Goal: Task Accomplishment & Management: Use online tool/utility

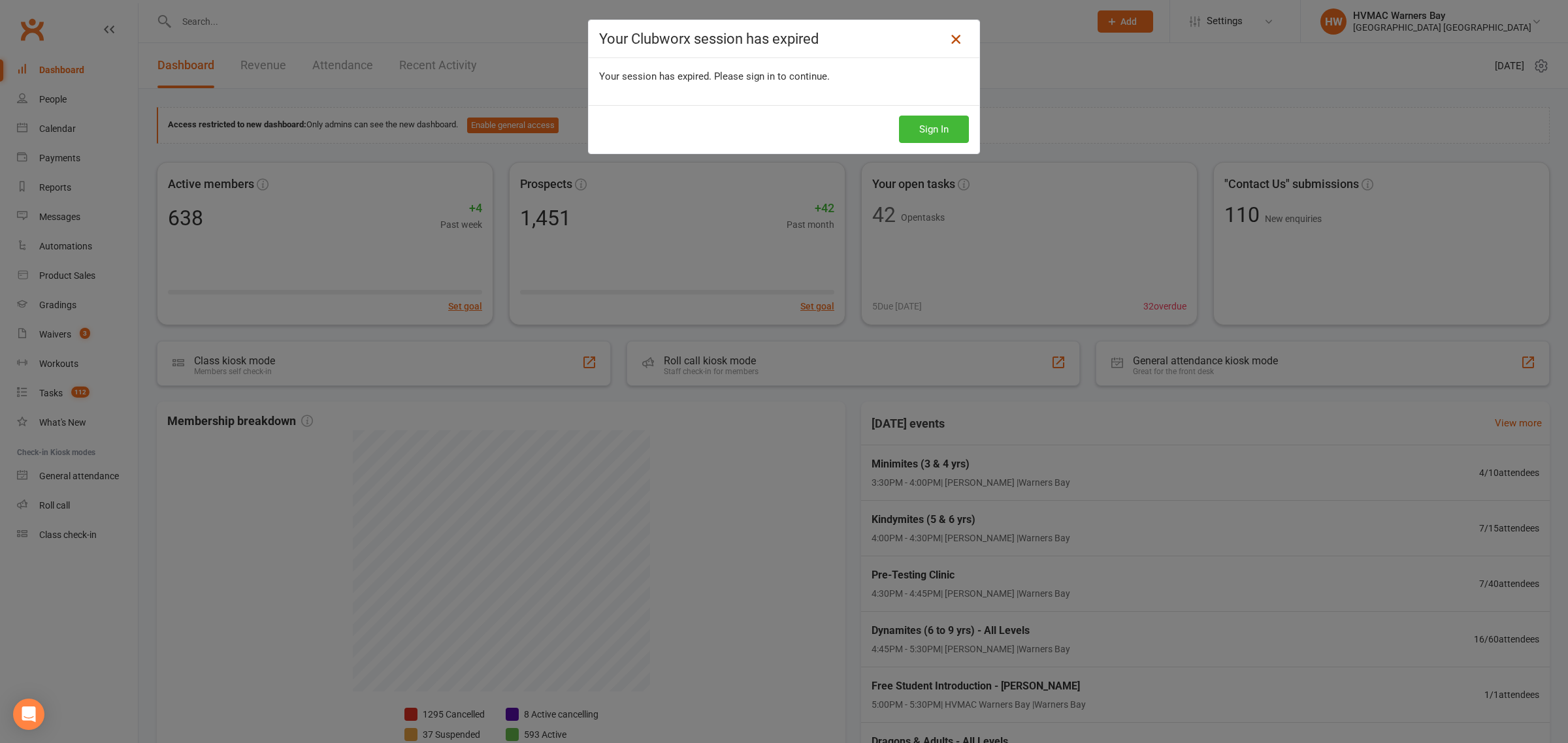
click at [948, 42] on icon at bounding box center [956, 39] width 16 height 16
click at [948, 38] on icon at bounding box center [956, 39] width 16 height 16
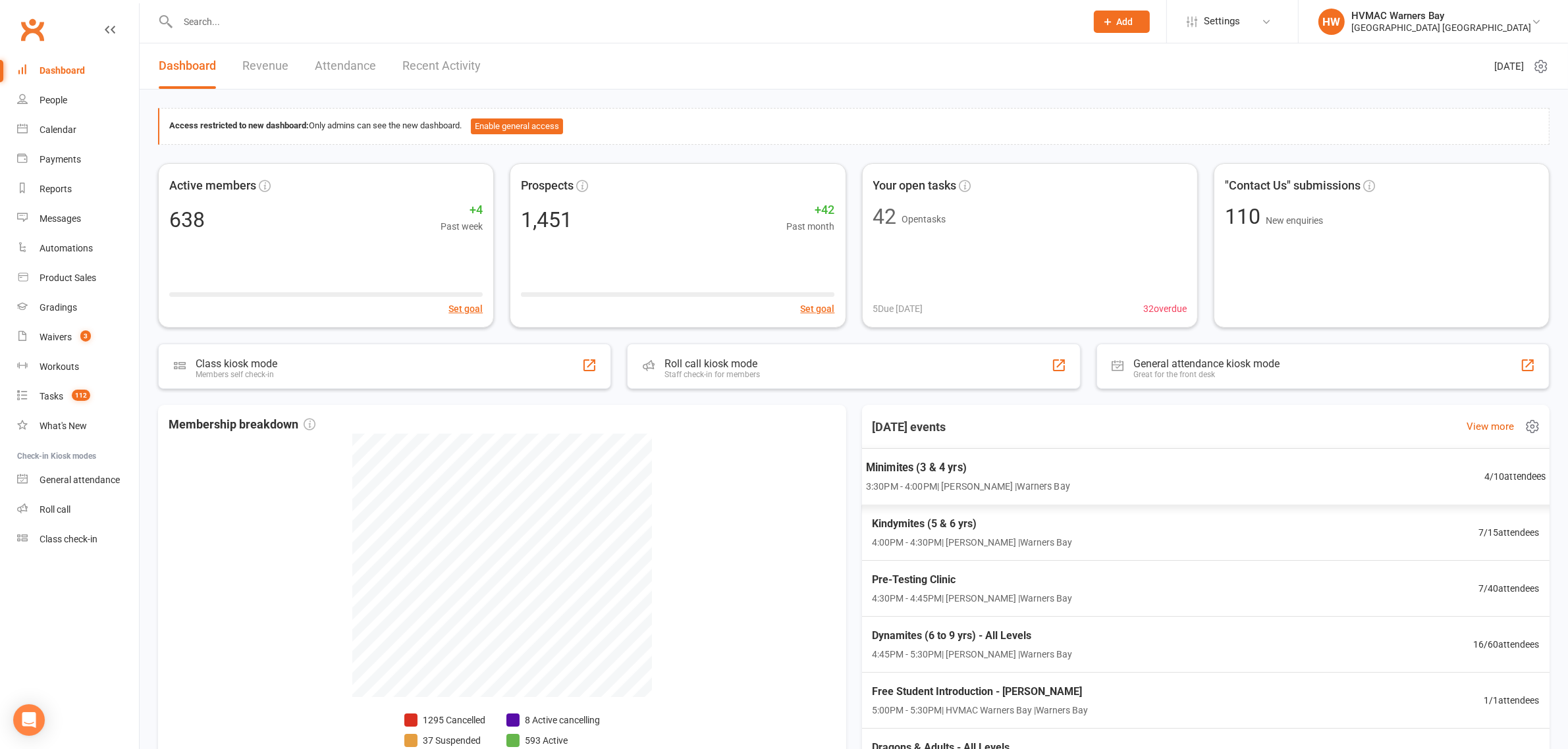
click at [1039, 453] on div "Minimites (3 & 4 yrs) 3:30PM - 4:00PM | Anna Hayes | Warners Bay 4 / 10 attende…" at bounding box center [1205, 477] width 713 height 57
click at [1012, 475] on span "Minimites (3 & 4 yrs)" at bounding box center [968, 468] width 204 height 17
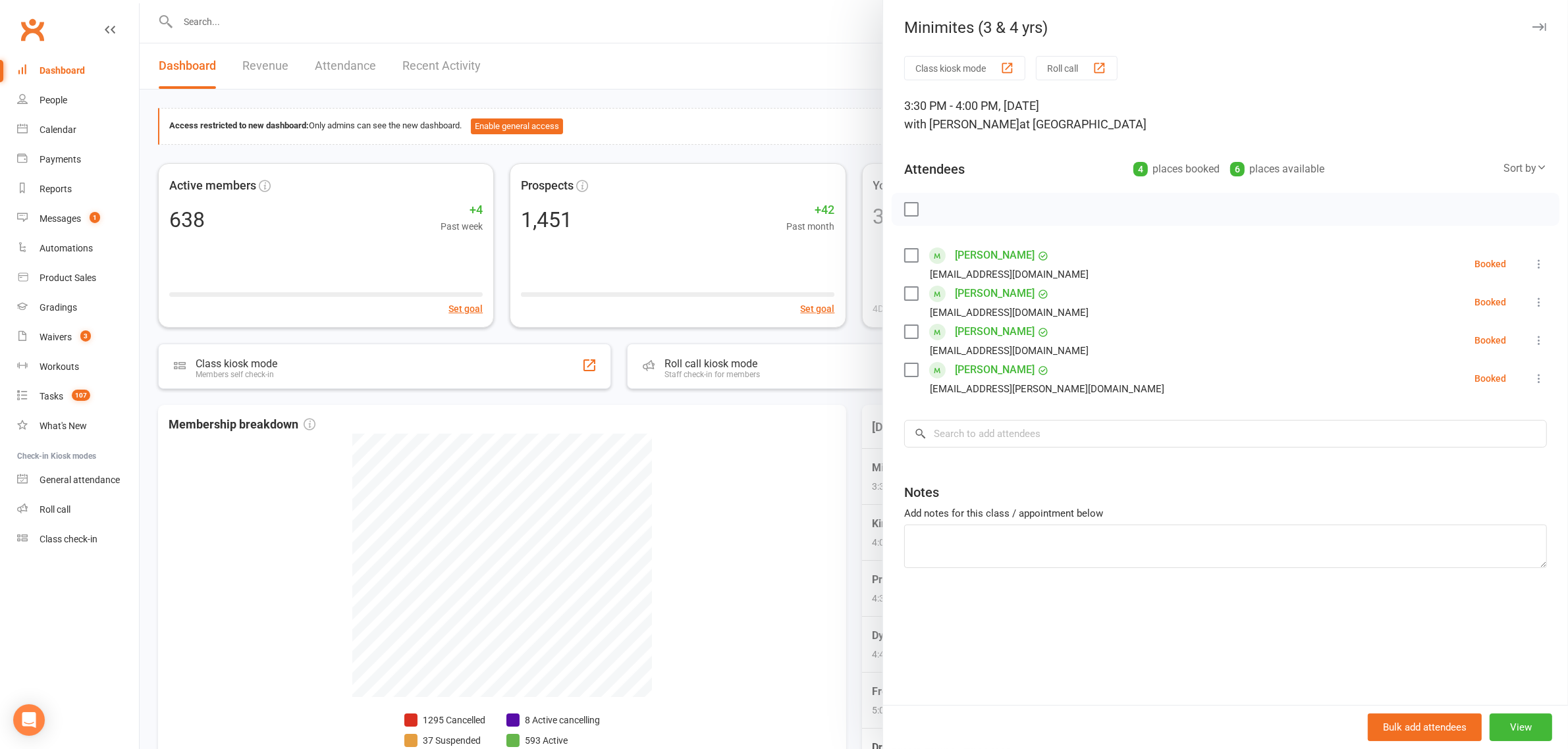
click at [779, 458] on div at bounding box center [854, 374] width 1429 height 749
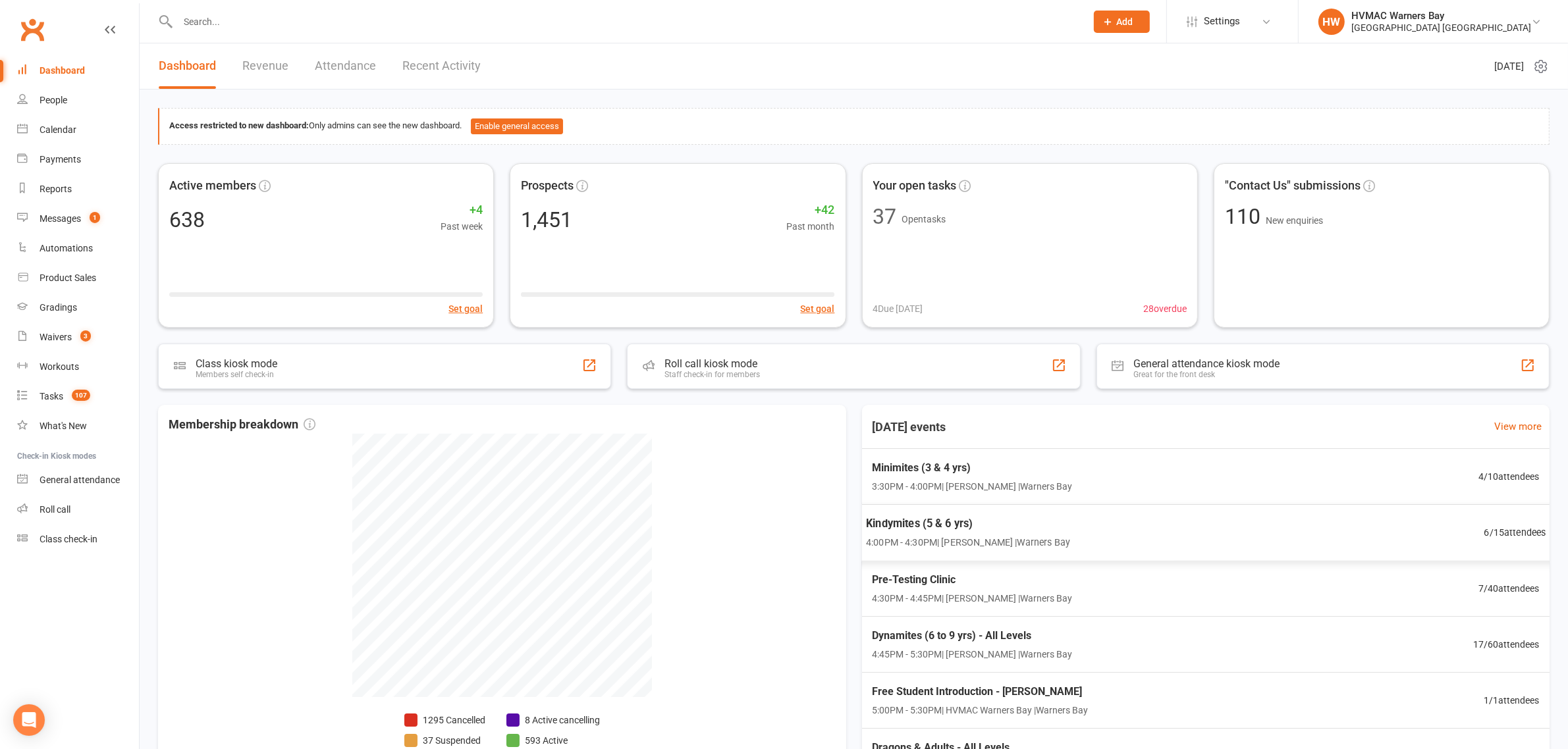
click at [925, 532] on span "Kindymites (5 & 6 yrs)" at bounding box center [968, 525] width 204 height 17
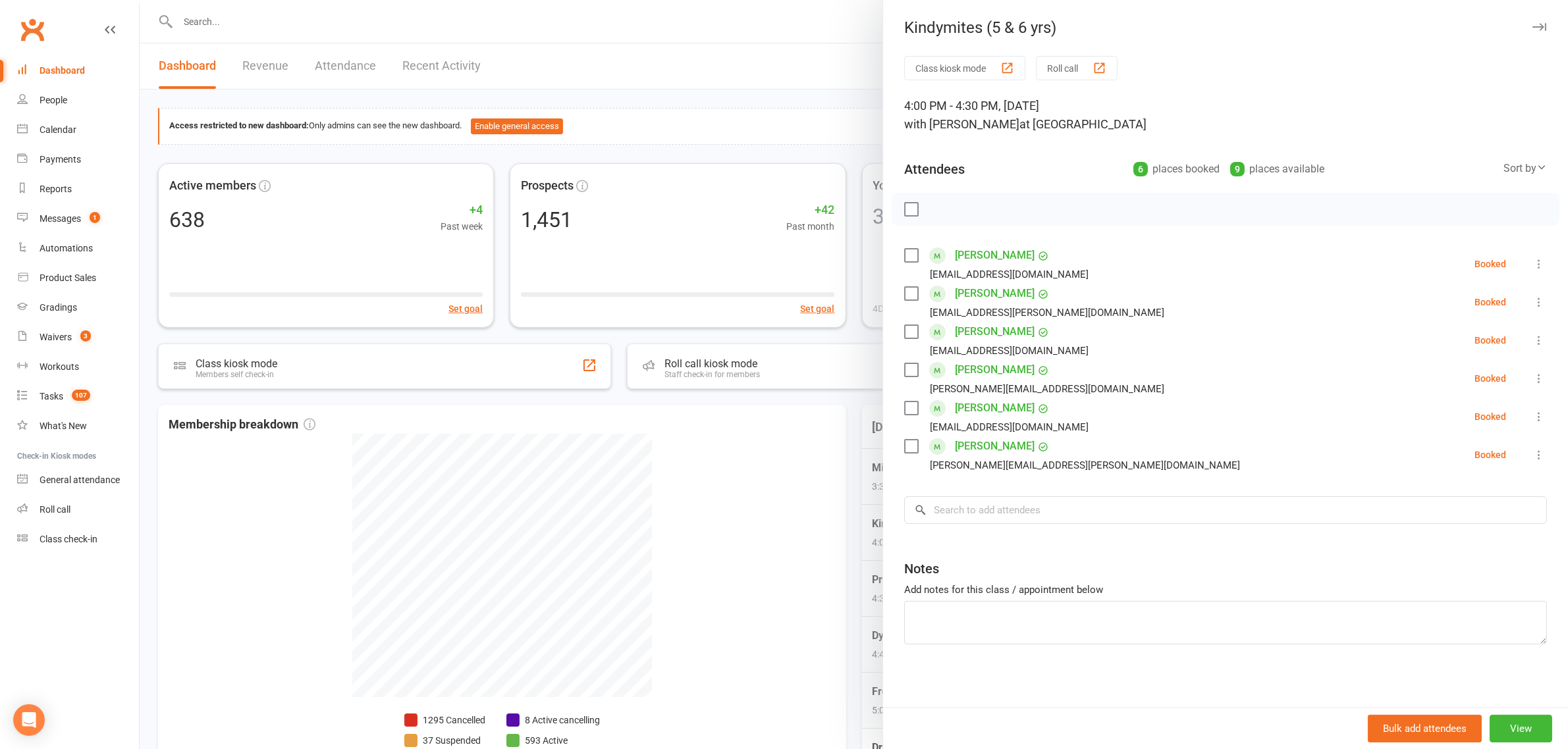
click at [823, 511] on div at bounding box center [854, 374] width 1429 height 749
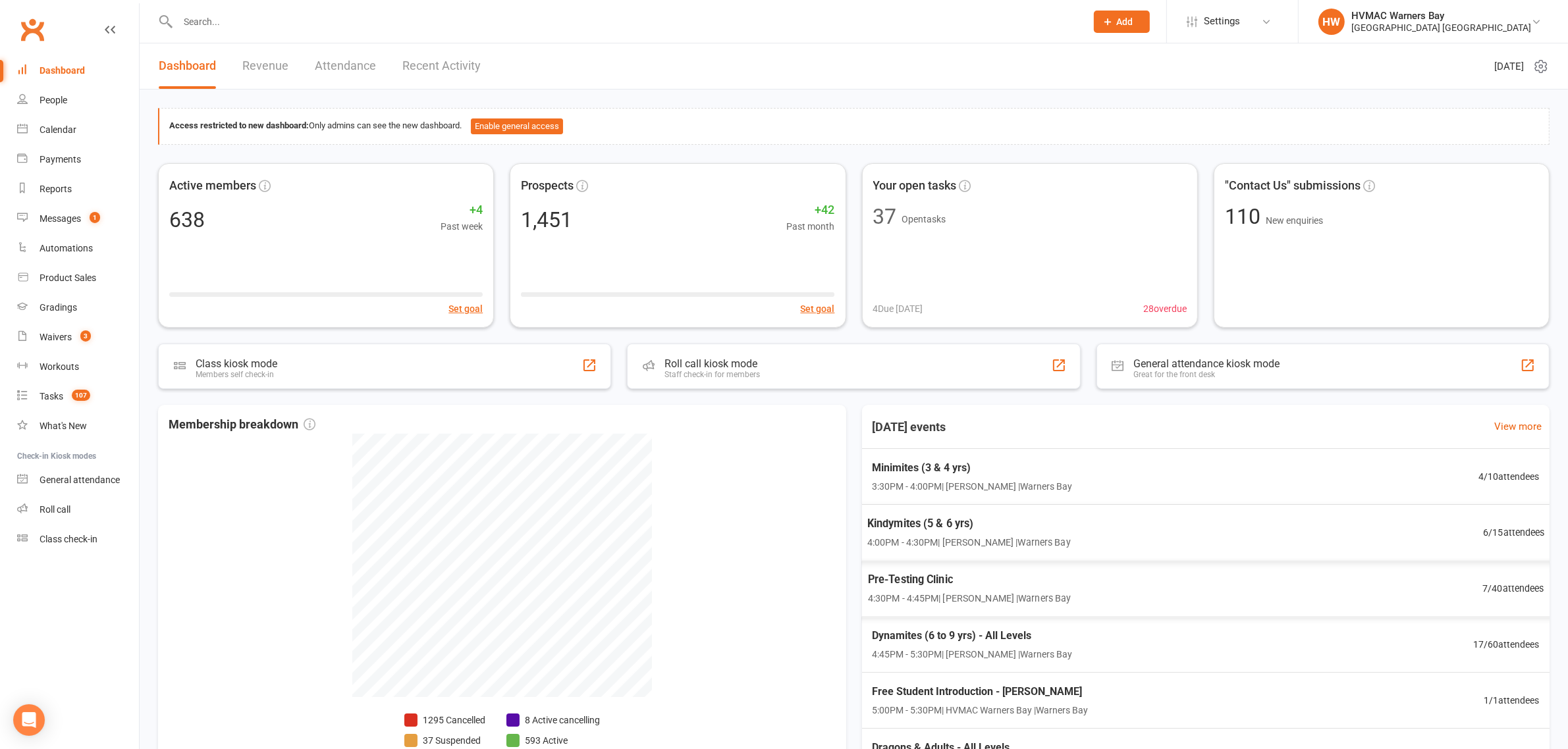
click at [914, 589] on span "Pre-Testing Clinic" at bounding box center [968, 580] width 203 height 17
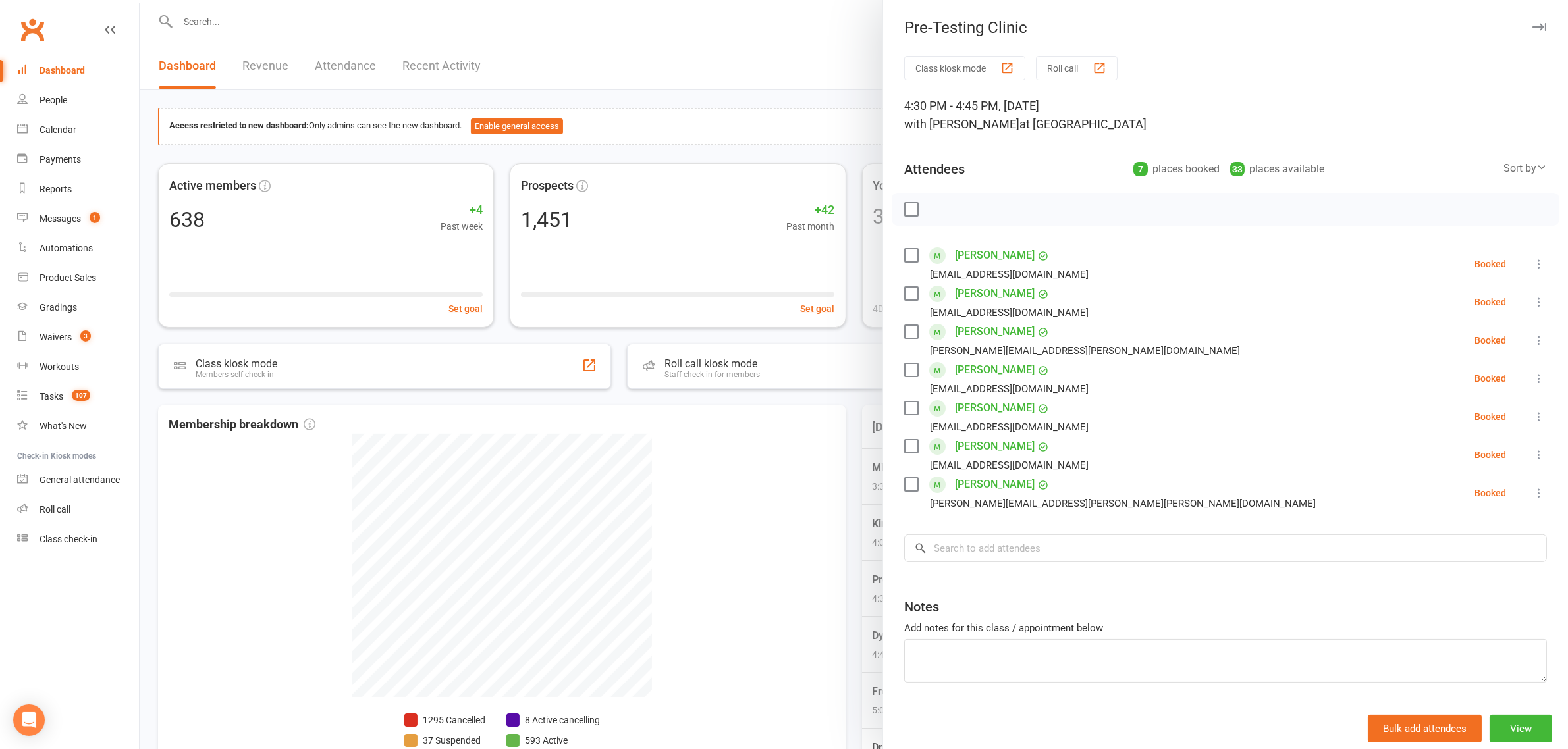
click at [821, 478] on div at bounding box center [854, 374] width 1429 height 749
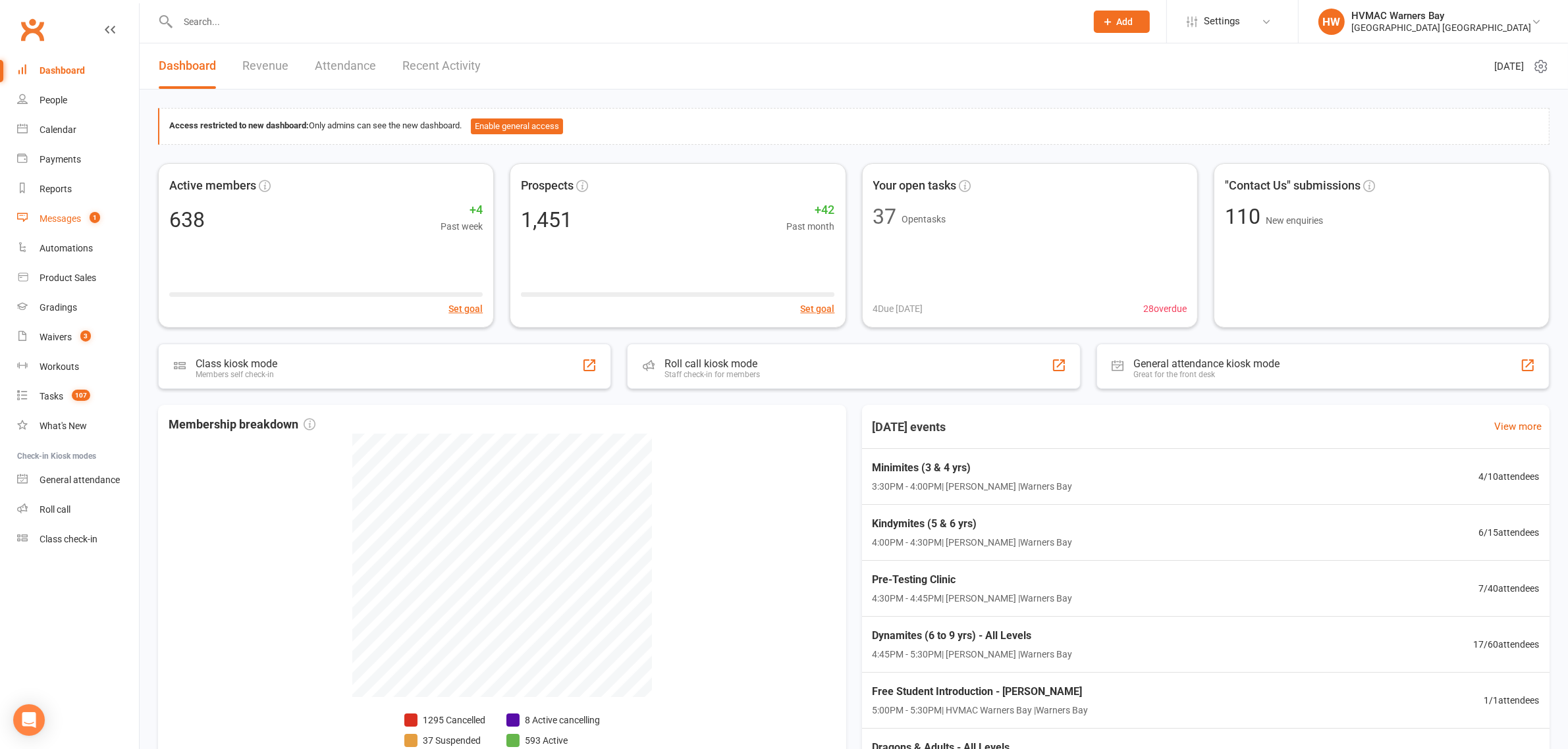
click at [72, 223] on div "Messages" at bounding box center [60, 218] width 42 height 10
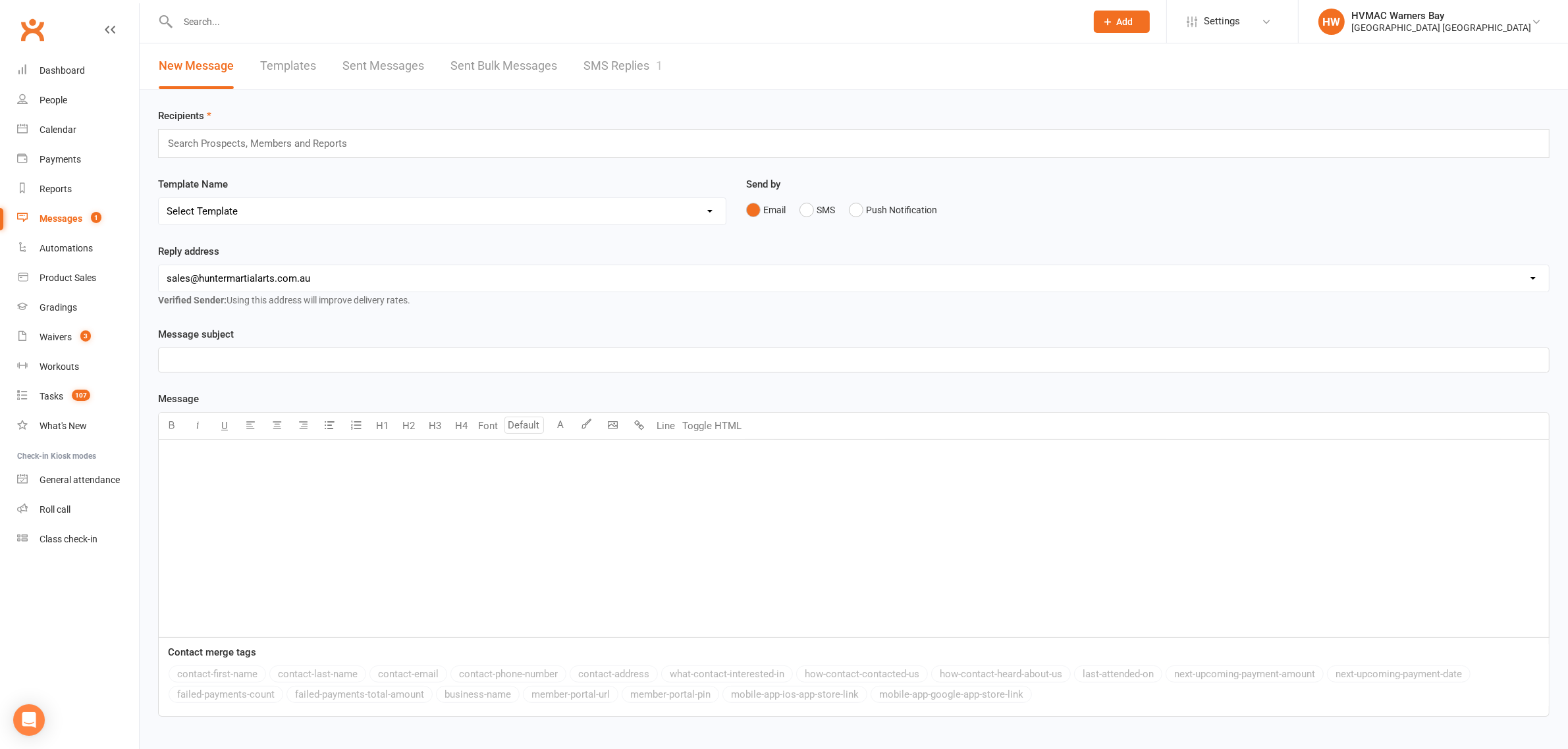
click at [614, 56] on link "SMS Replies 1" at bounding box center [623, 66] width 79 height 45
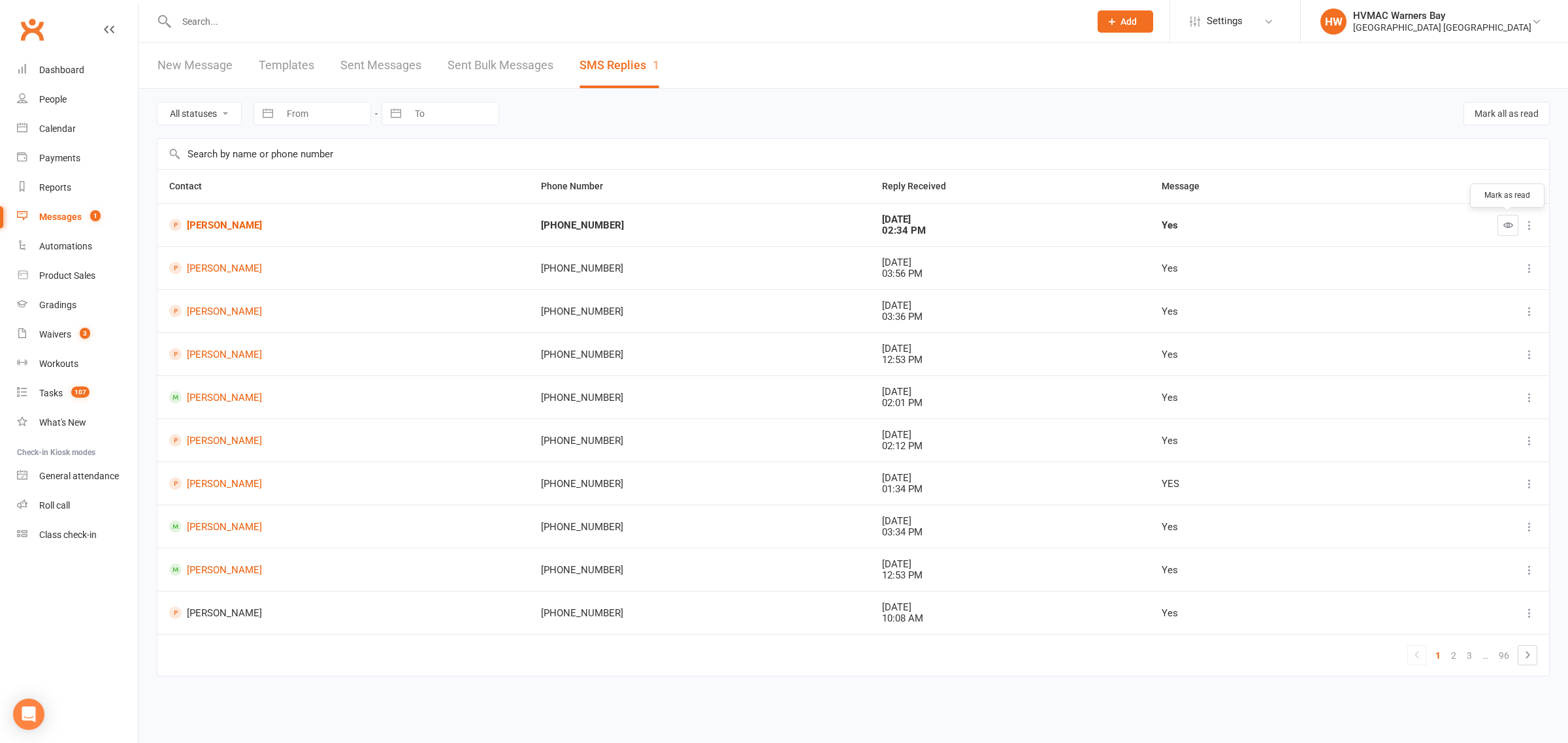
click at [1514, 223] on button "button" at bounding box center [1508, 225] width 21 height 21
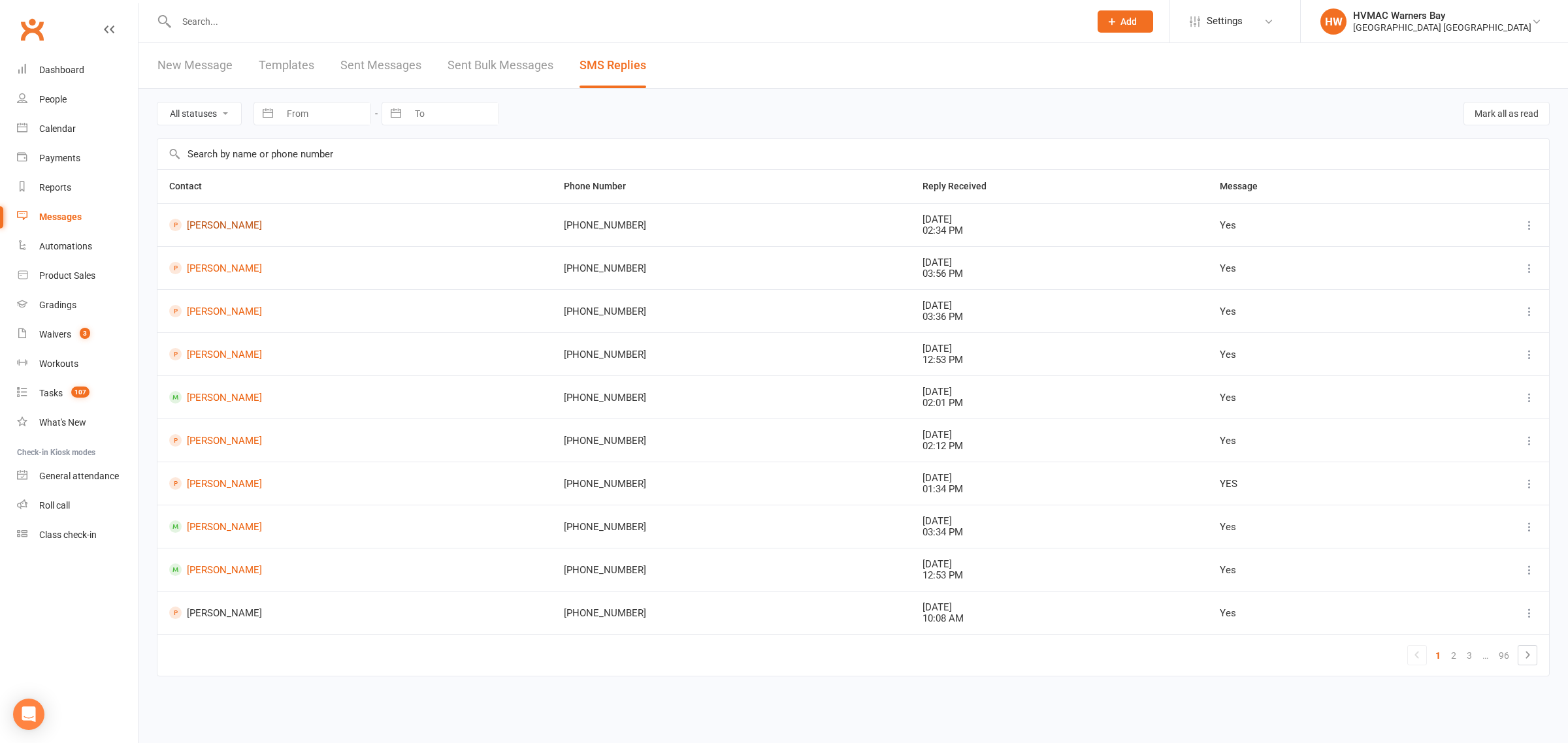
click at [232, 226] on link "[PERSON_NAME]" at bounding box center [355, 225] width 371 height 12
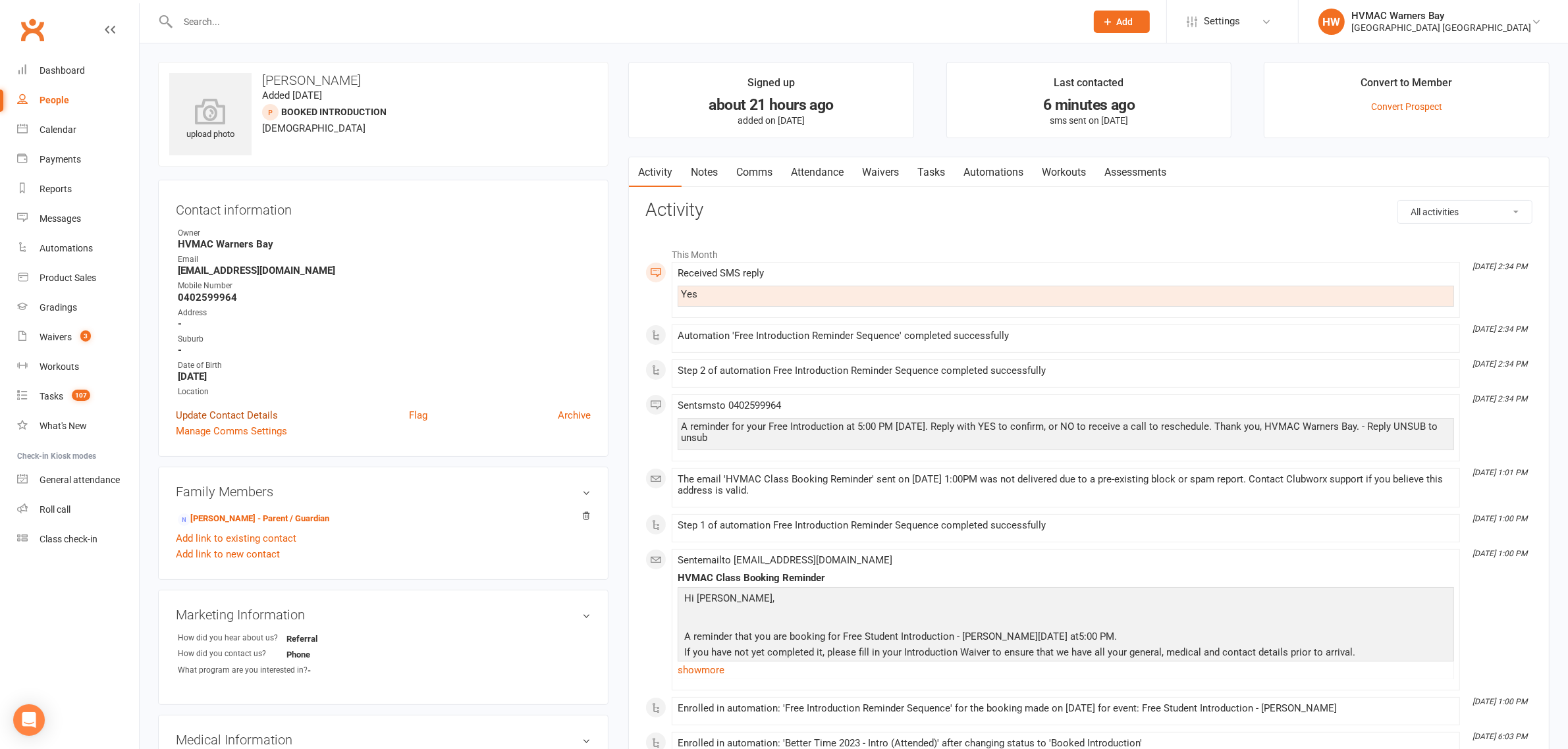
click at [232, 410] on link "Update Contact Details" at bounding box center [226, 416] width 102 height 16
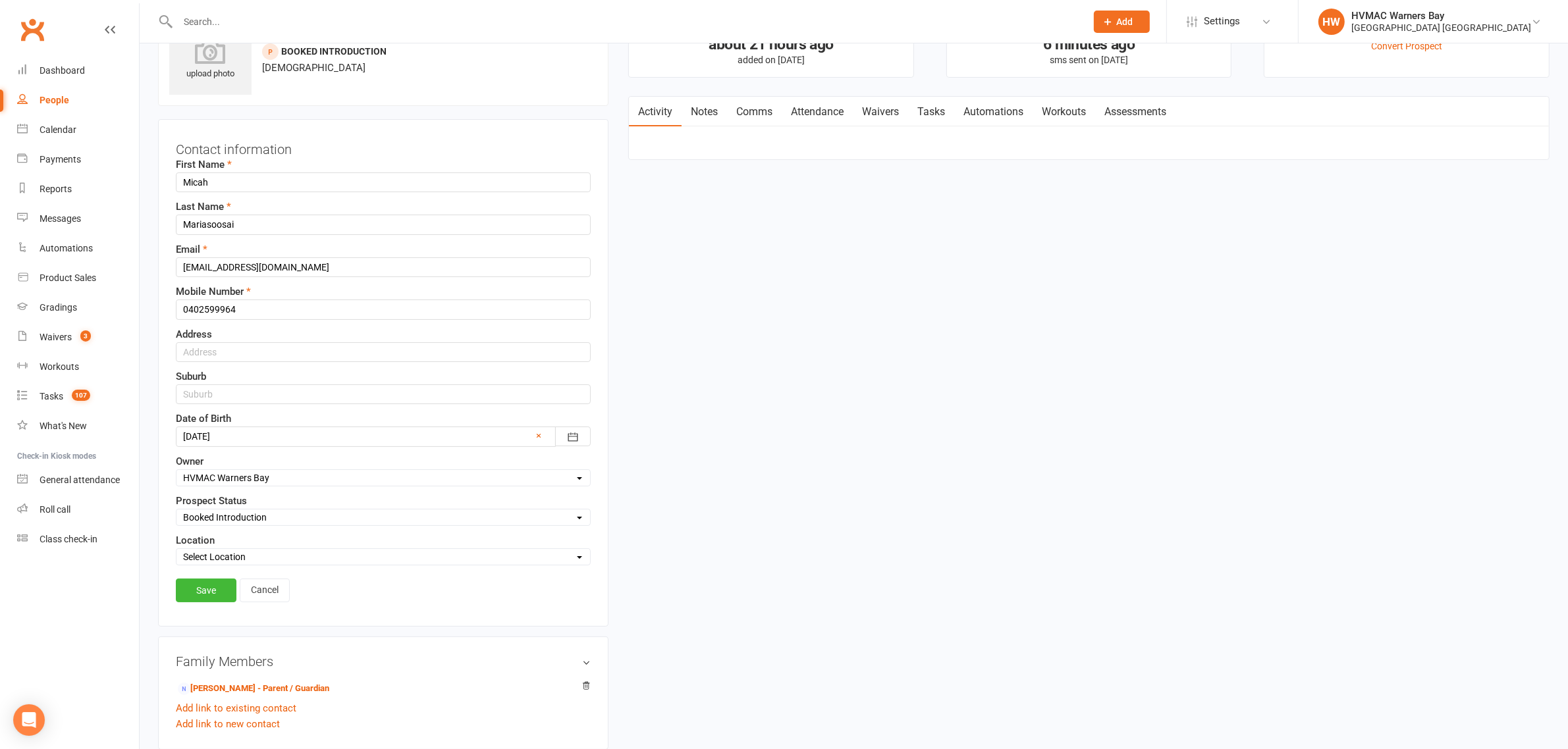
scroll to position [61, 0]
click at [251, 522] on select "Select Initial Contact Booked Introduction Booking confirmed Ready to register …" at bounding box center [383, 517] width 413 height 15
select select "Booking confirmed"
click at [177, 512] on select "Select Initial Contact Booked Introduction Booking confirmed Ready to register …" at bounding box center [383, 517] width 413 height 15
click at [205, 592] on link "Save" at bounding box center [206, 590] width 61 height 23
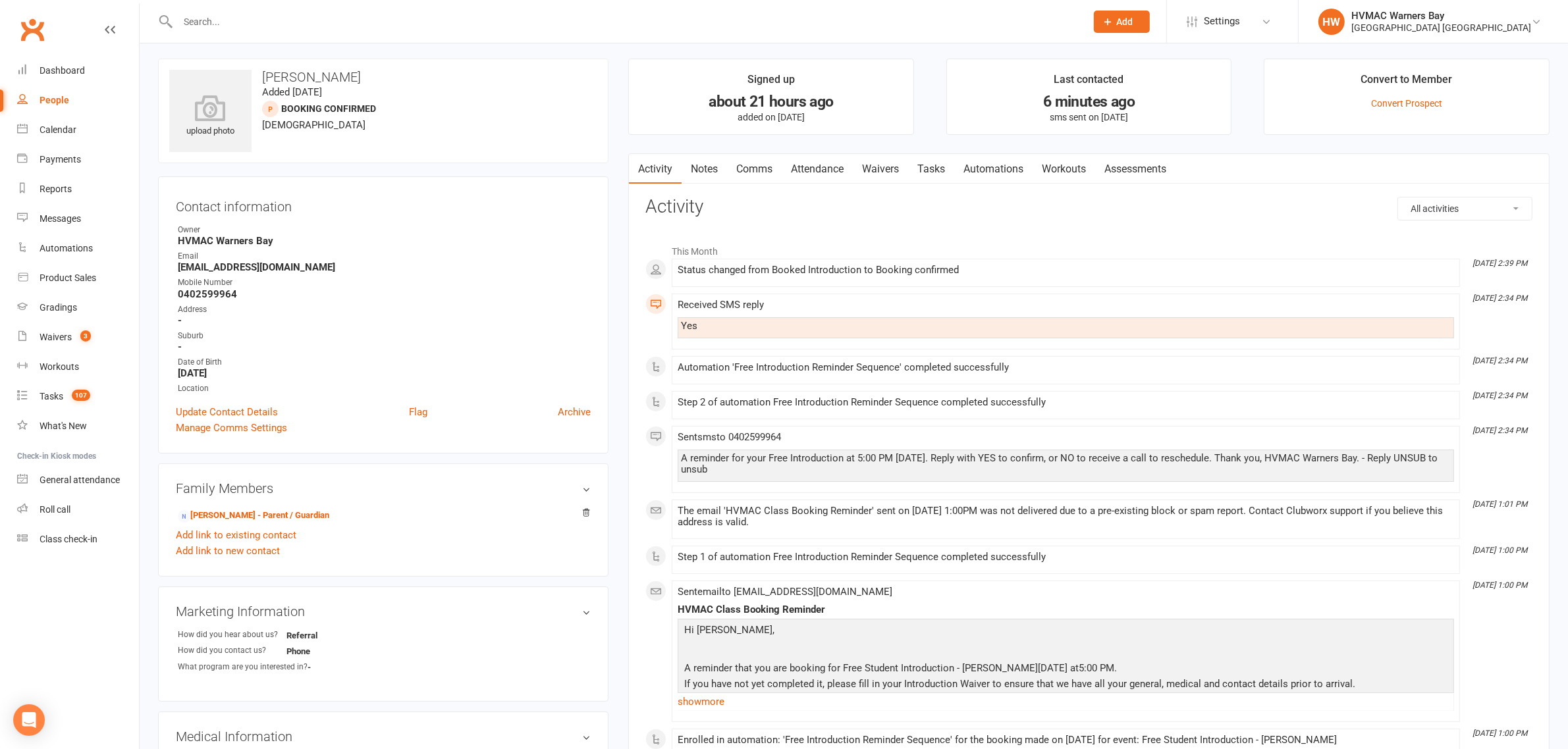
scroll to position [0, 0]
click at [44, 130] on div "Calendar" at bounding box center [57, 130] width 37 height 10
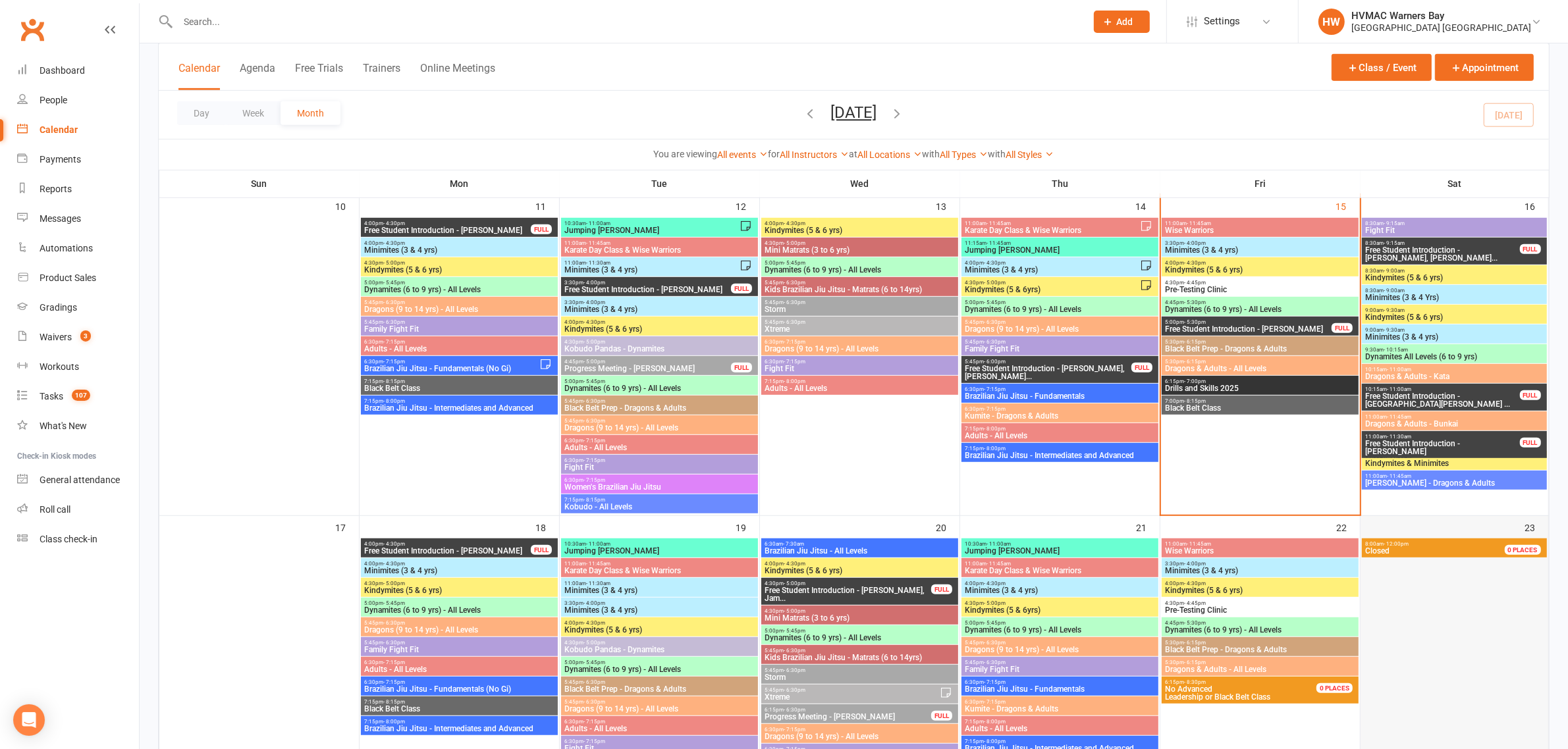
scroll to position [823, 0]
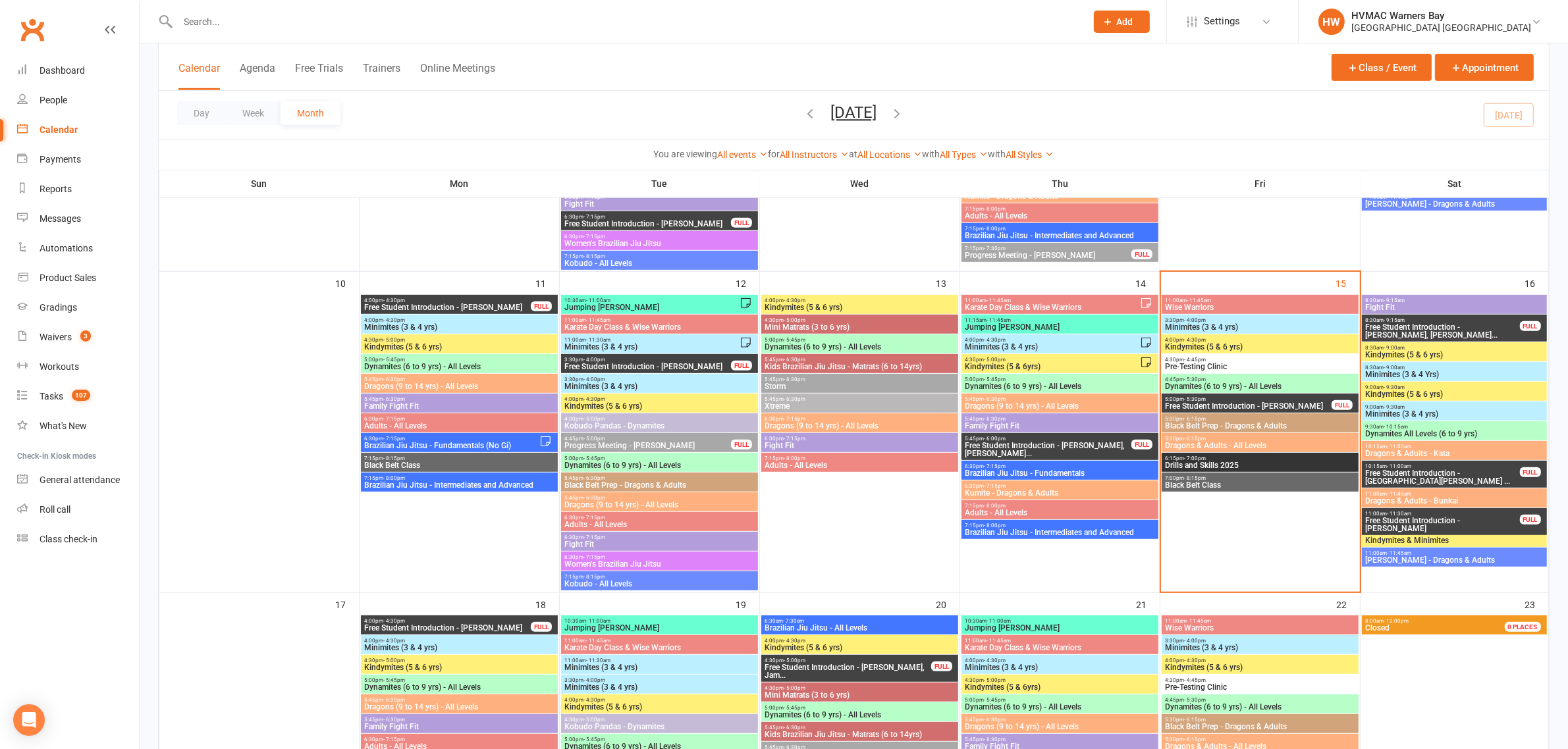
click at [1131, 364] on span "Kindymites (5 & 6yrs)" at bounding box center [1052, 366] width 176 height 8
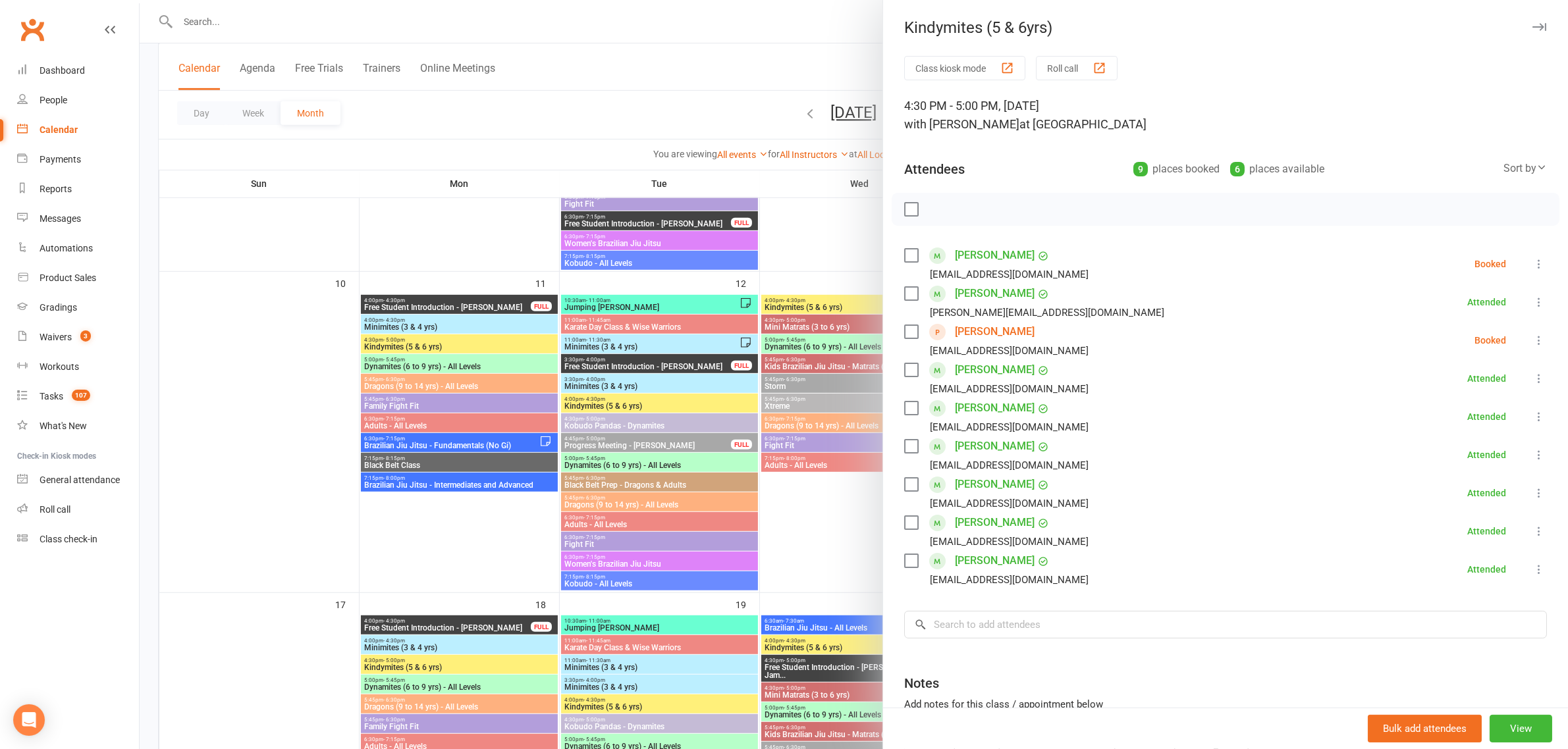
click at [974, 326] on link "[PERSON_NAME]" at bounding box center [995, 331] width 80 height 21
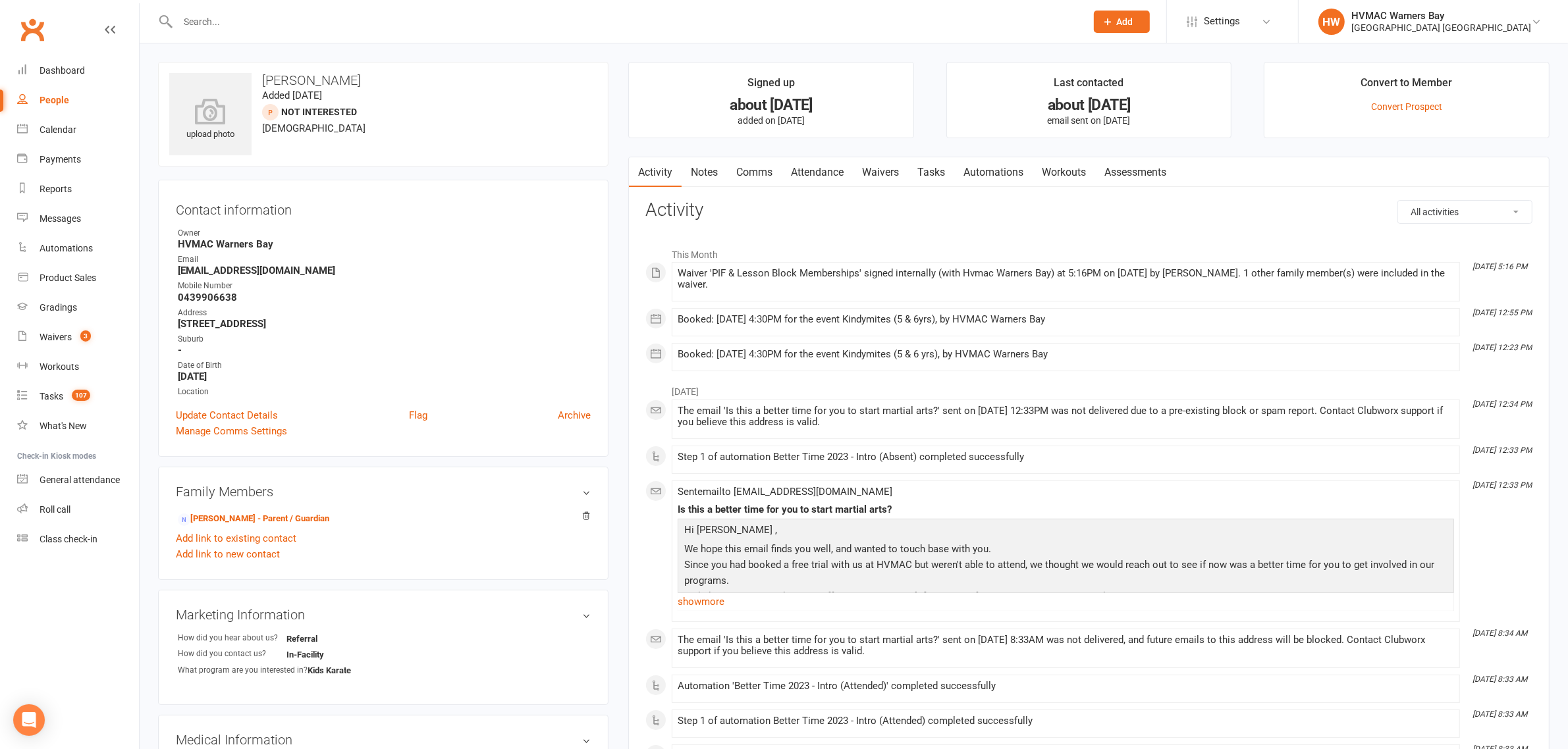
click at [706, 171] on link "Notes" at bounding box center [704, 172] width 45 height 30
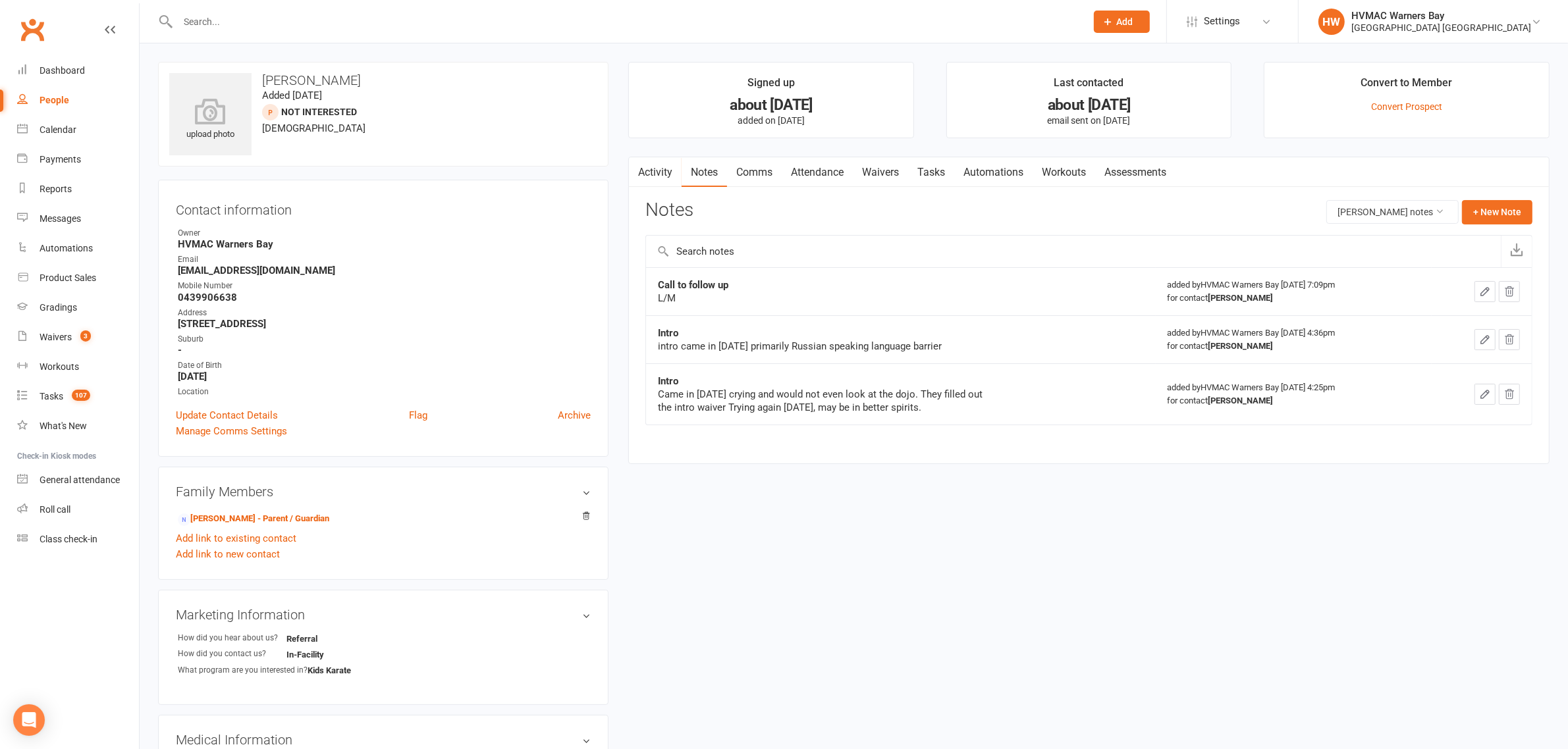
click at [874, 175] on link "Waivers" at bounding box center [881, 172] width 56 height 30
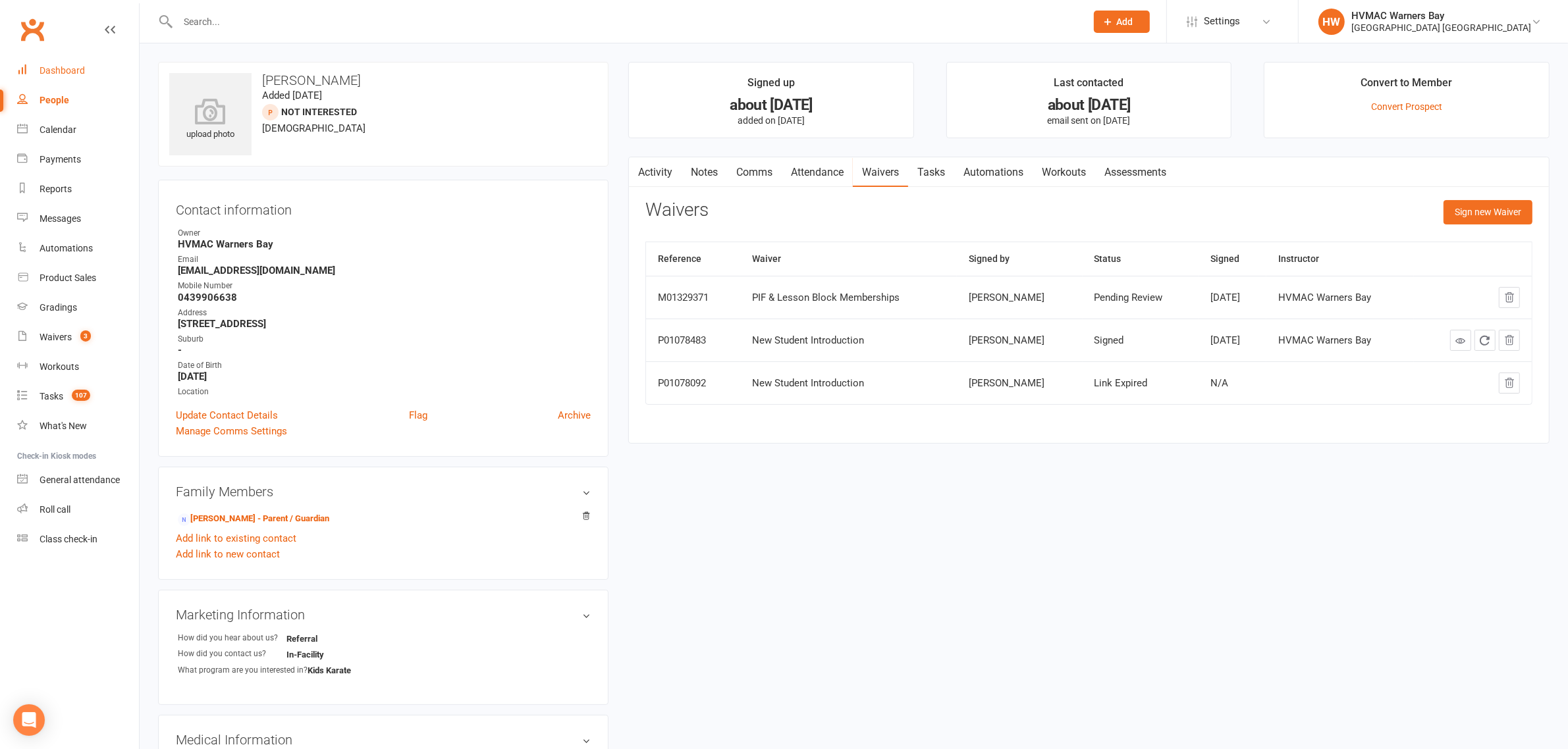
click at [64, 66] on div "Dashboard" at bounding box center [62, 70] width 45 height 10
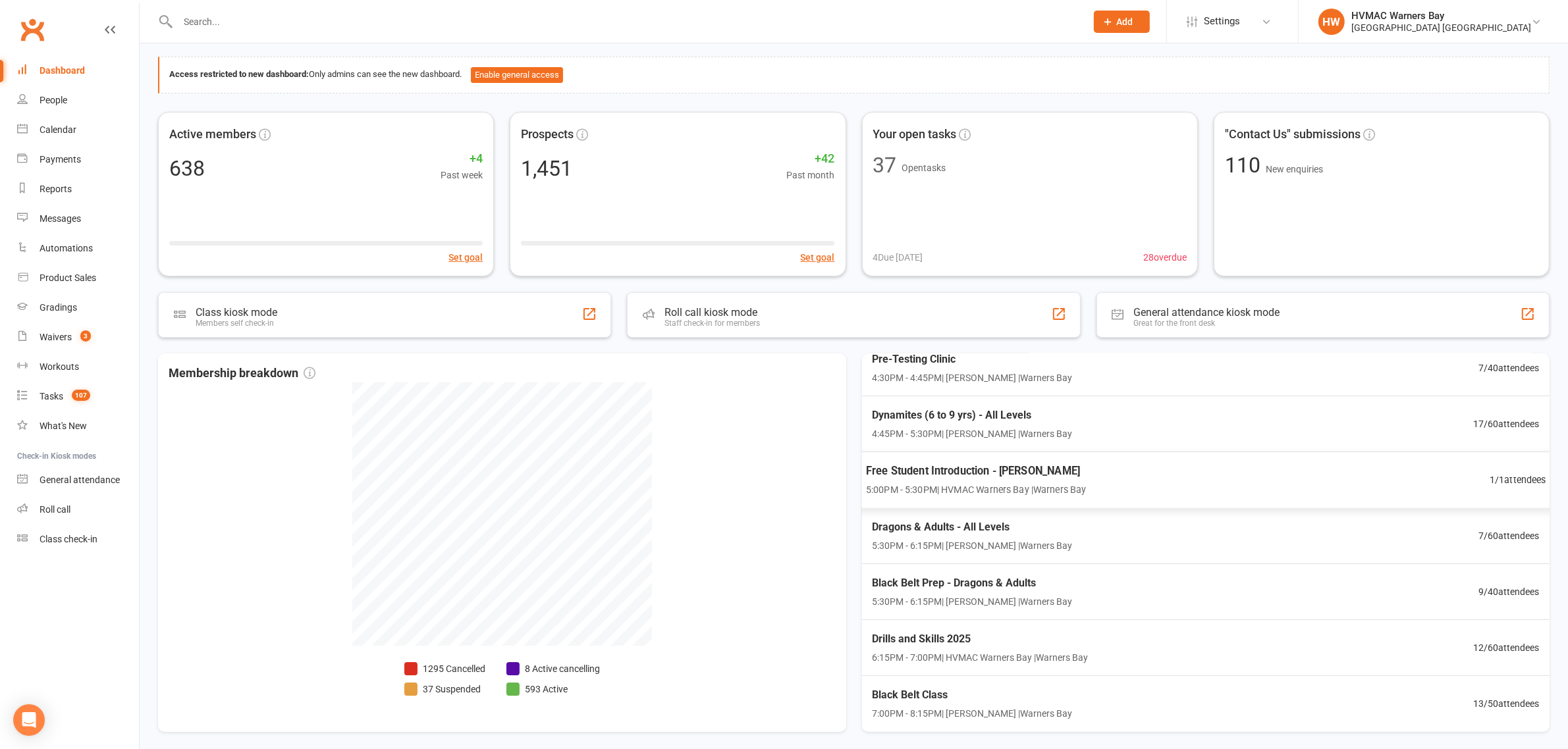
scroll to position [104, 0]
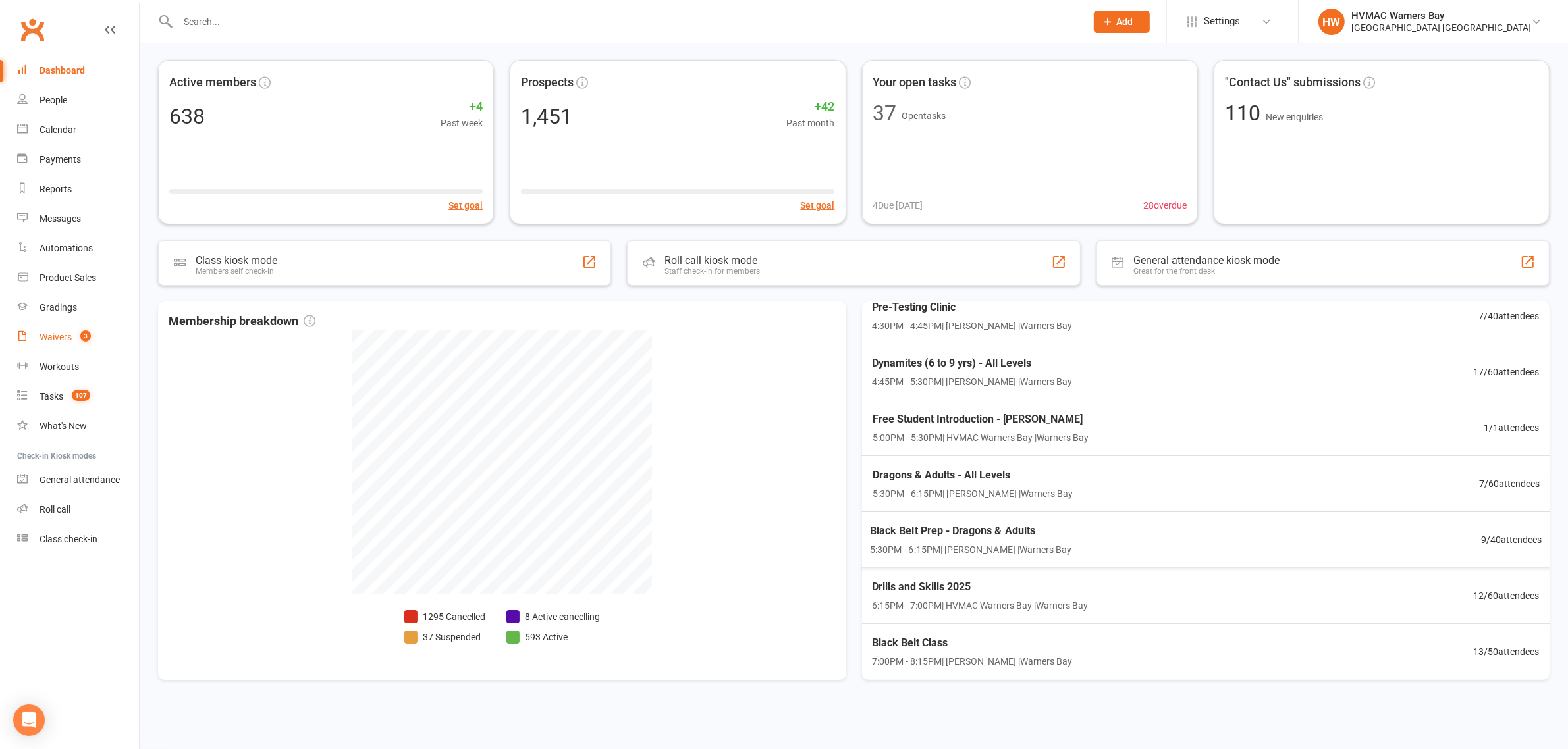
click at [81, 333] on span "3" at bounding box center [85, 336] width 10 height 11
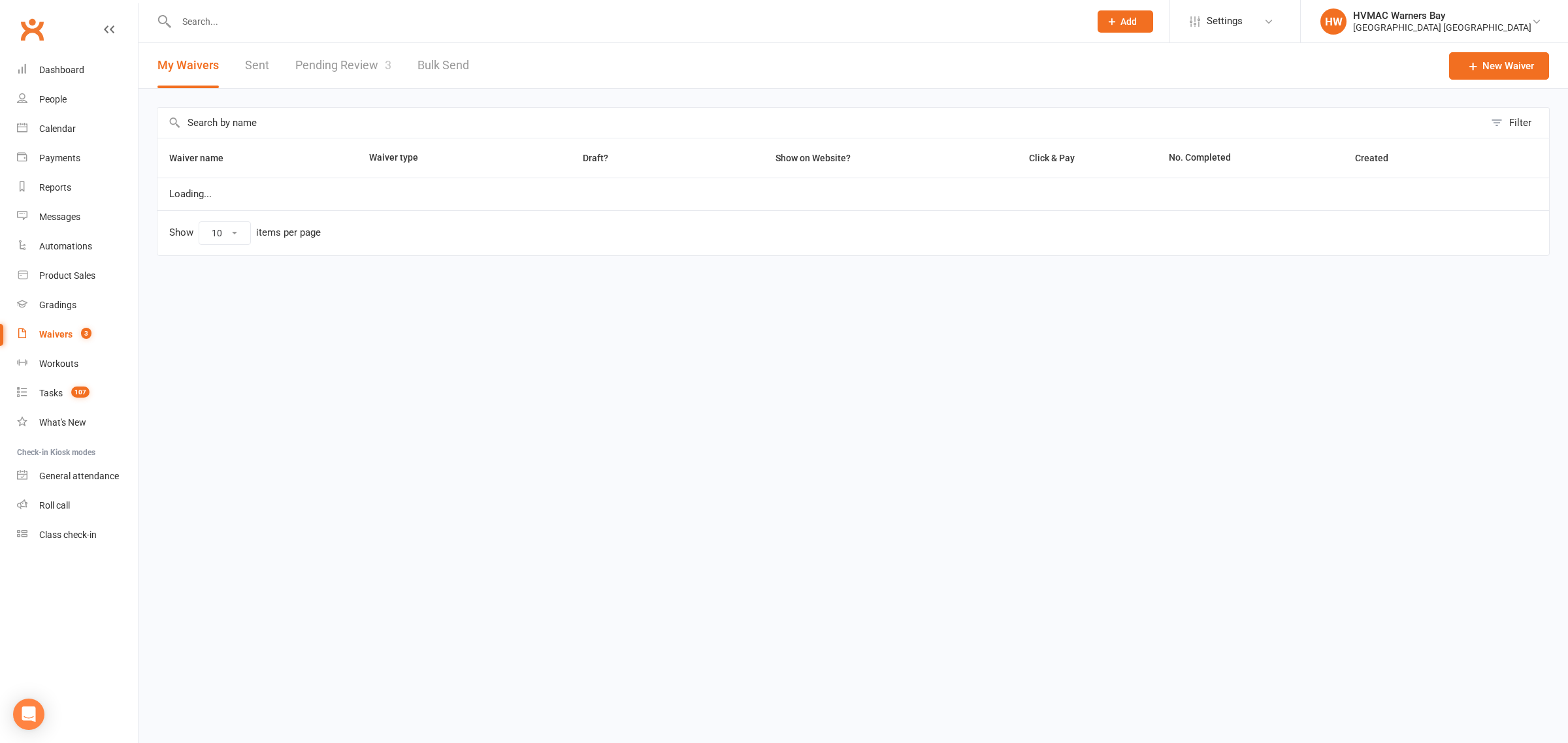
select select "100"
click at [335, 66] on link "Pending Review 3" at bounding box center [343, 66] width 96 height 45
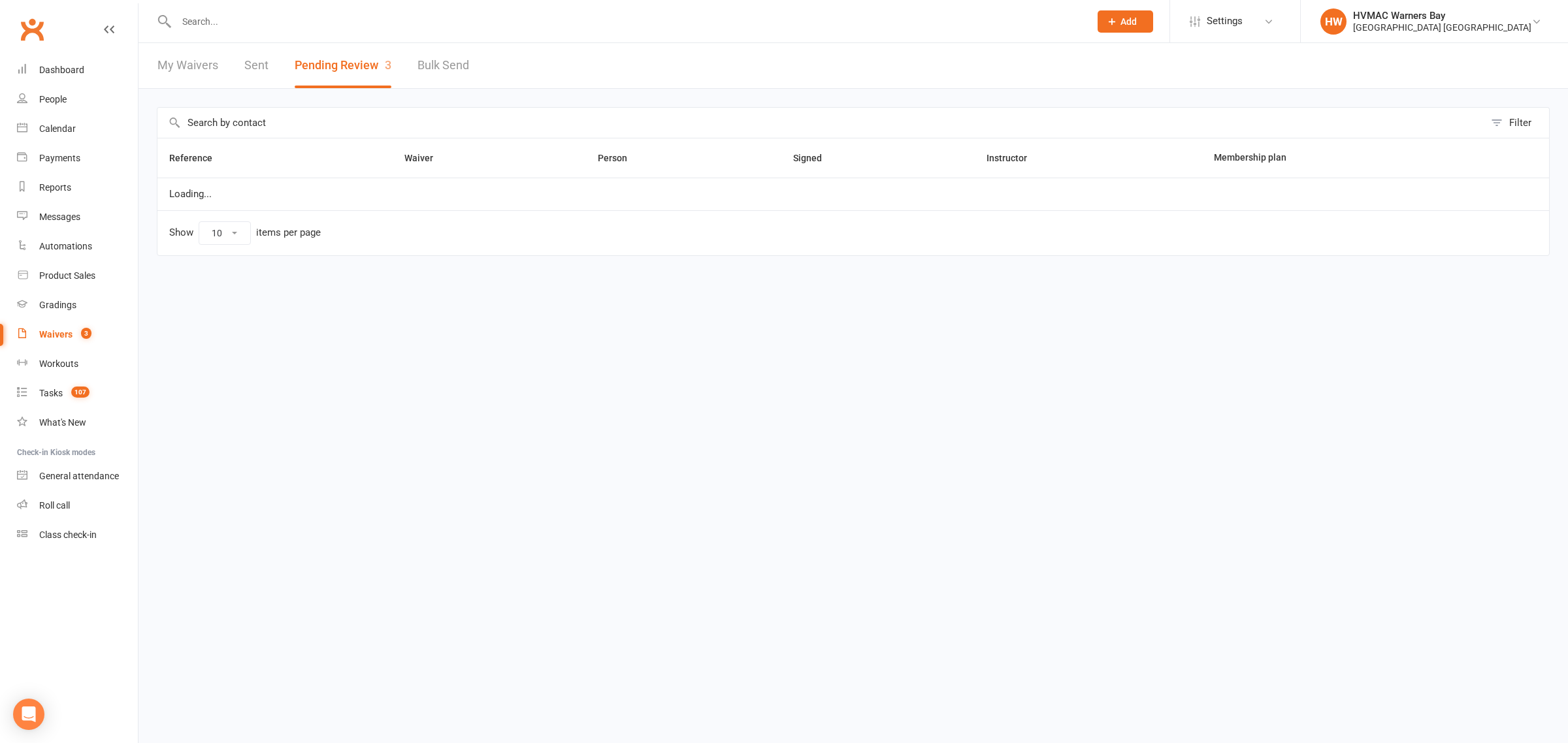
select select "100"
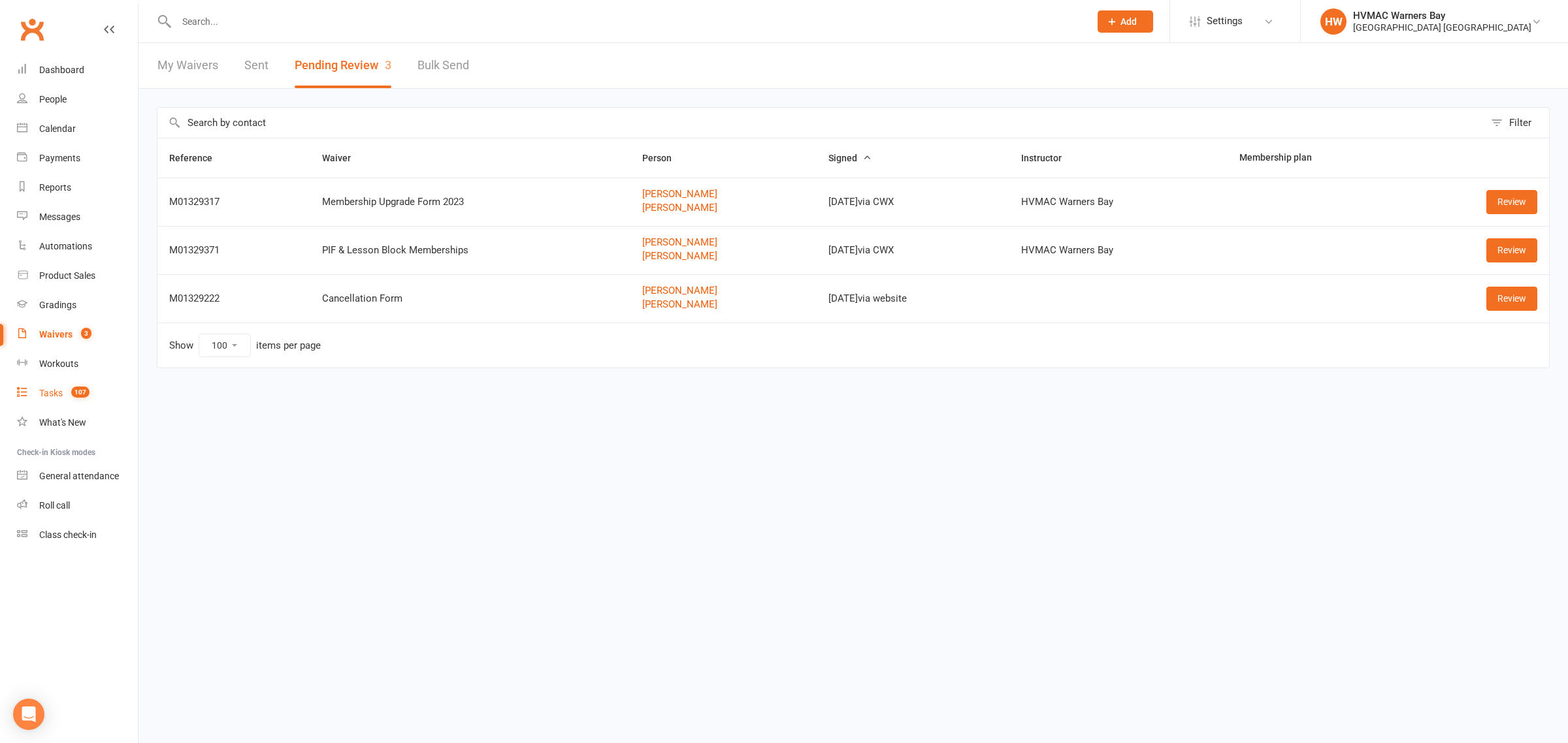
click at [47, 394] on div "Tasks" at bounding box center [50, 394] width 23 height 10
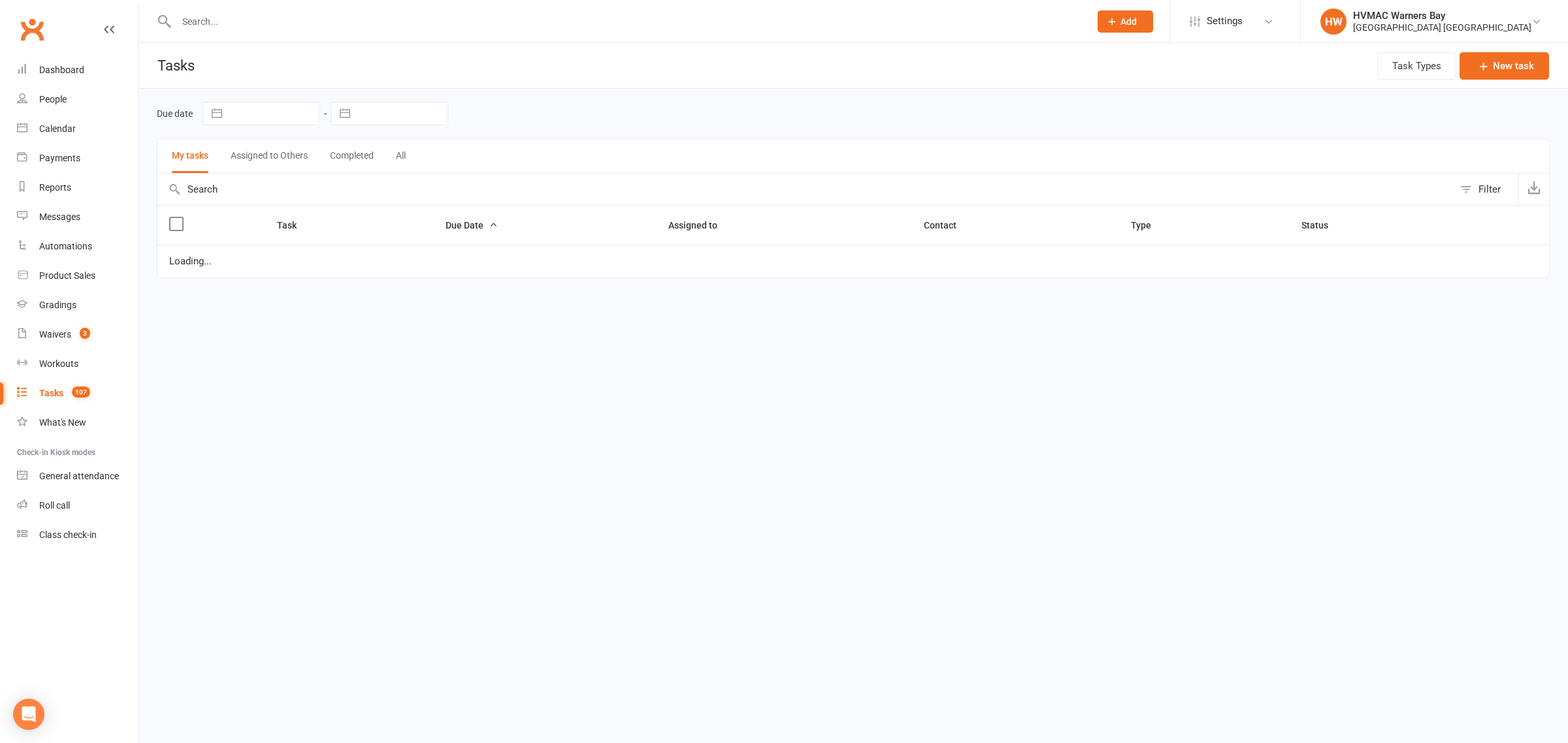
select select "started"
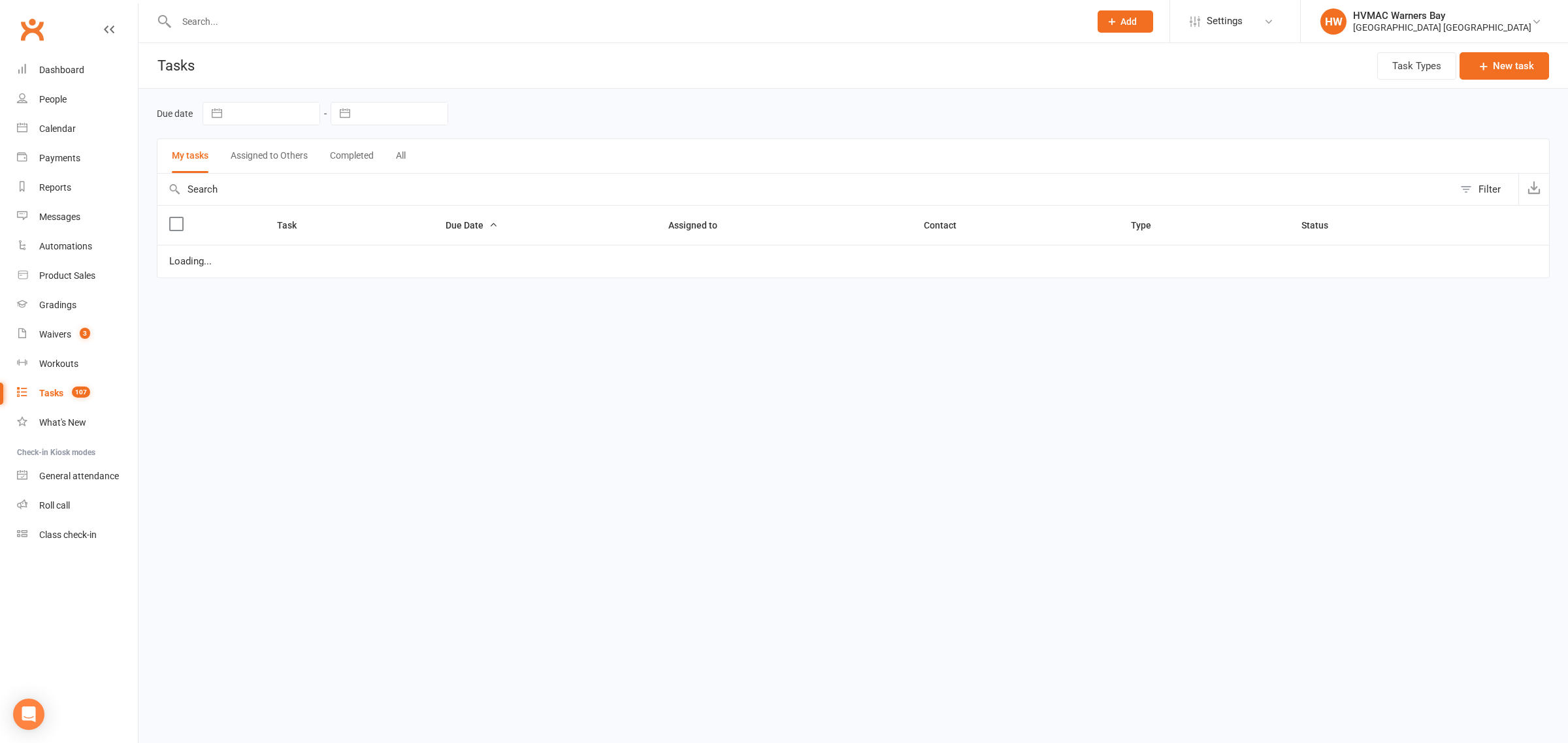
select select "waiting"
select select "started"
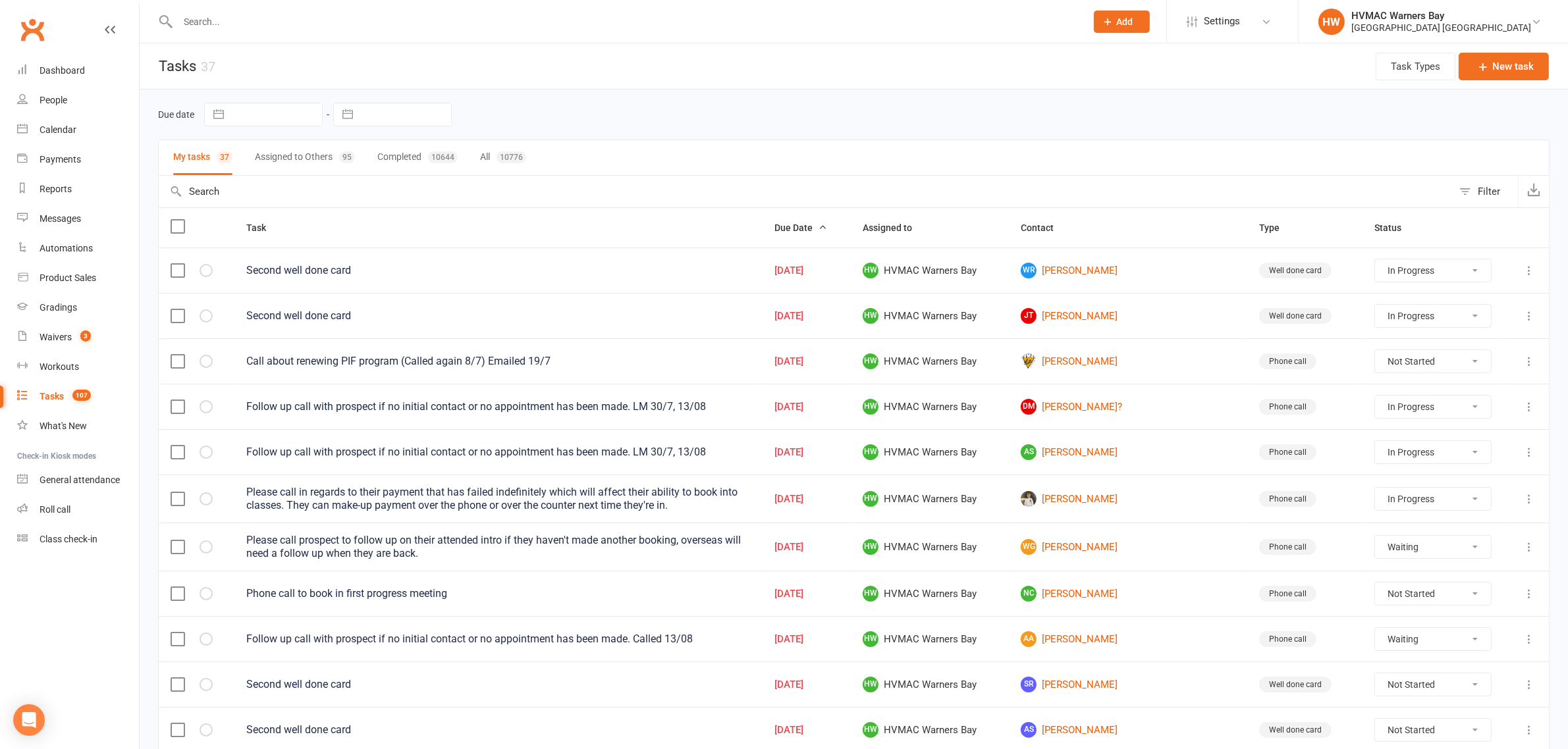
click at [320, 164] on button "Assigned to Others 95" at bounding box center [305, 157] width 100 height 35
select select "started"
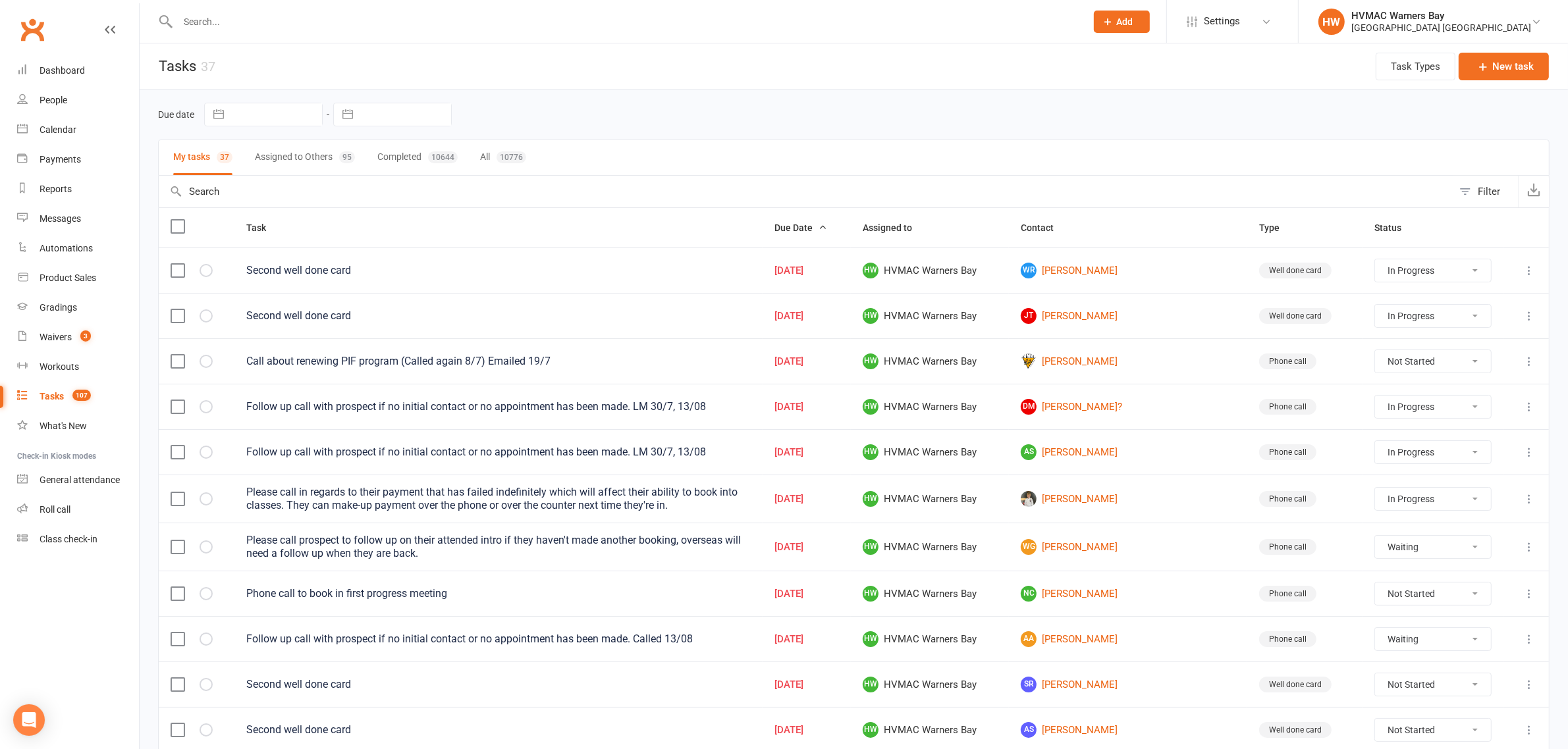
select select "started"
select select "waiting"
select select "started"
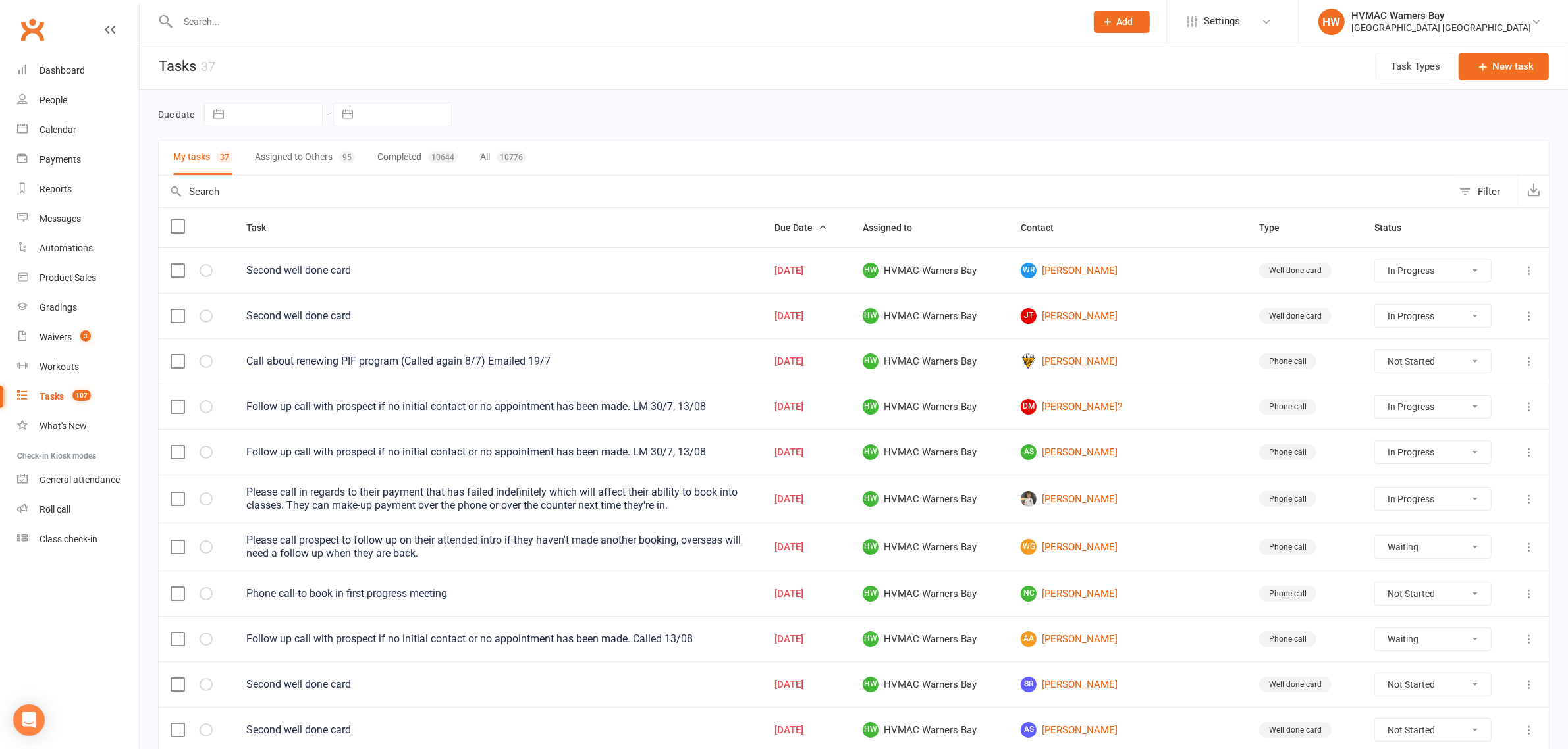
select select "started"
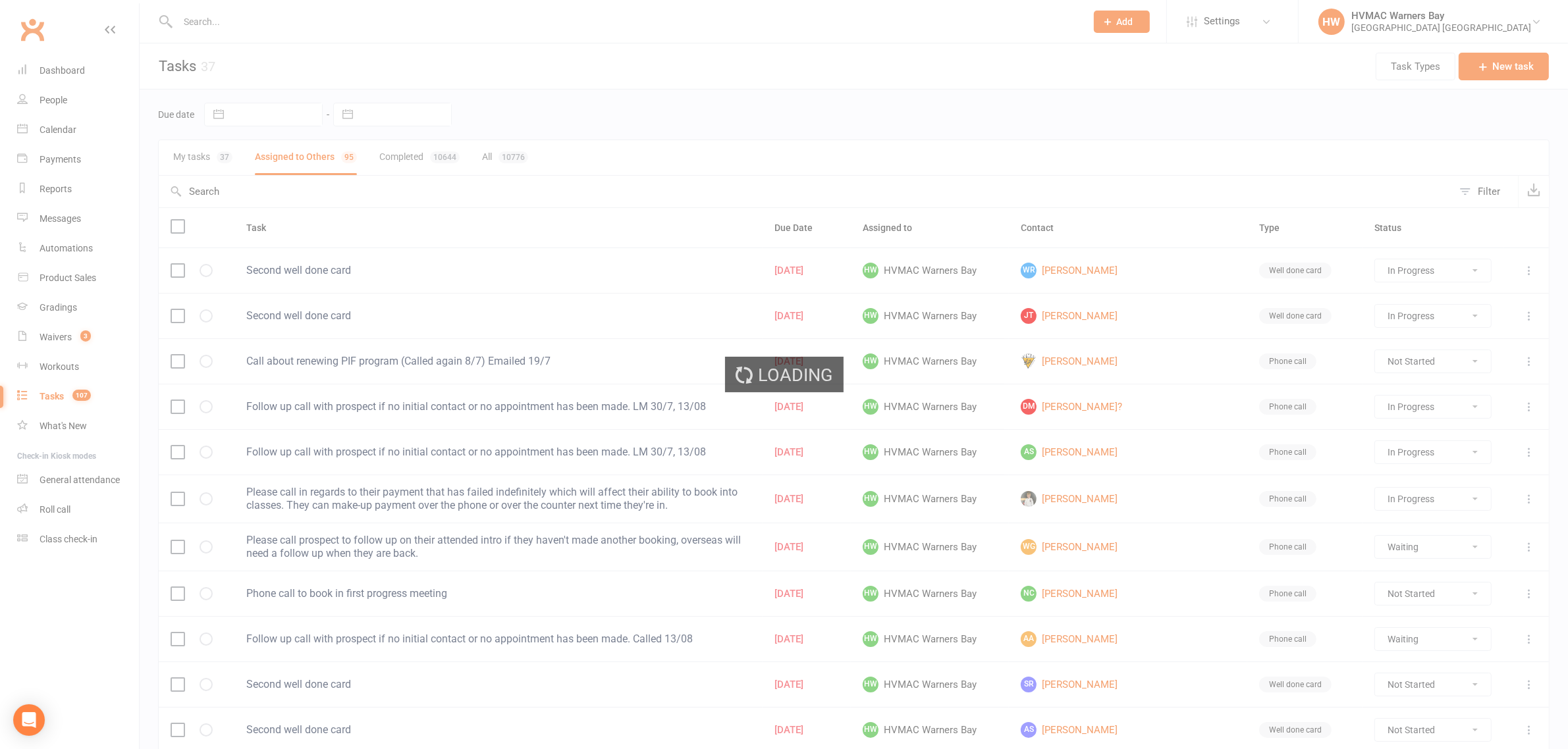
select select "started"
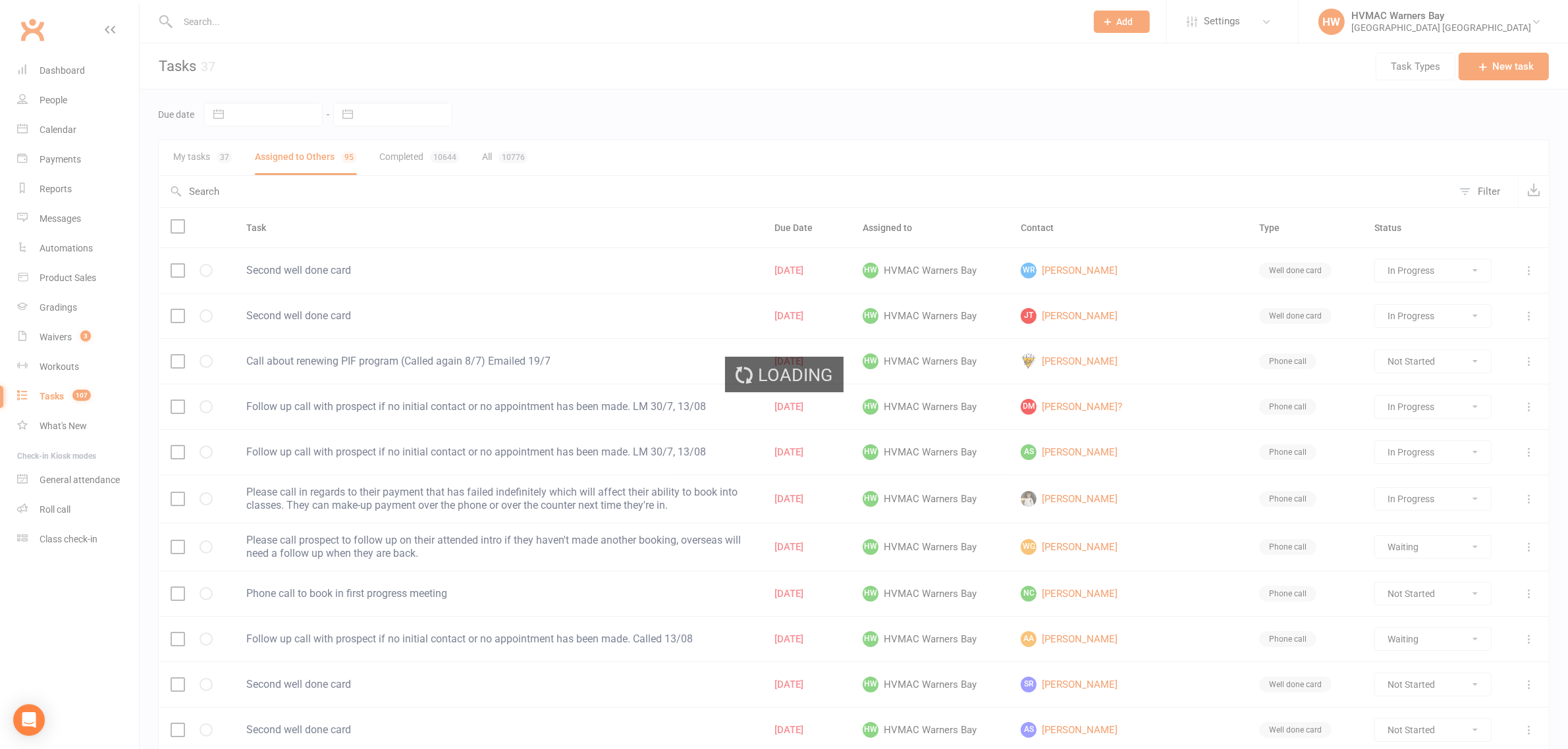
select select "waiting"
select select "started"
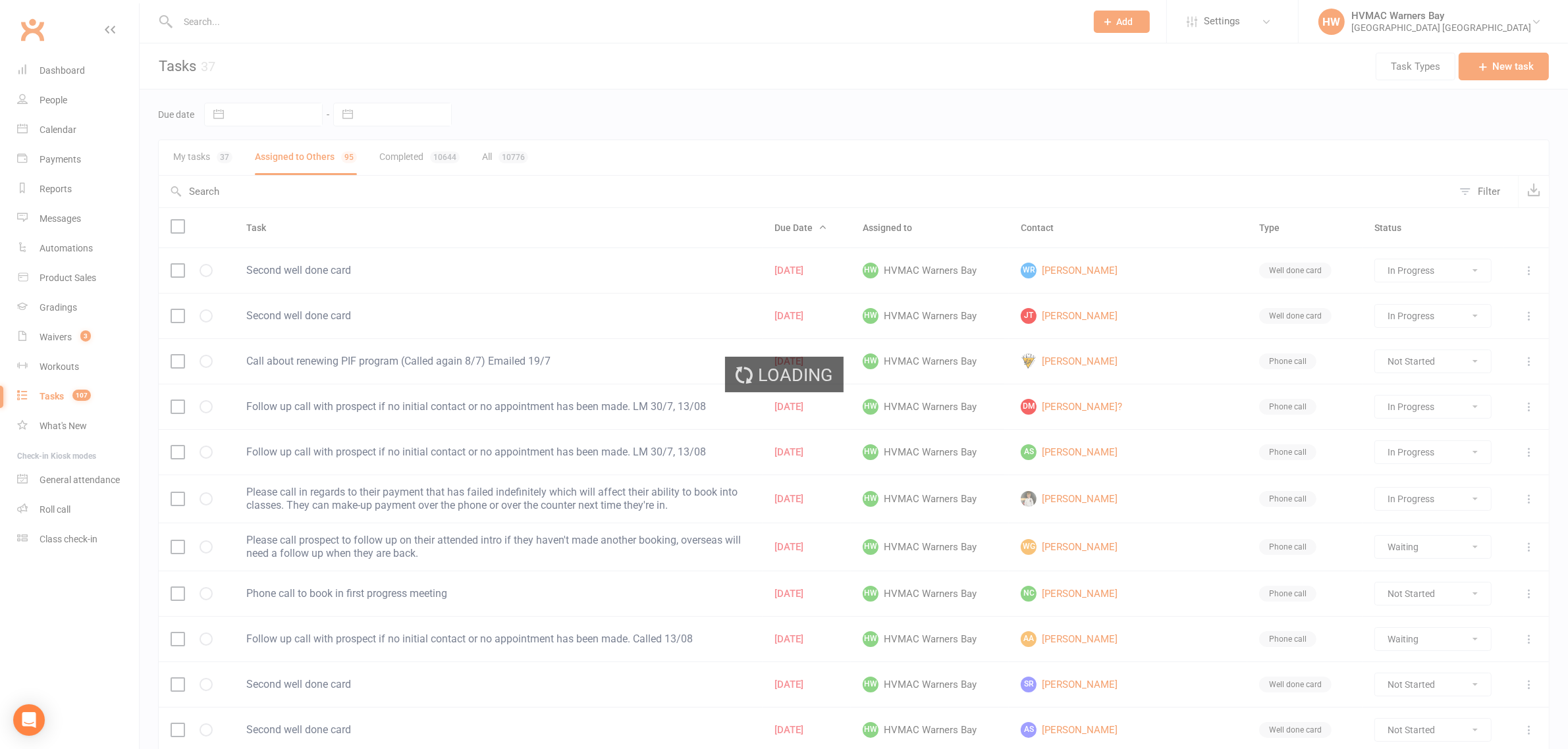
select select "started"
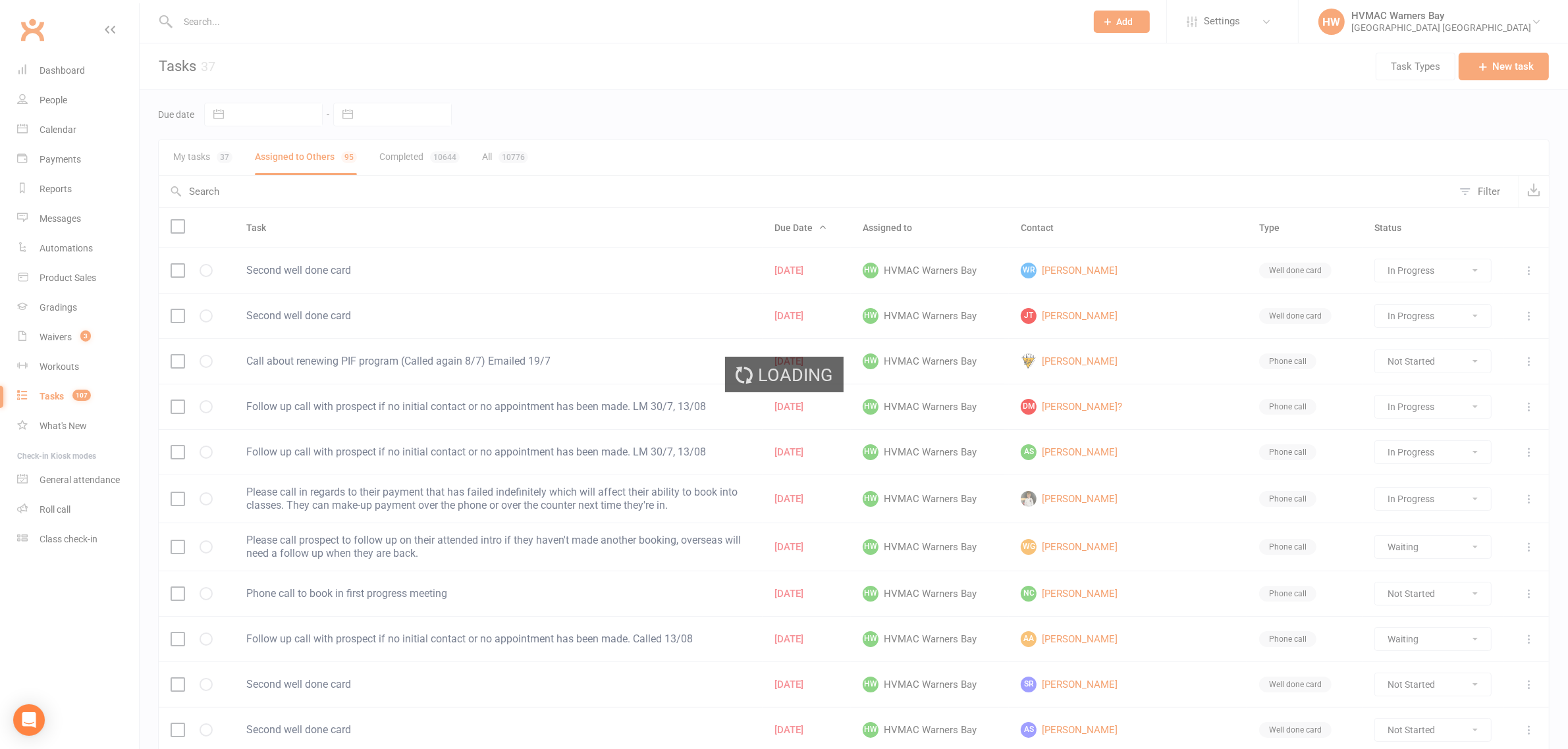
select select "waiting"
select select "started"
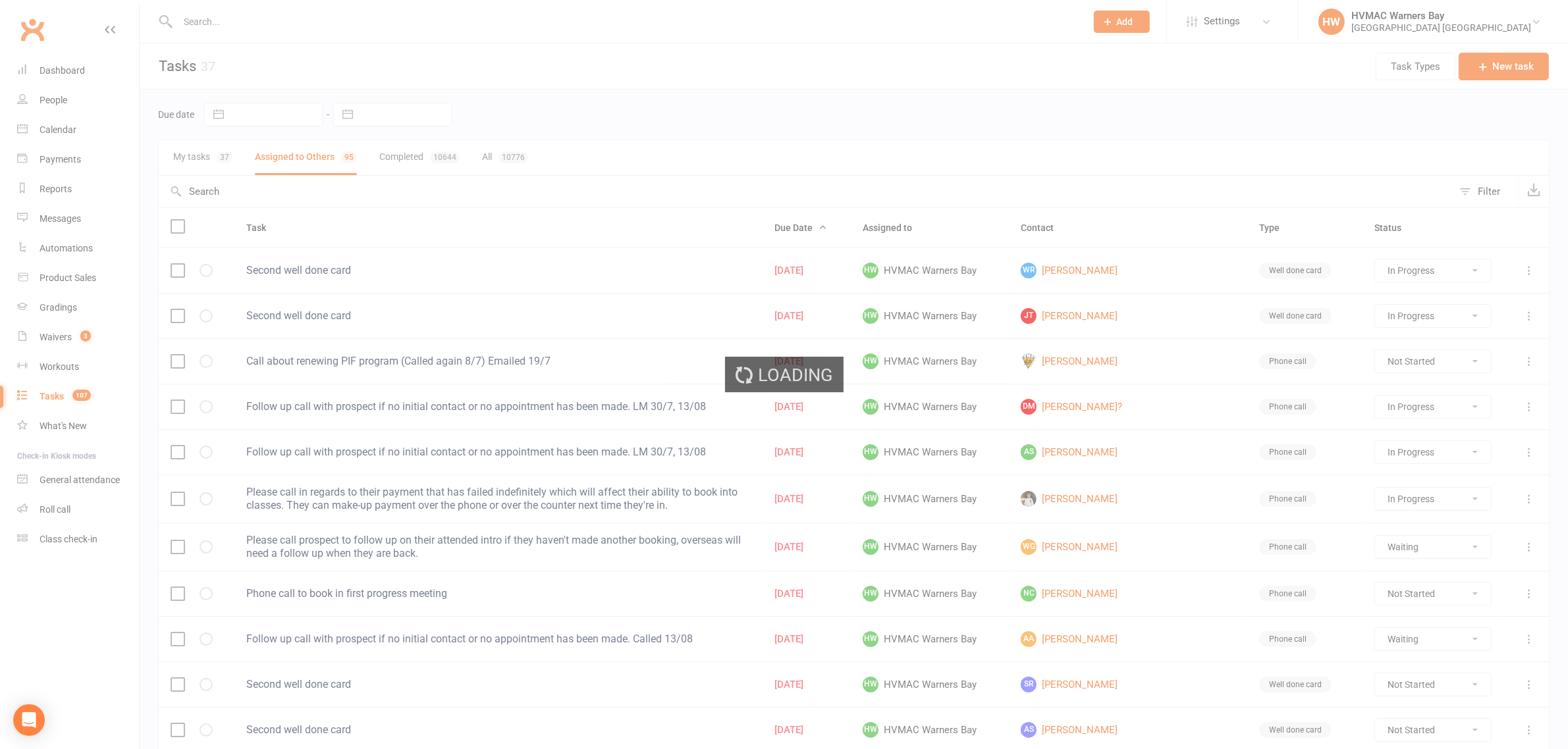
select select "started"
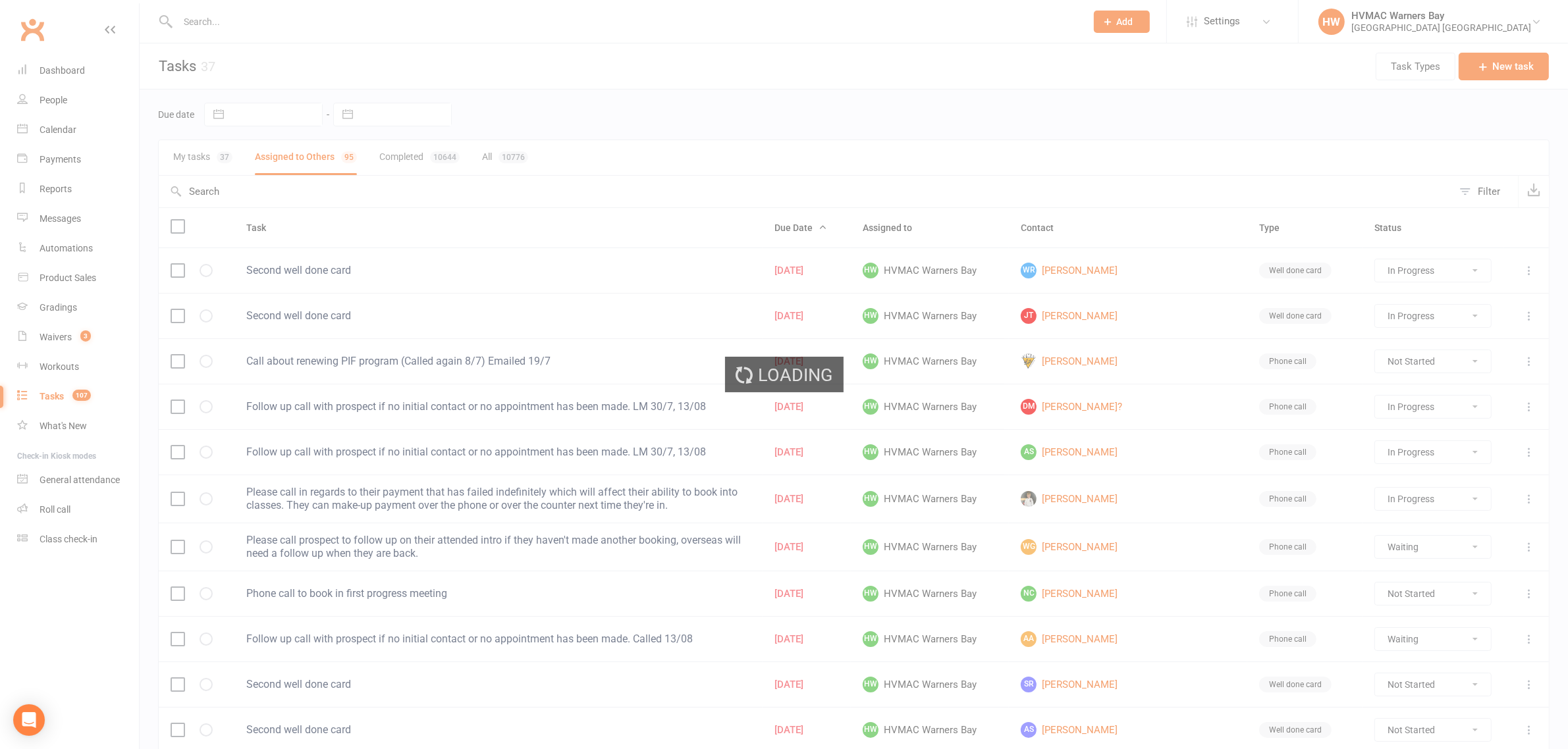
select select "waiting"
select select "started"
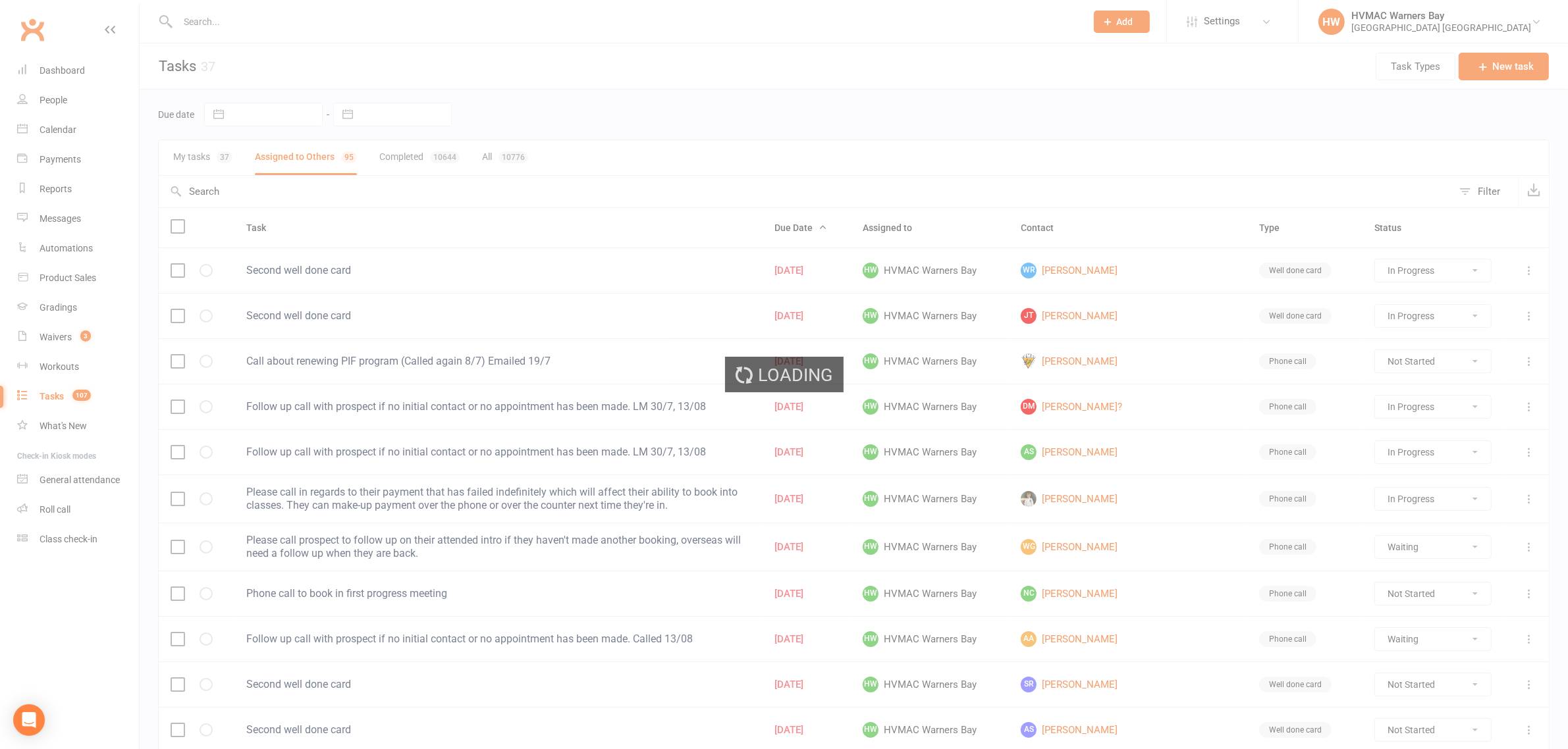
select select "started"
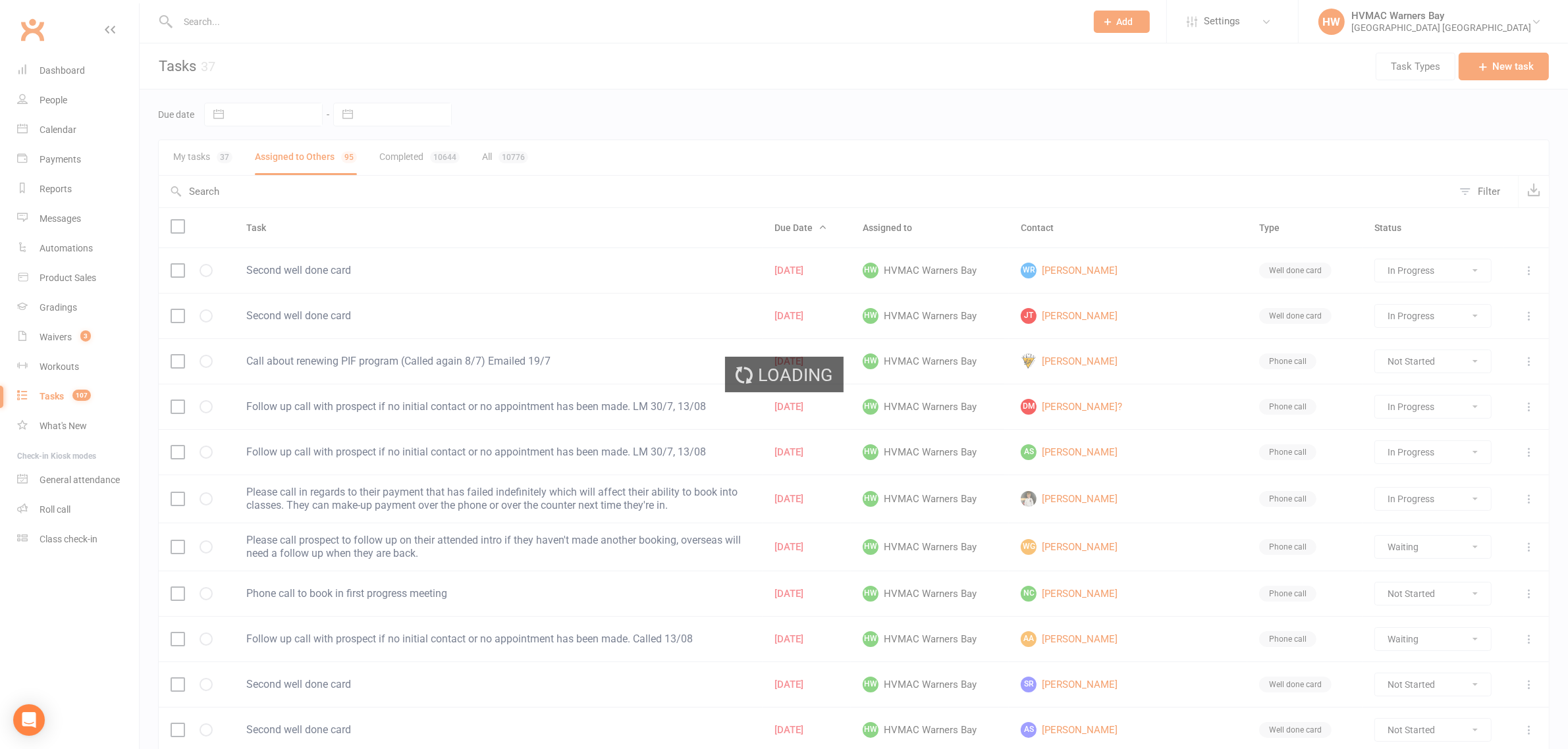
select select "started"
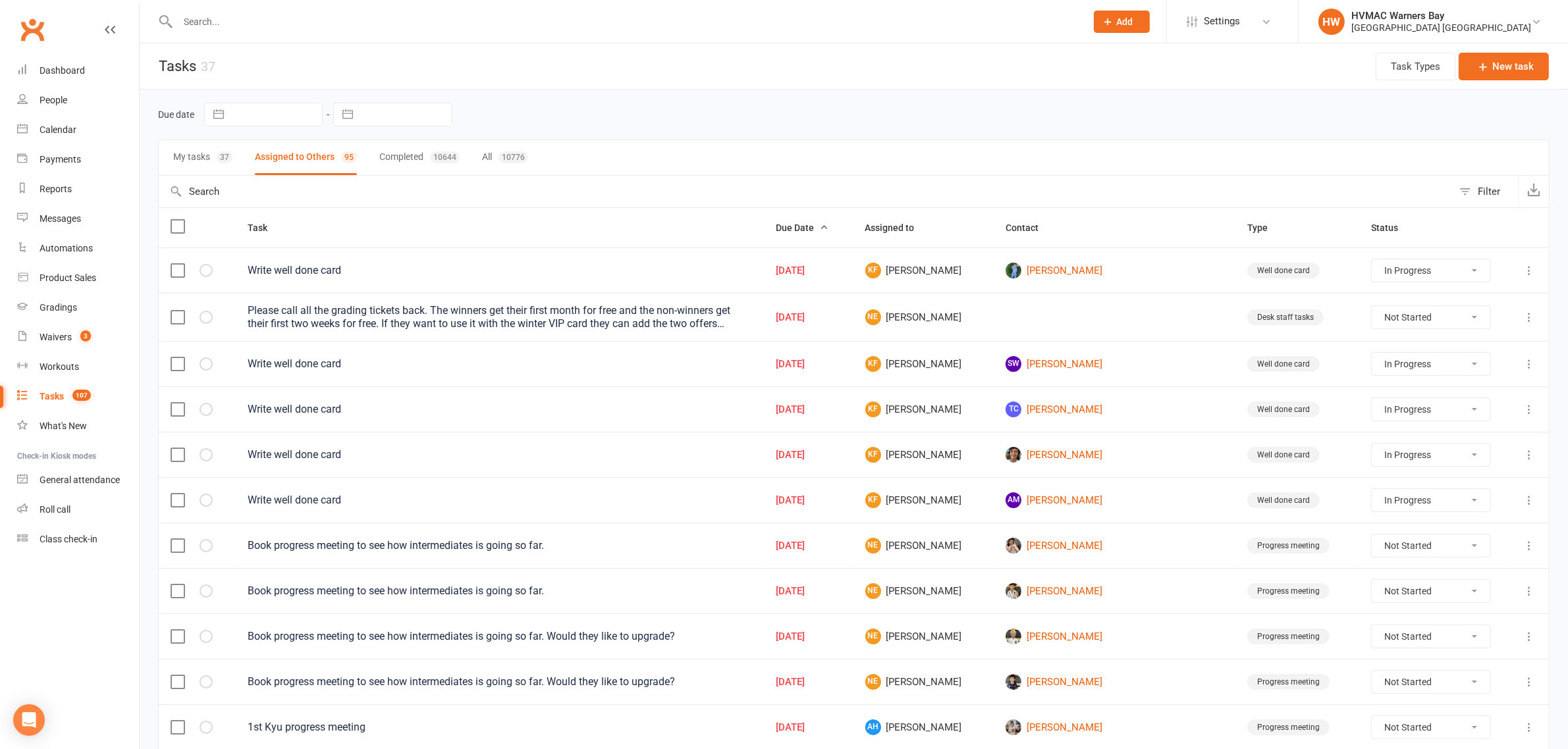
select select "started"
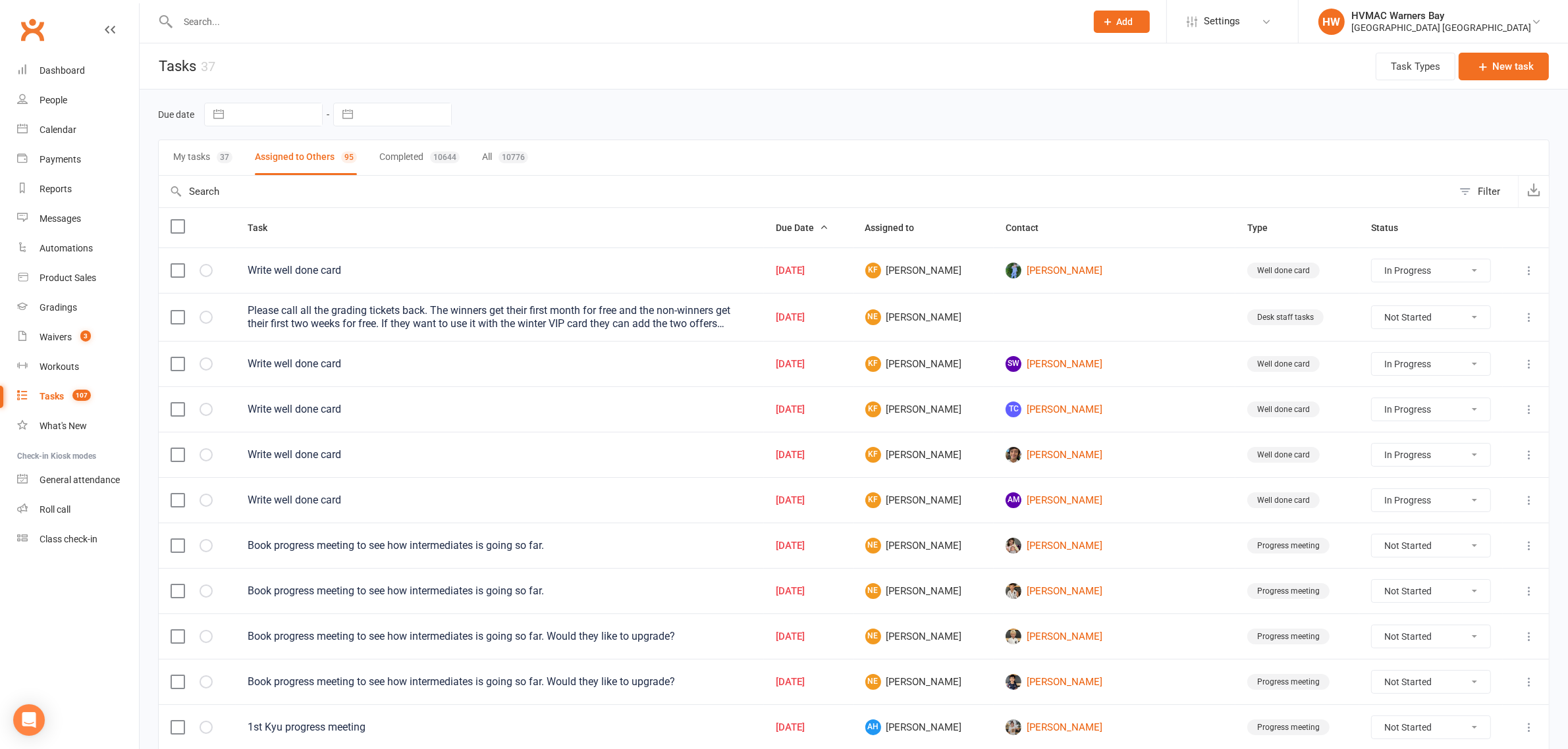
select select "started"
click at [1490, 191] on div "Filter" at bounding box center [1489, 191] width 23 height 16
select select "incomplete"
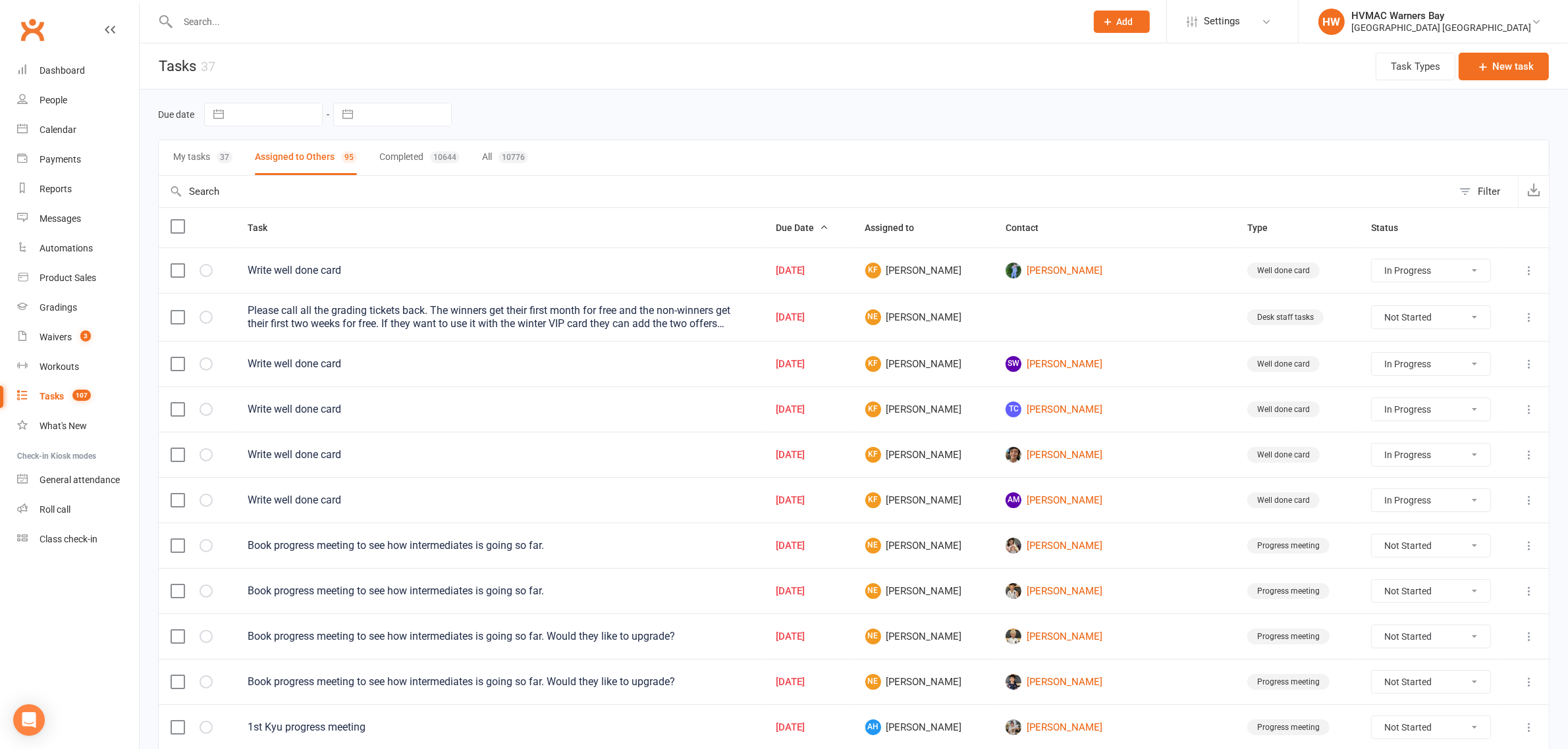
select select "-32395"
select select "started"
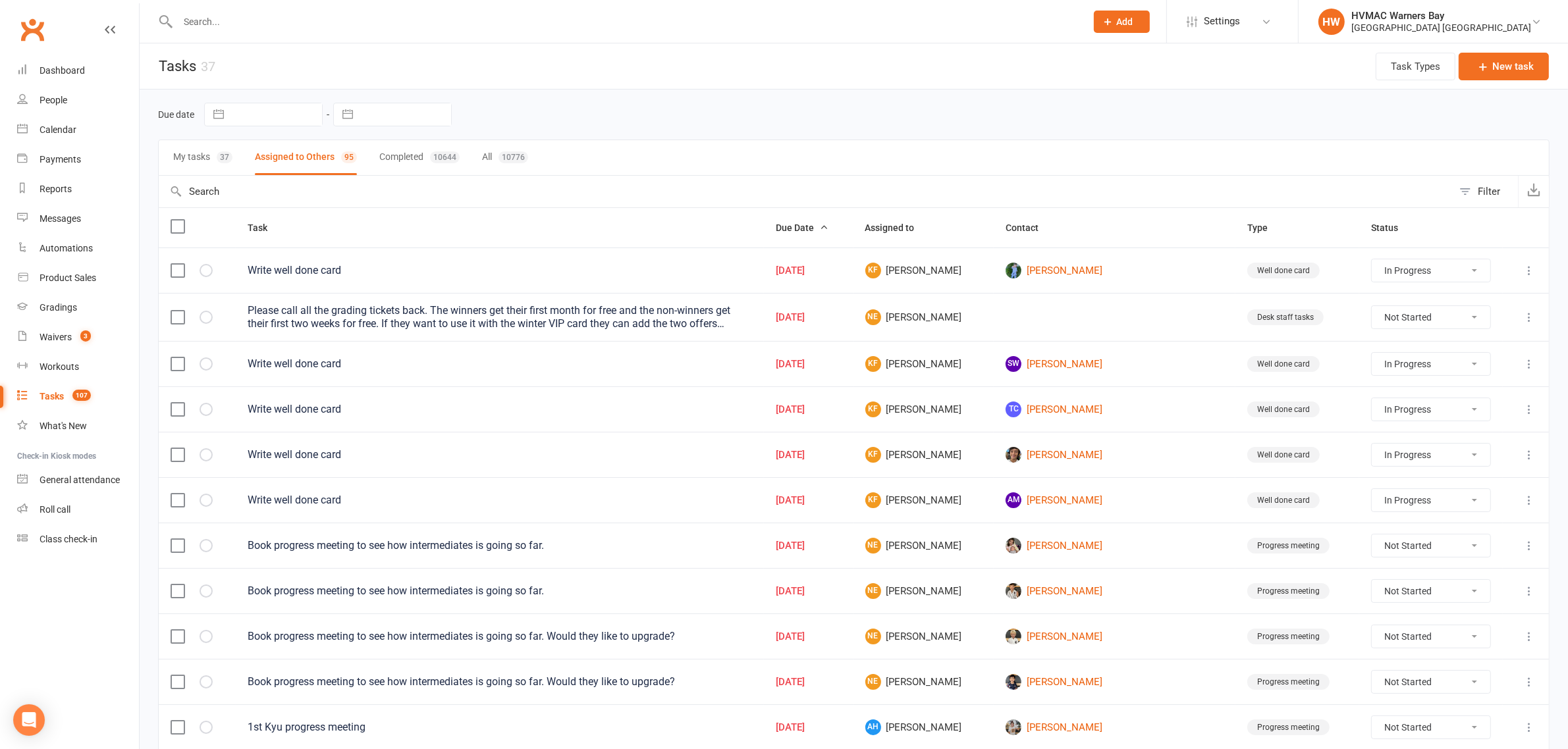
select select "started"
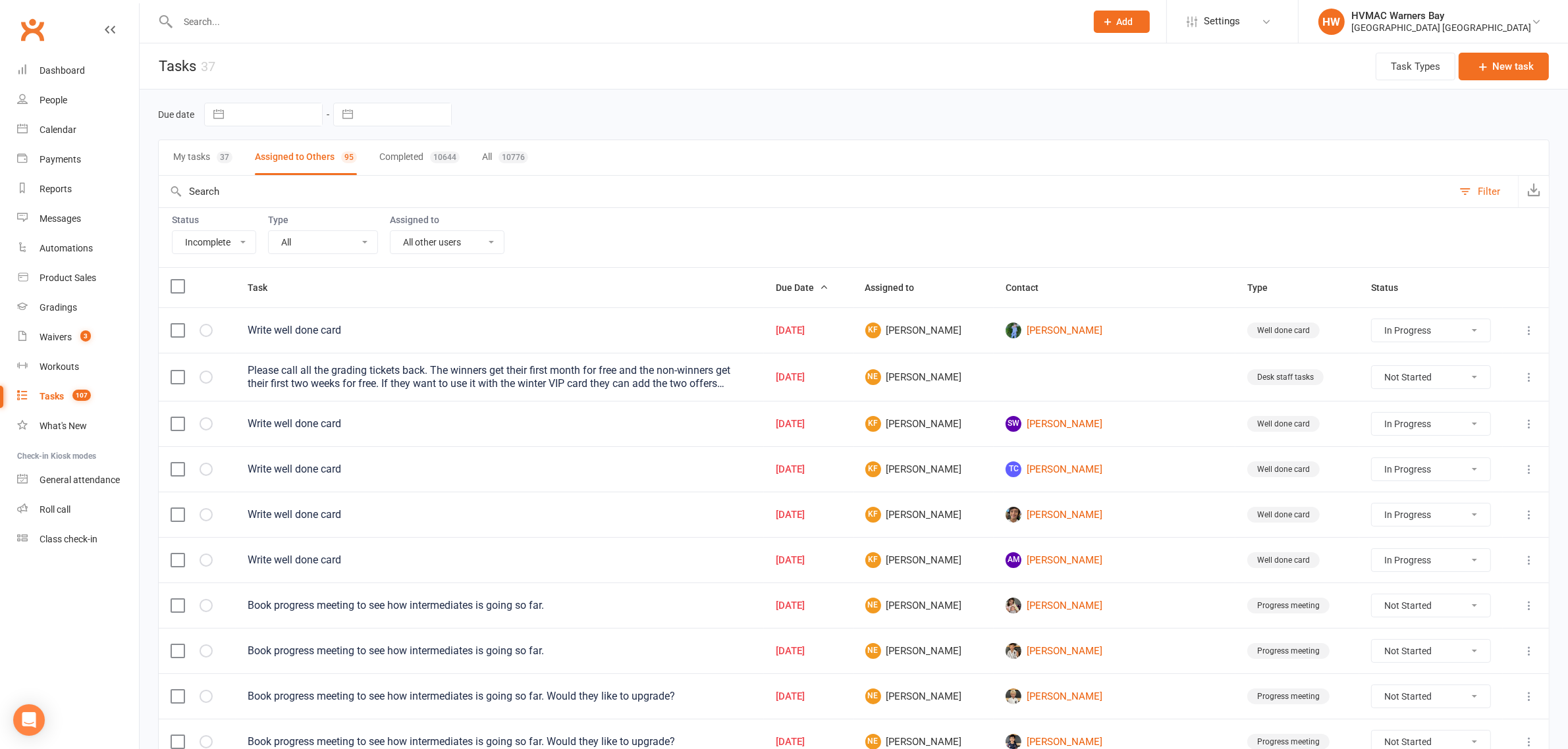
click at [455, 245] on select "All Me All other users [PERSON_NAME] [PERSON_NAME] [PERSON_NAME] [PERSON_NAME] …" at bounding box center [447, 243] width 113 height 23
select select "42939"
click at [393, 232] on select "All Me All other users [PERSON_NAME] [PERSON_NAME] [PERSON_NAME] [PERSON_NAME] …" at bounding box center [447, 243] width 113 height 23
select select "started"
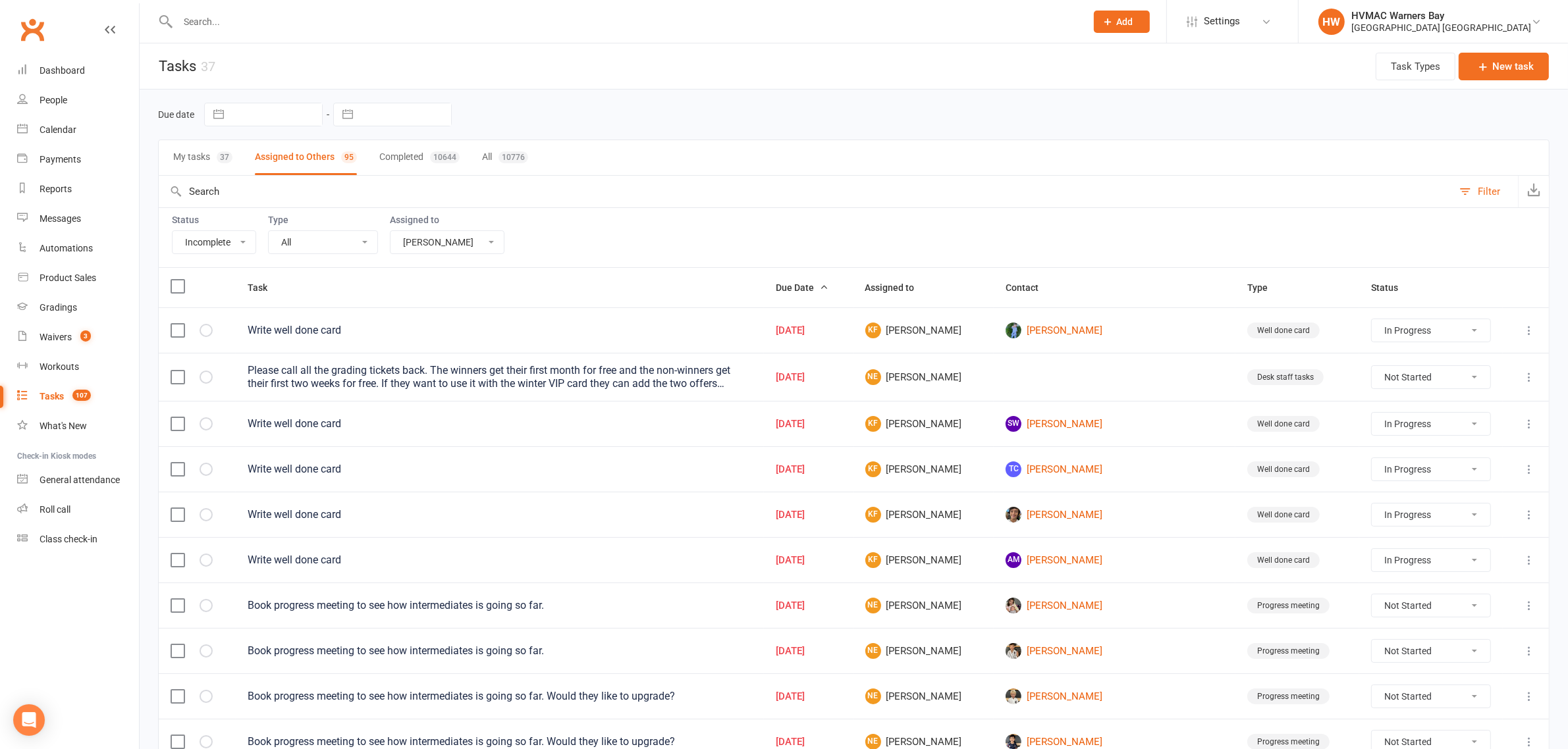
select select "started"
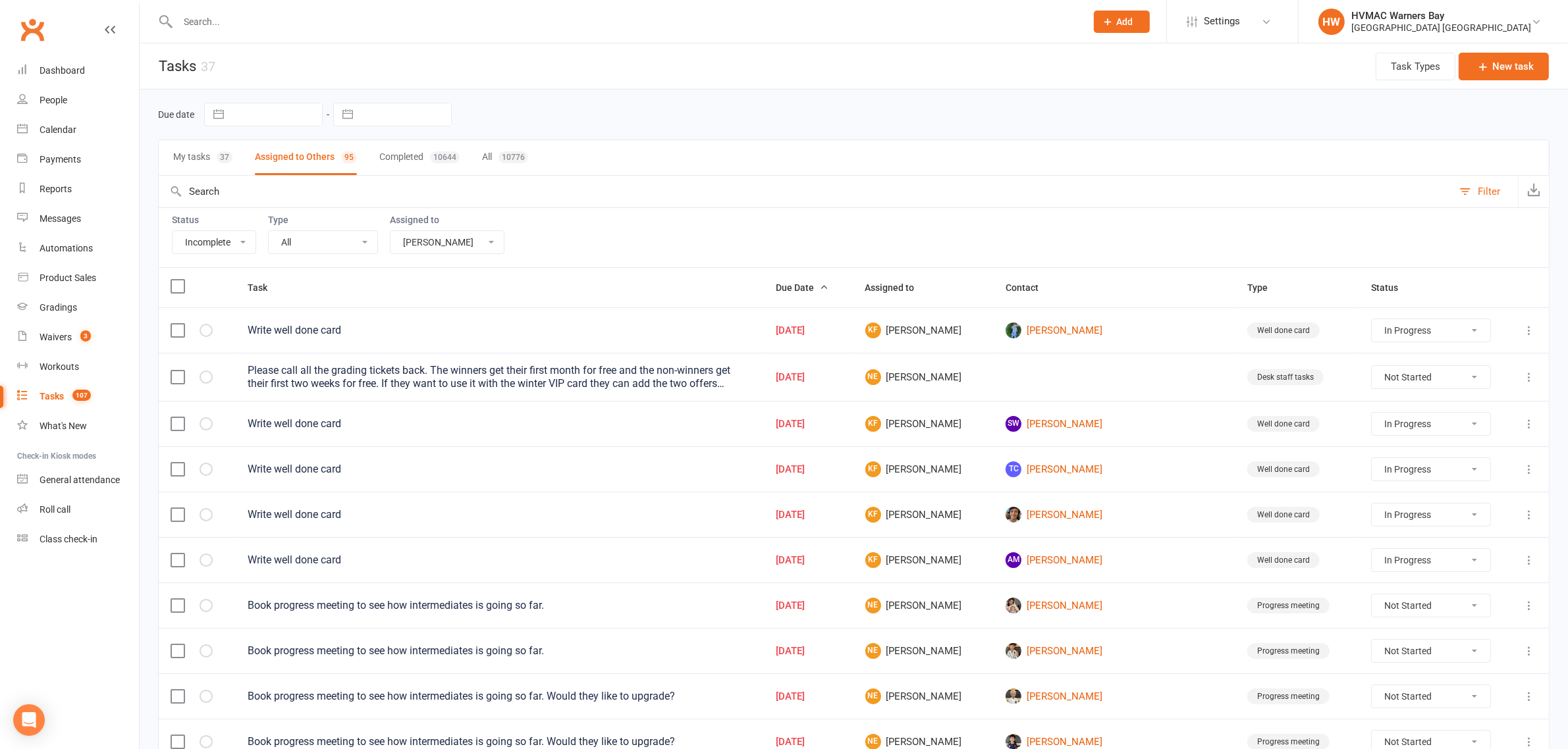
select select "started"
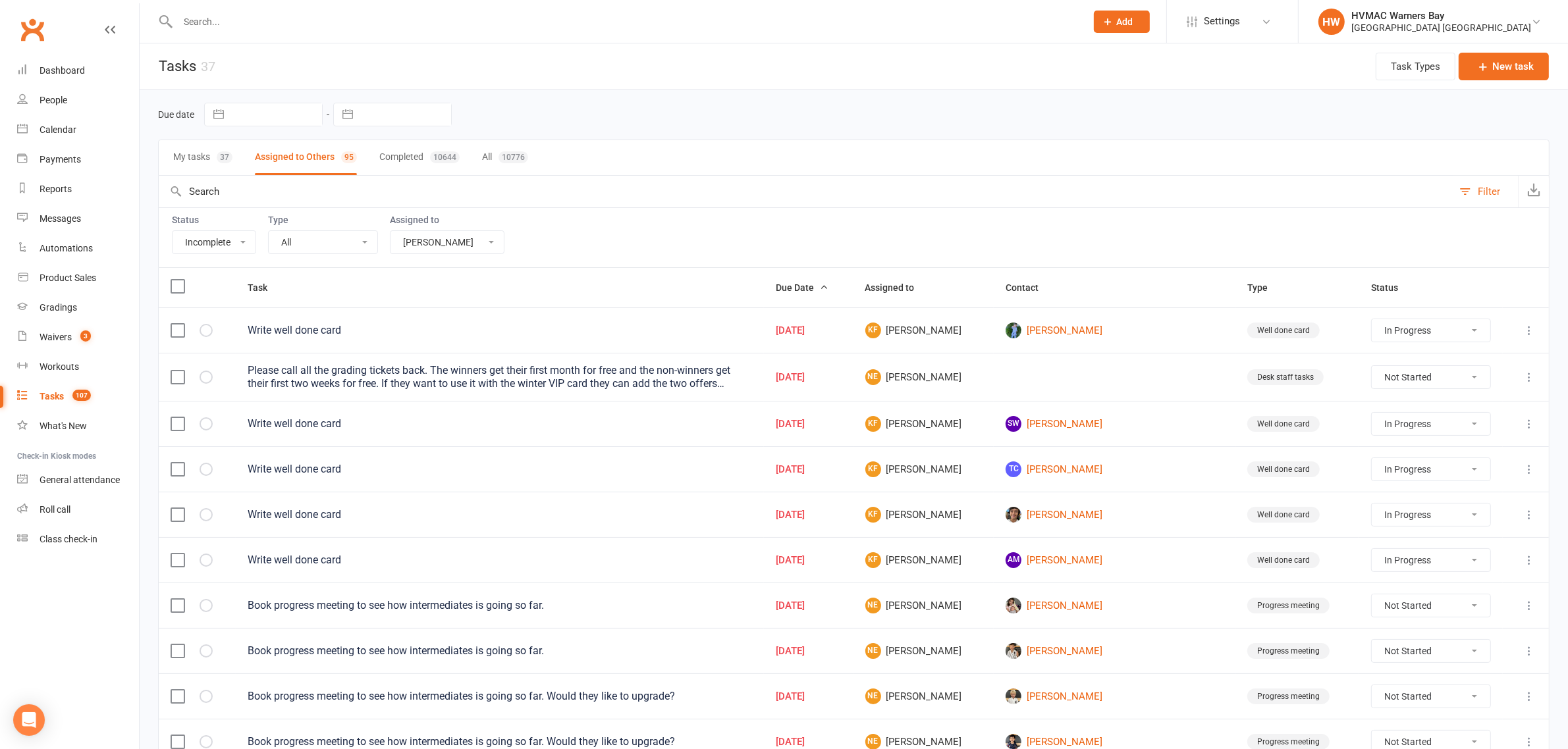
select select "started"
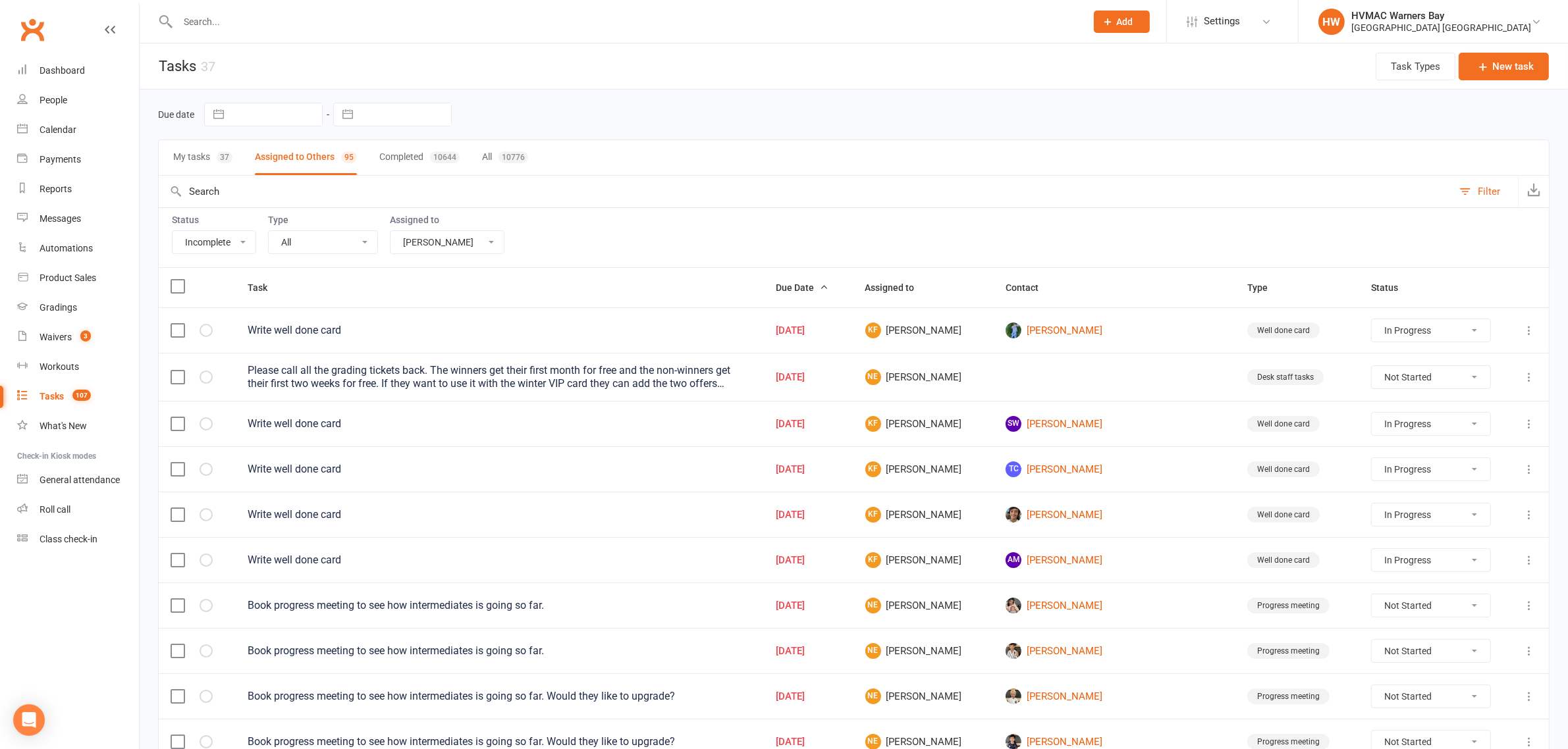
select select "started"
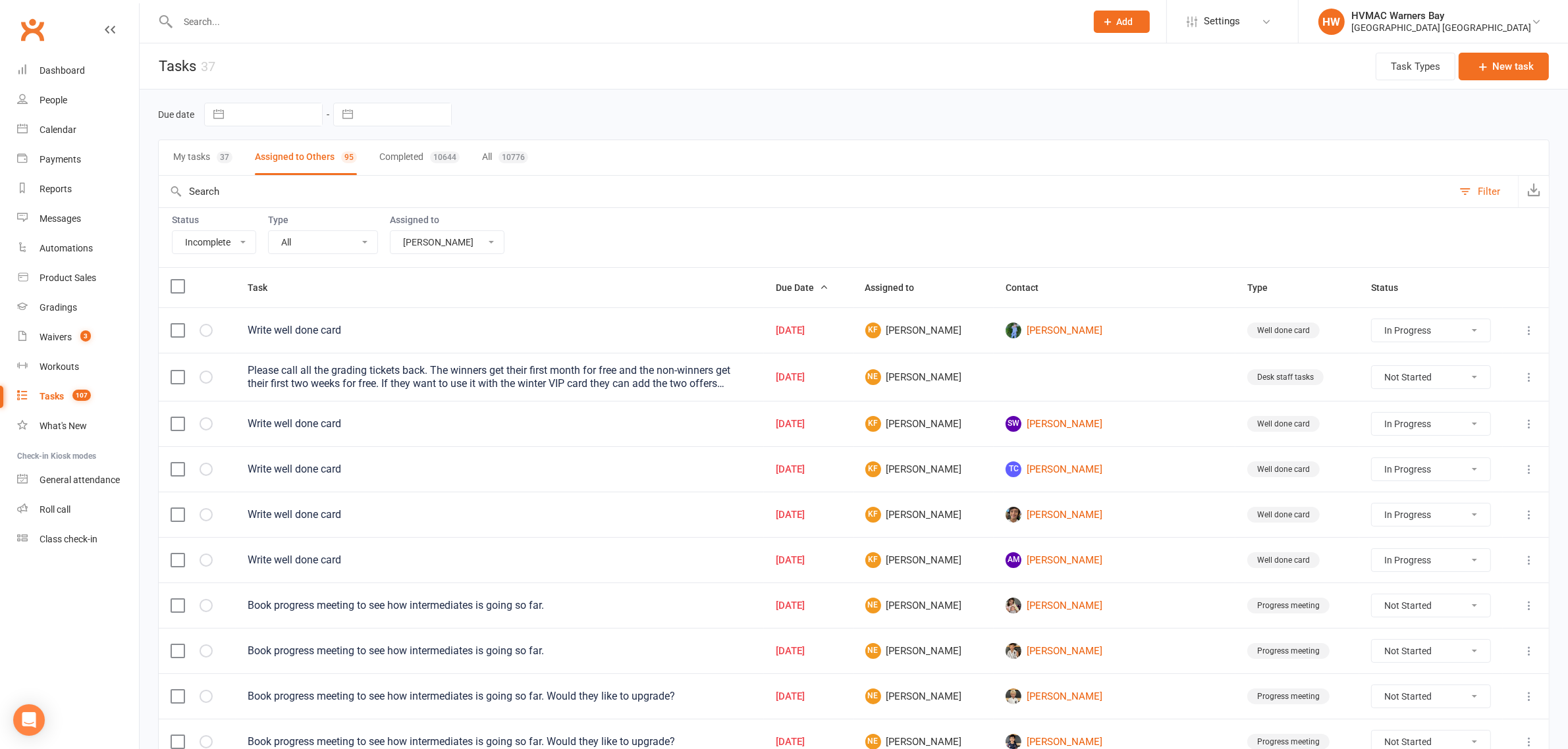
select select "started"
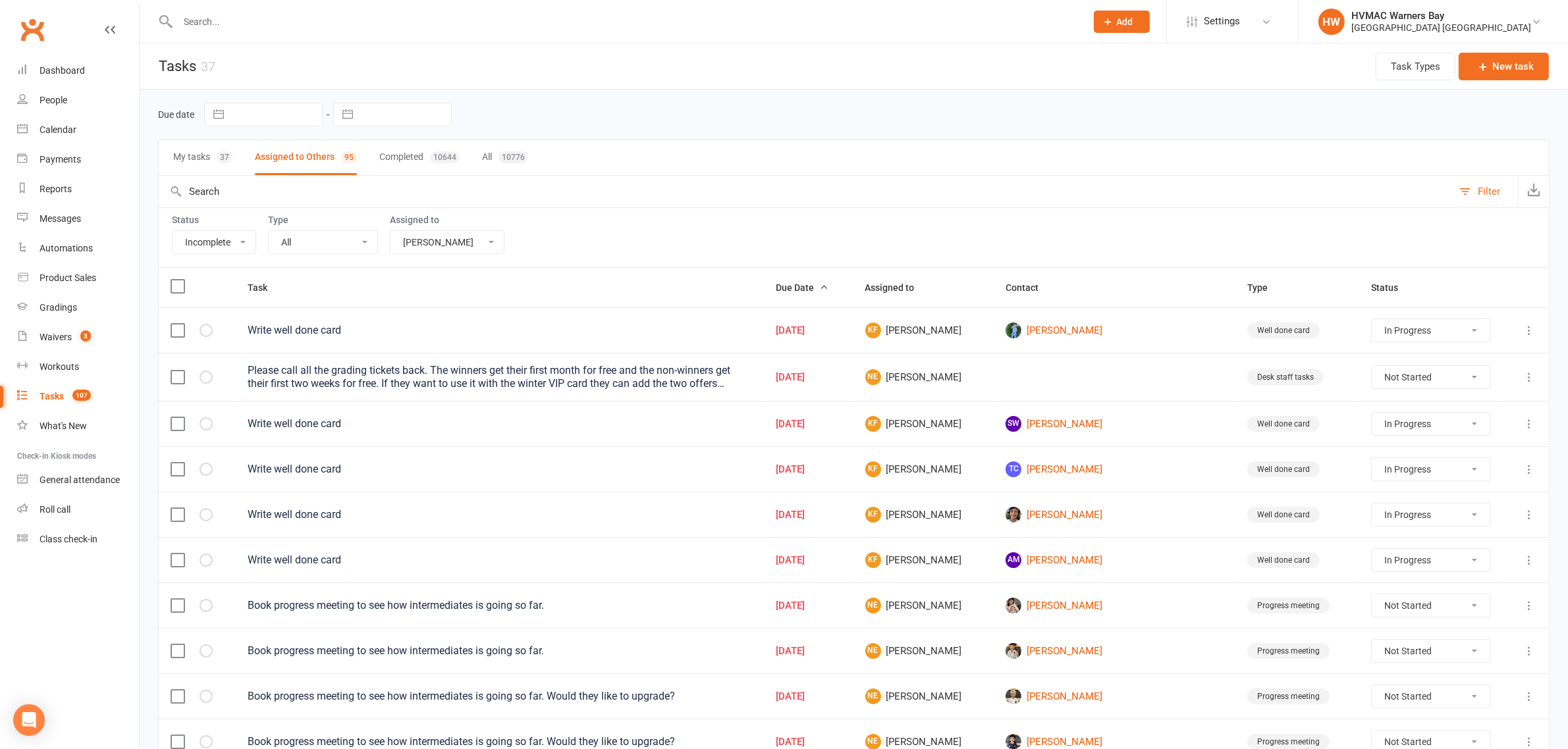
select select "started"
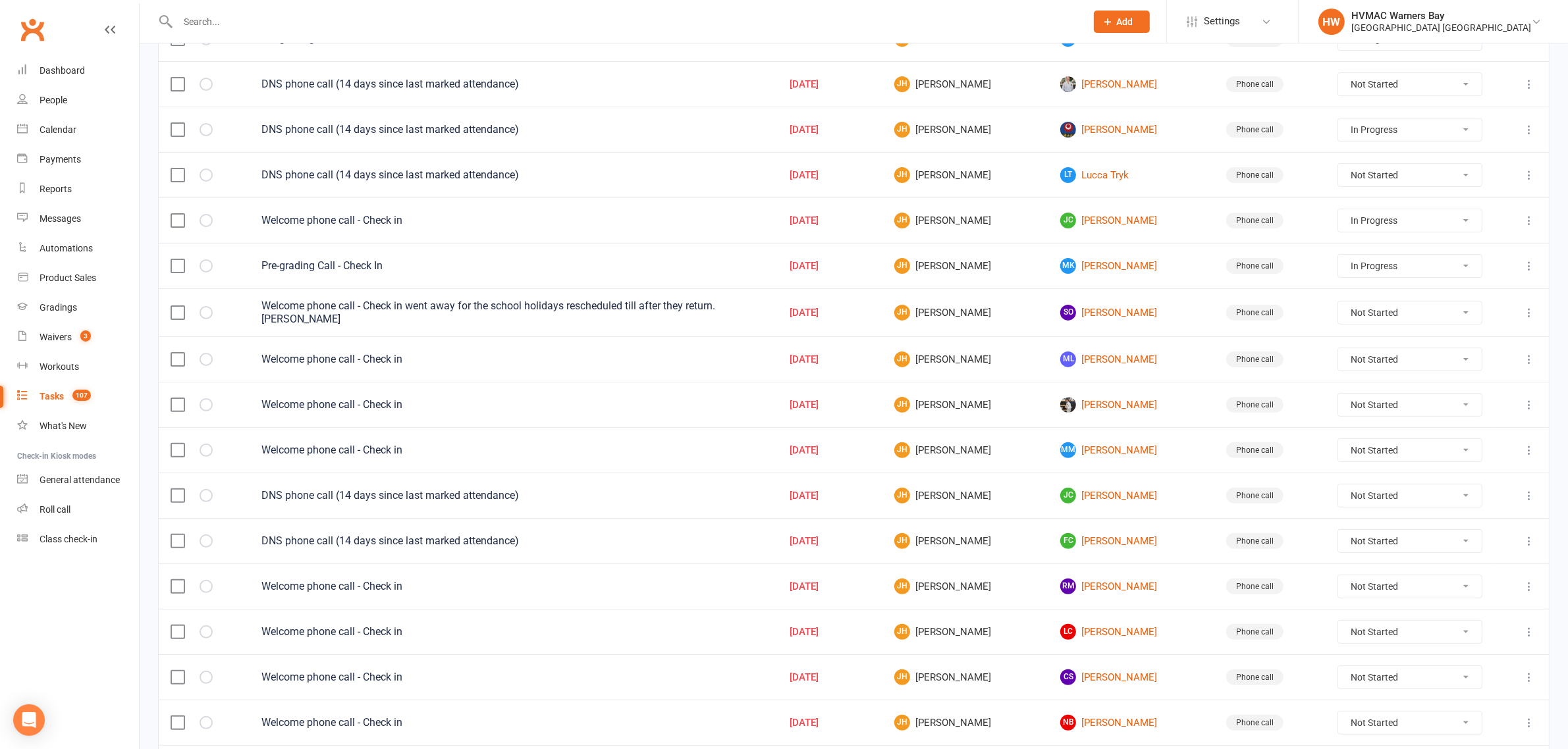
scroll to position [411, 0]
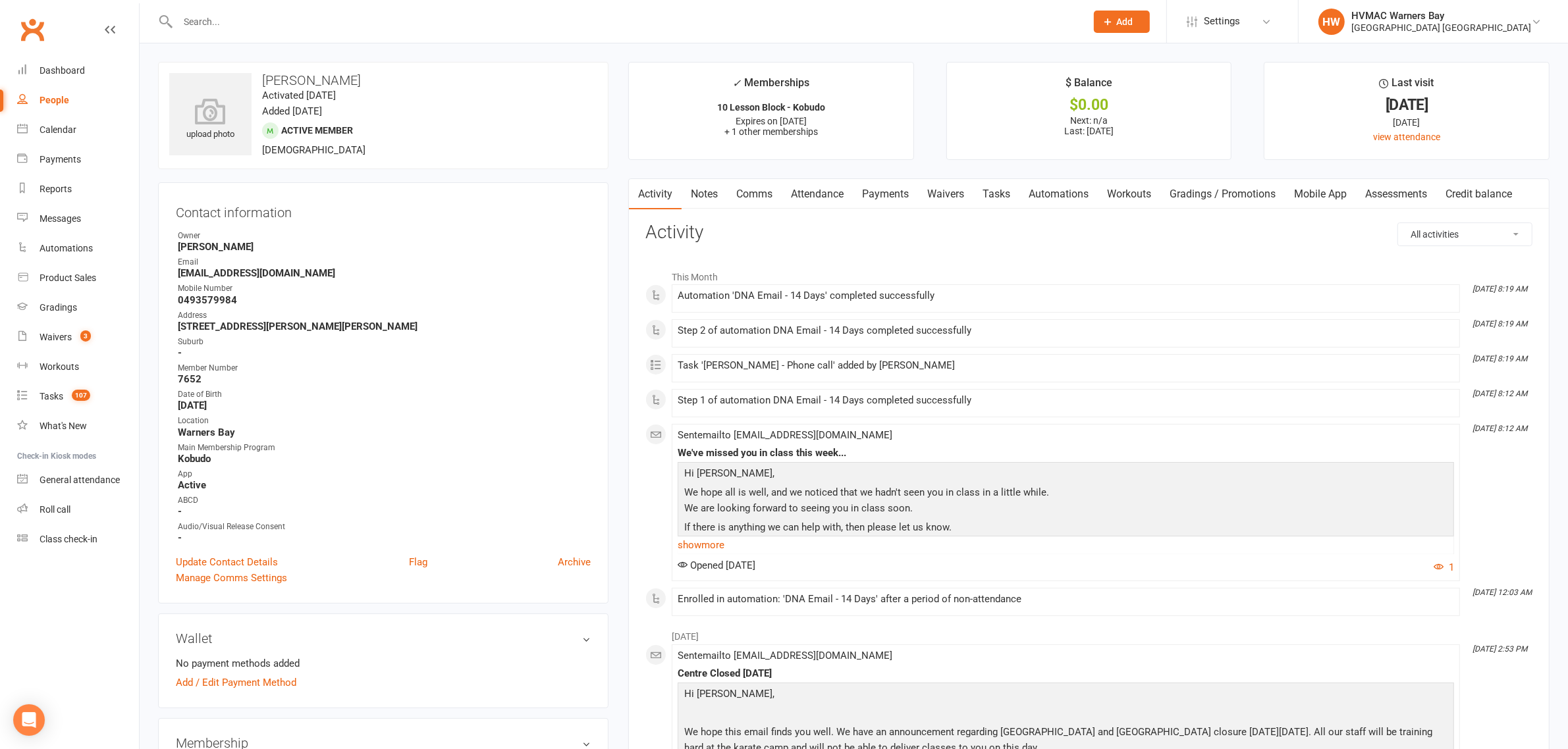
click at [698, 188] on link "Notes" at bounding box center [704, 194] width 45 height 30
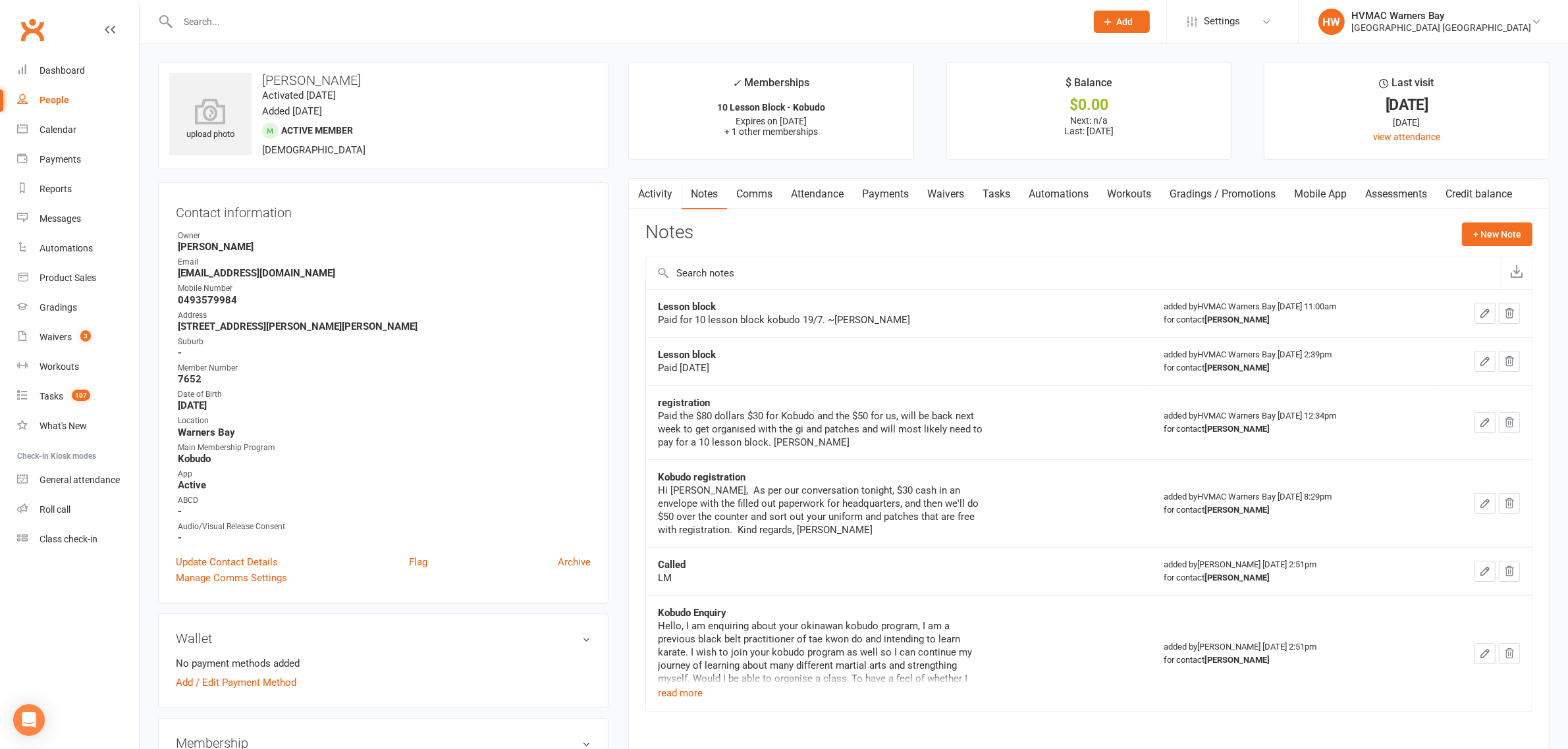
click at [871, 186] on link "Payments" at bounding box center [885, 194] width 65 height 30
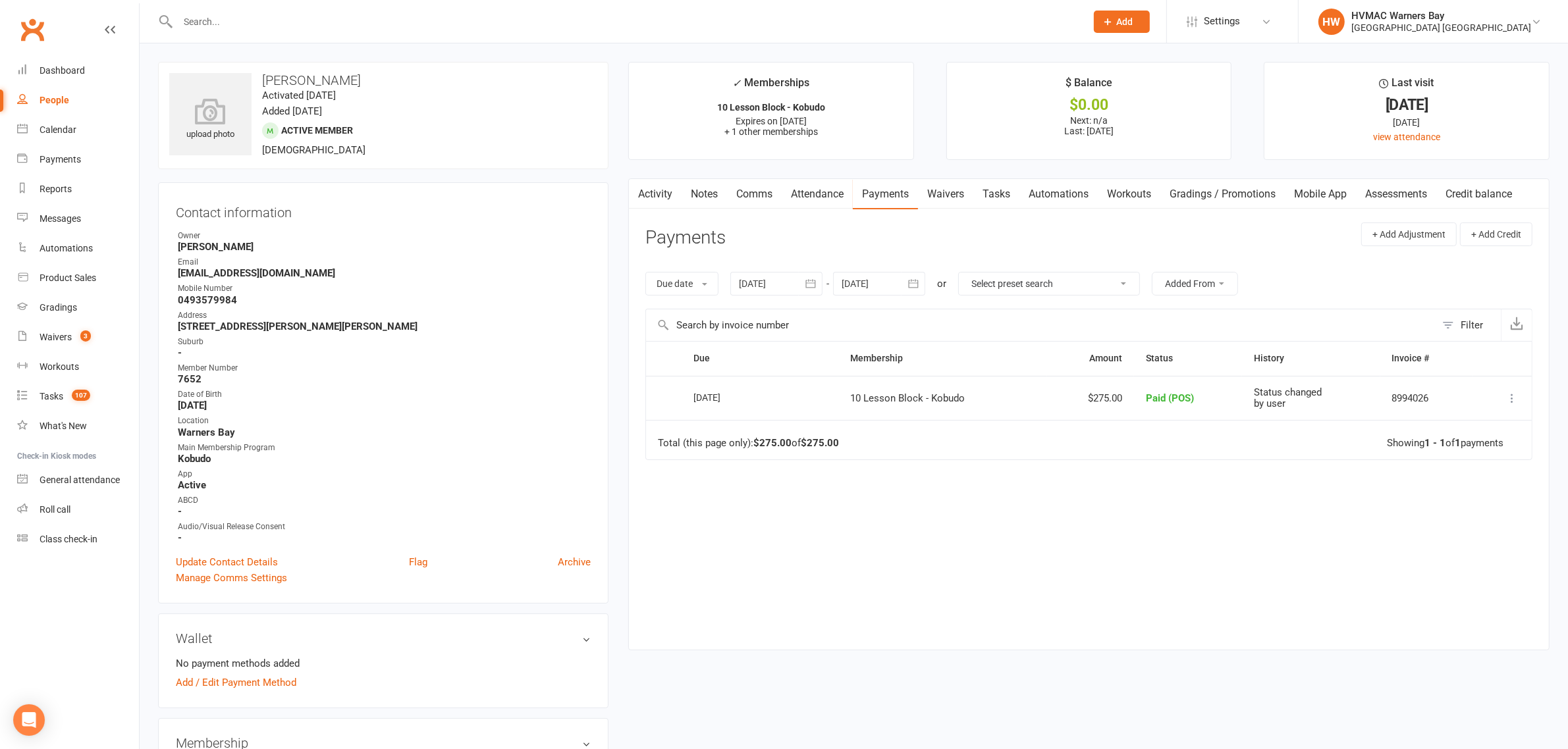
click at [808, 196] on link "Attendance" at bounding box center [817, 194] width 71 height 30
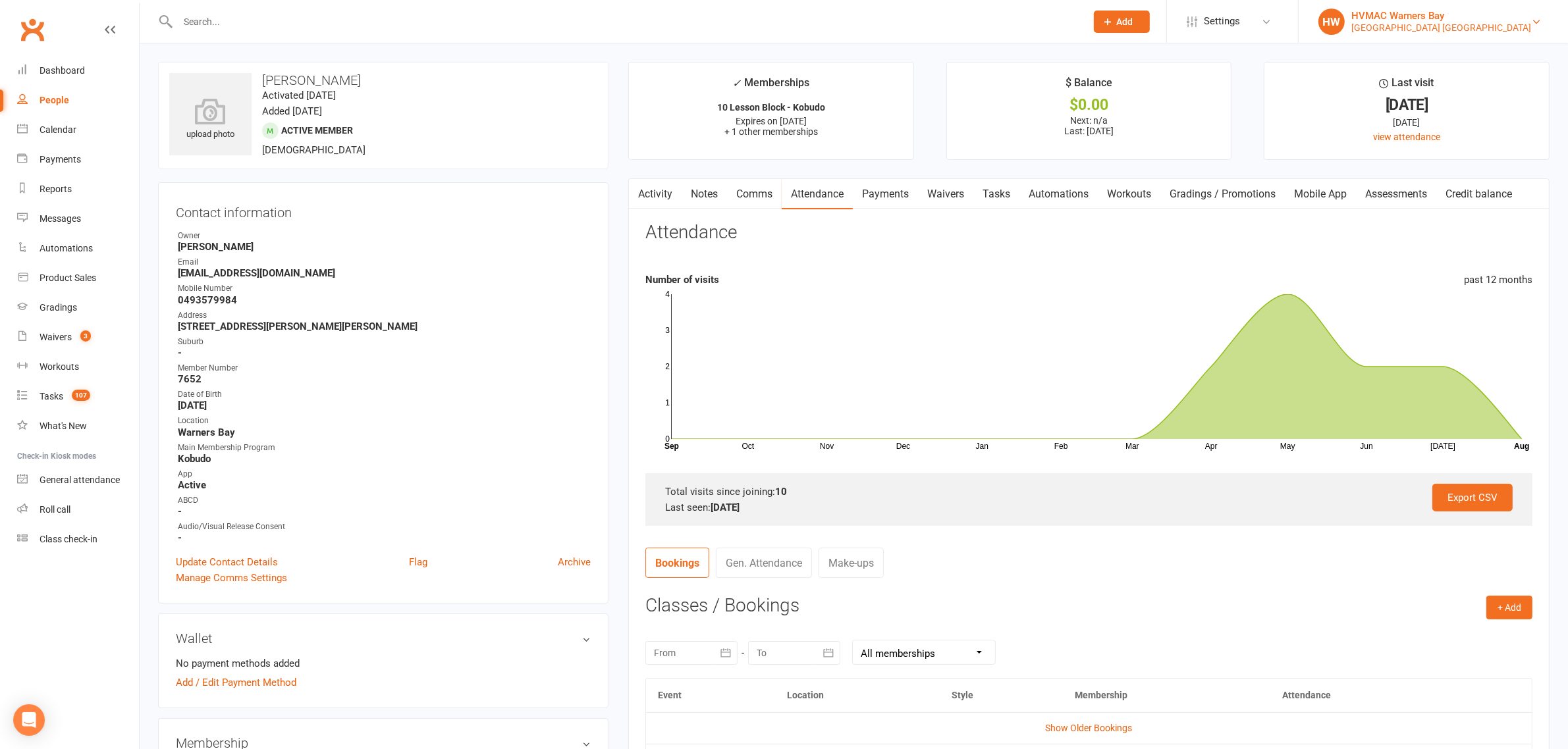
click at [1421, 26] on div "[GEOGRAPHIC_DATA] [GEOGRAPHIC_DATA]" at bounding box center [1441, 28] width 180 height 12
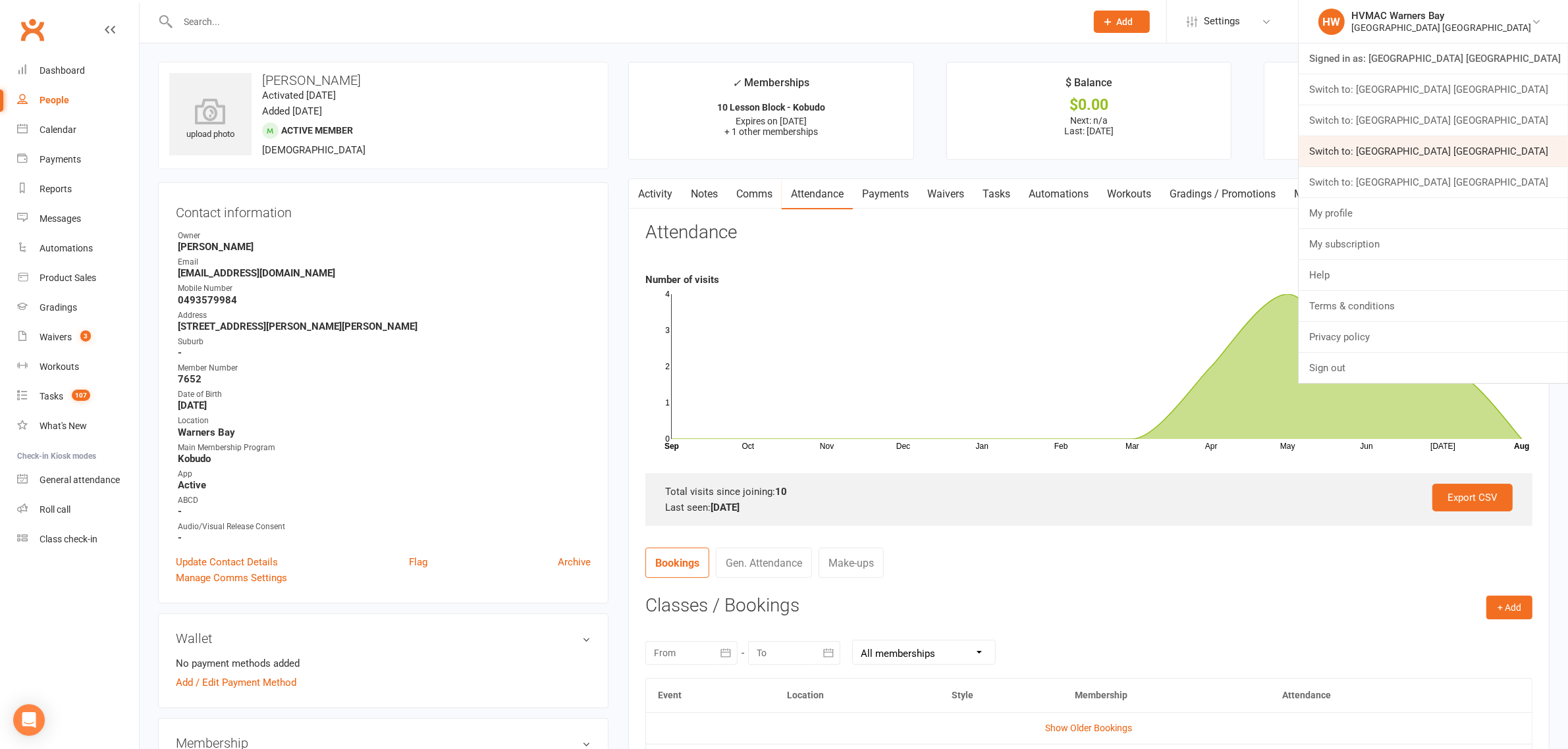
click at [1449, 152] on link "Switch to: [GEOGRAPHIC_DATA] [GEOGRAPHIC_DATA]" at bounding box center [1434, 151] width 270 height 30
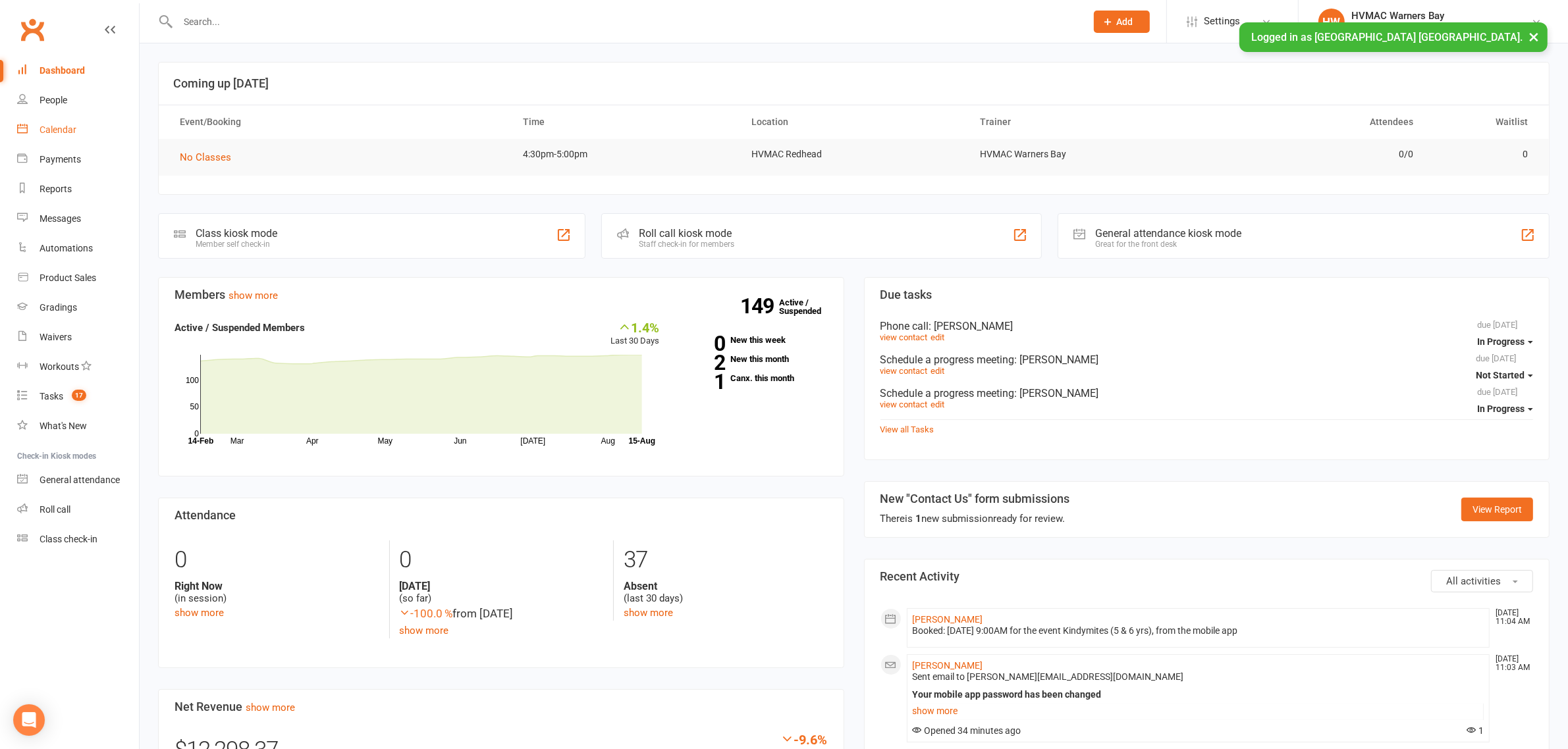
drag, startPoint x: 61, startPoint y: 127, endPoint x: 61, endPoint y: 136, distance: 9.0
click at [61, 127] on div "Calendar" at bounding box center [57, 130] width 37 height 10
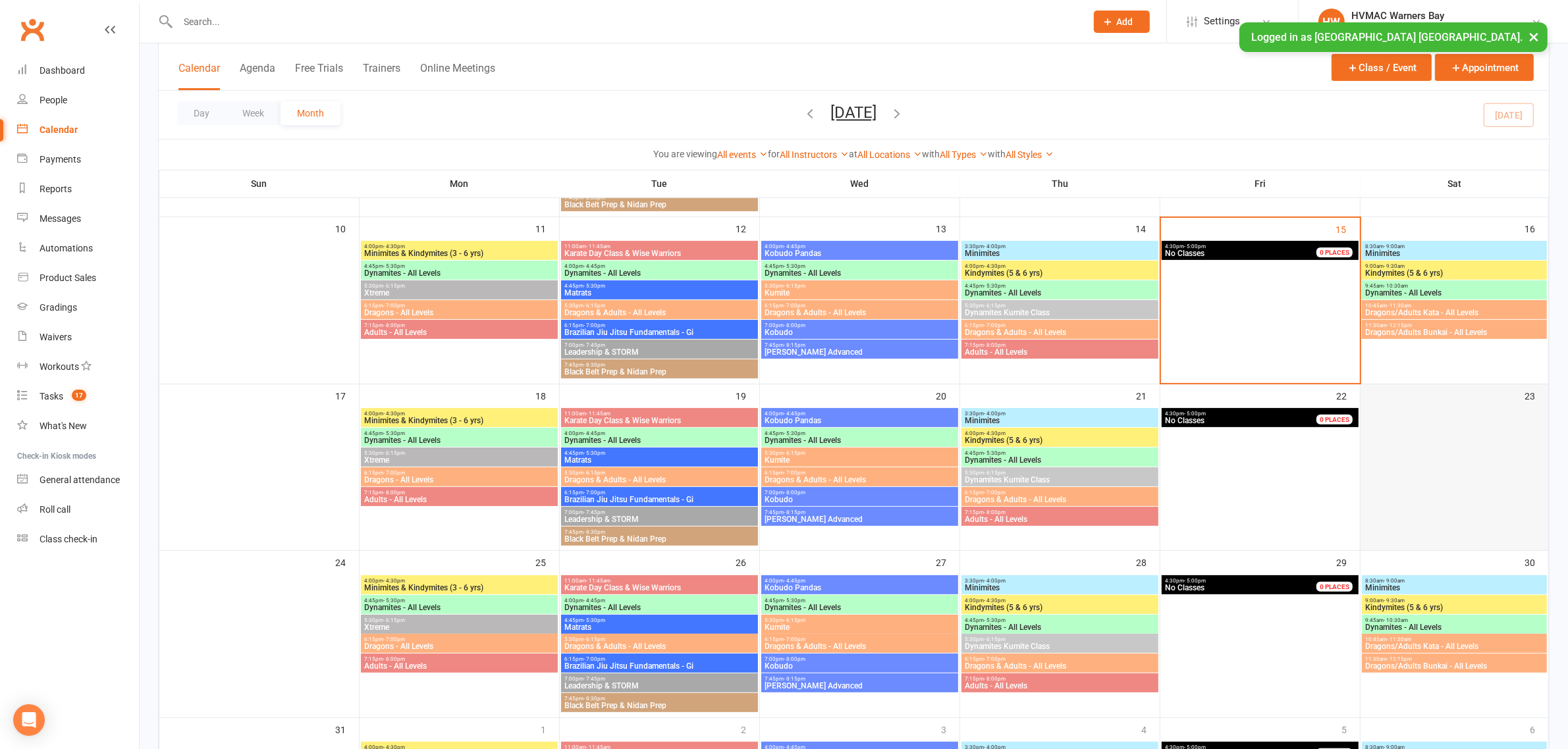
scroll to position [247, 0]
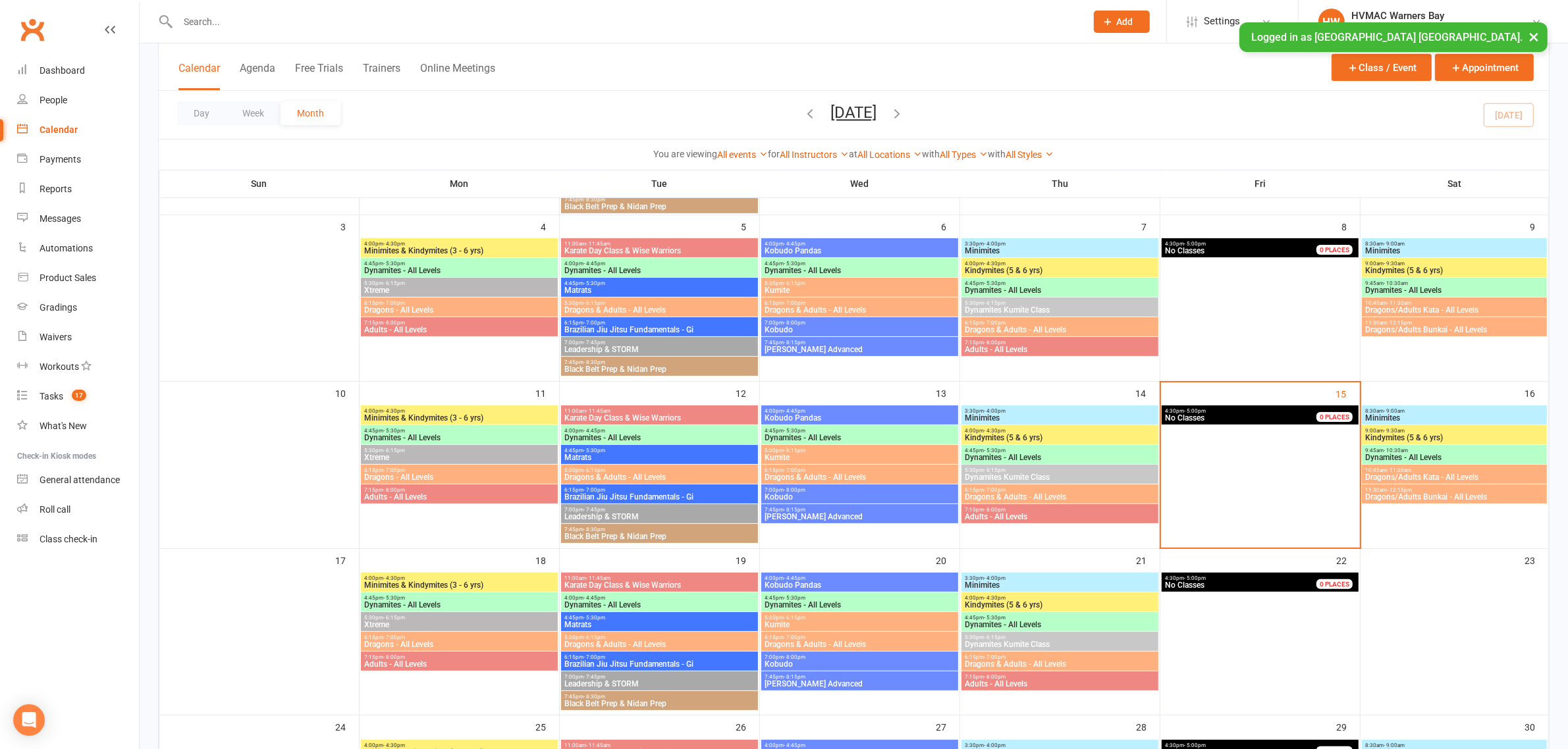
click at [1437, 470] on span "10:45am - 11:30am" at bounding box center [1454, 470] width 179 height 6
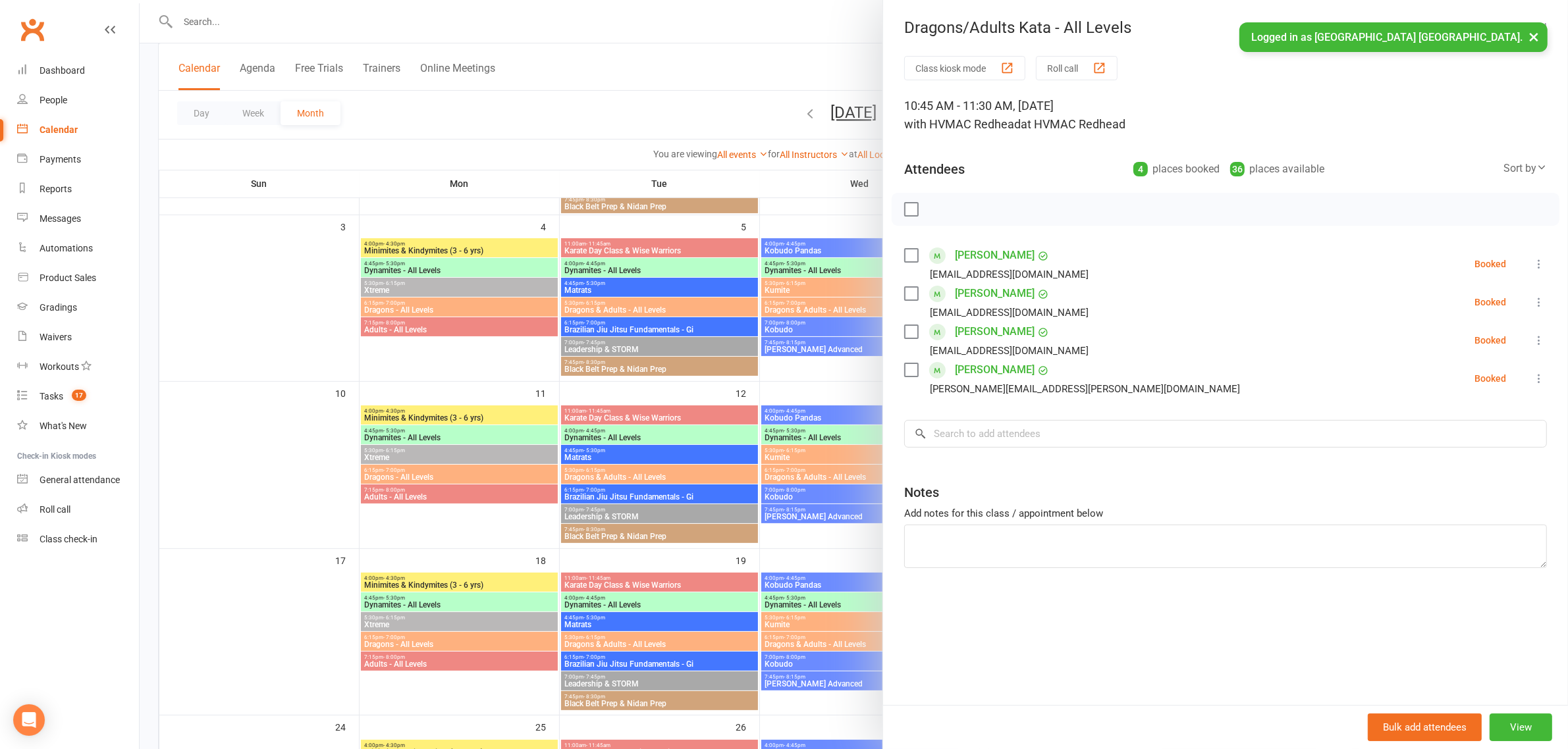
click at [795, 364] on div at bounding box center [854, 374] width 1429 height 749
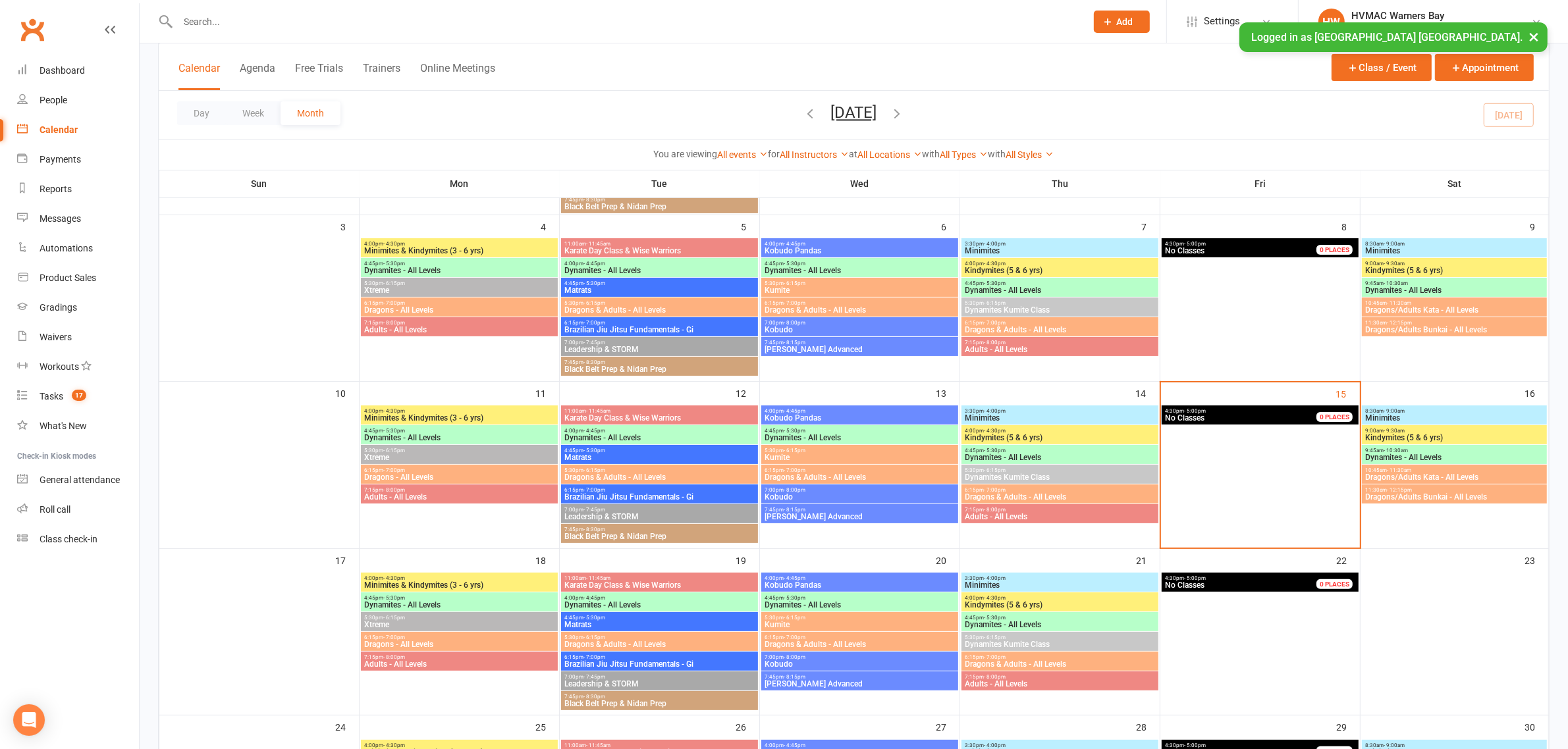
click at [1446, 496] on span "Dragons/Adults Bunkai - All Levels" at bounding box center [1454, 497] width 179 height 8
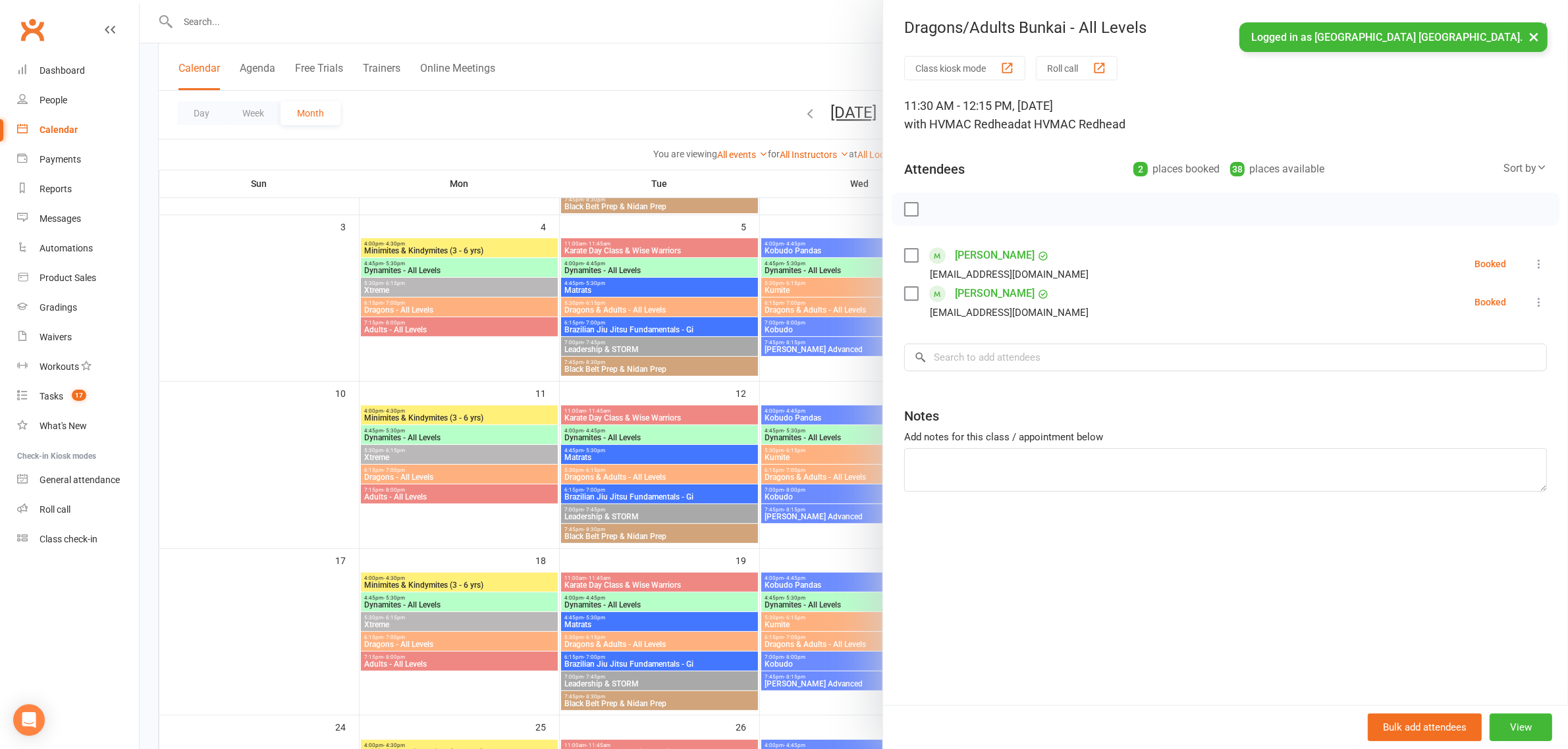
drag, startPoint x: 650, startPoint y: 327, endPoint x: 738, endPoint y: 360, distance: 94.0
click at [654, 331] on div at bounding box center [854, 374] width 1429 height 749
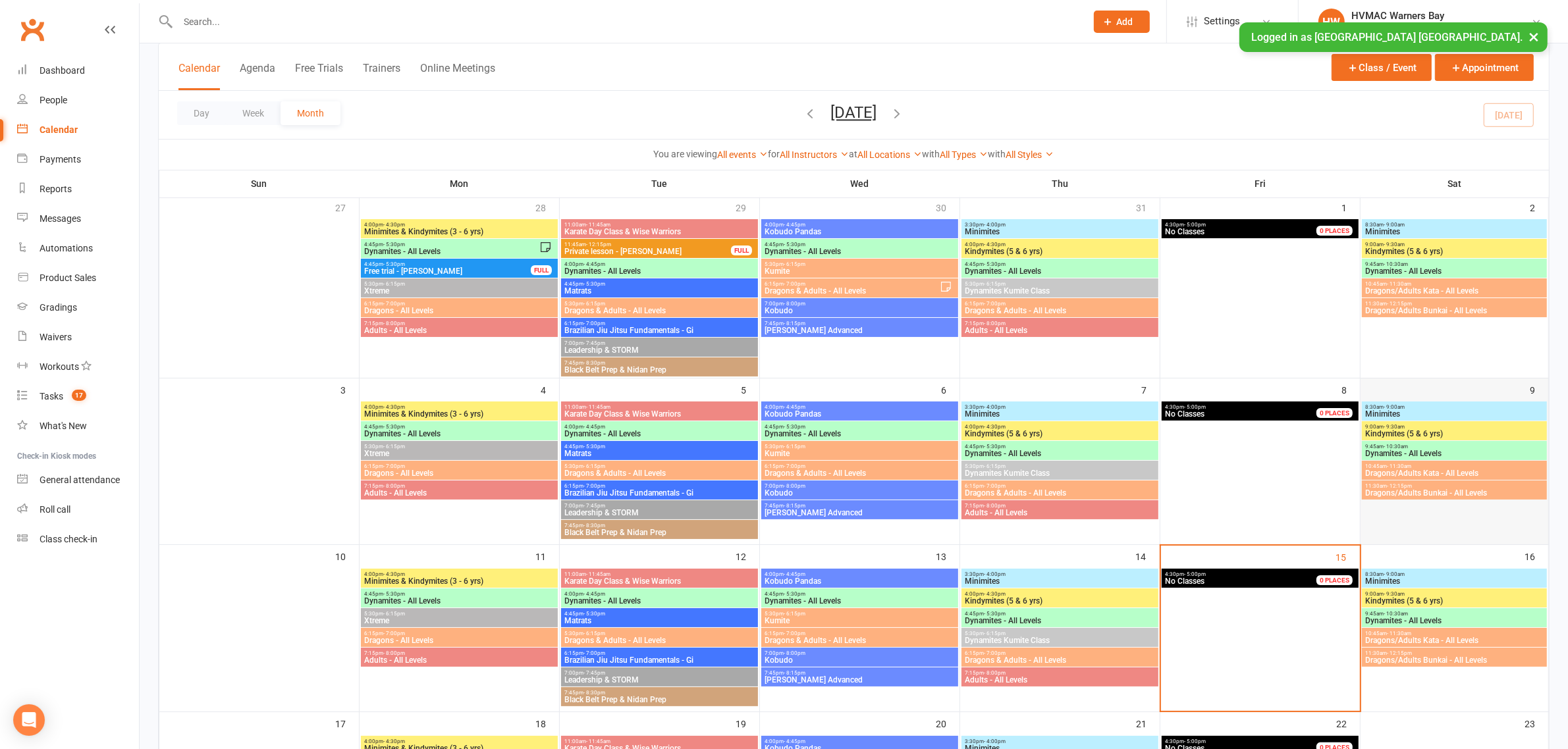
scroll to position [83, 0]
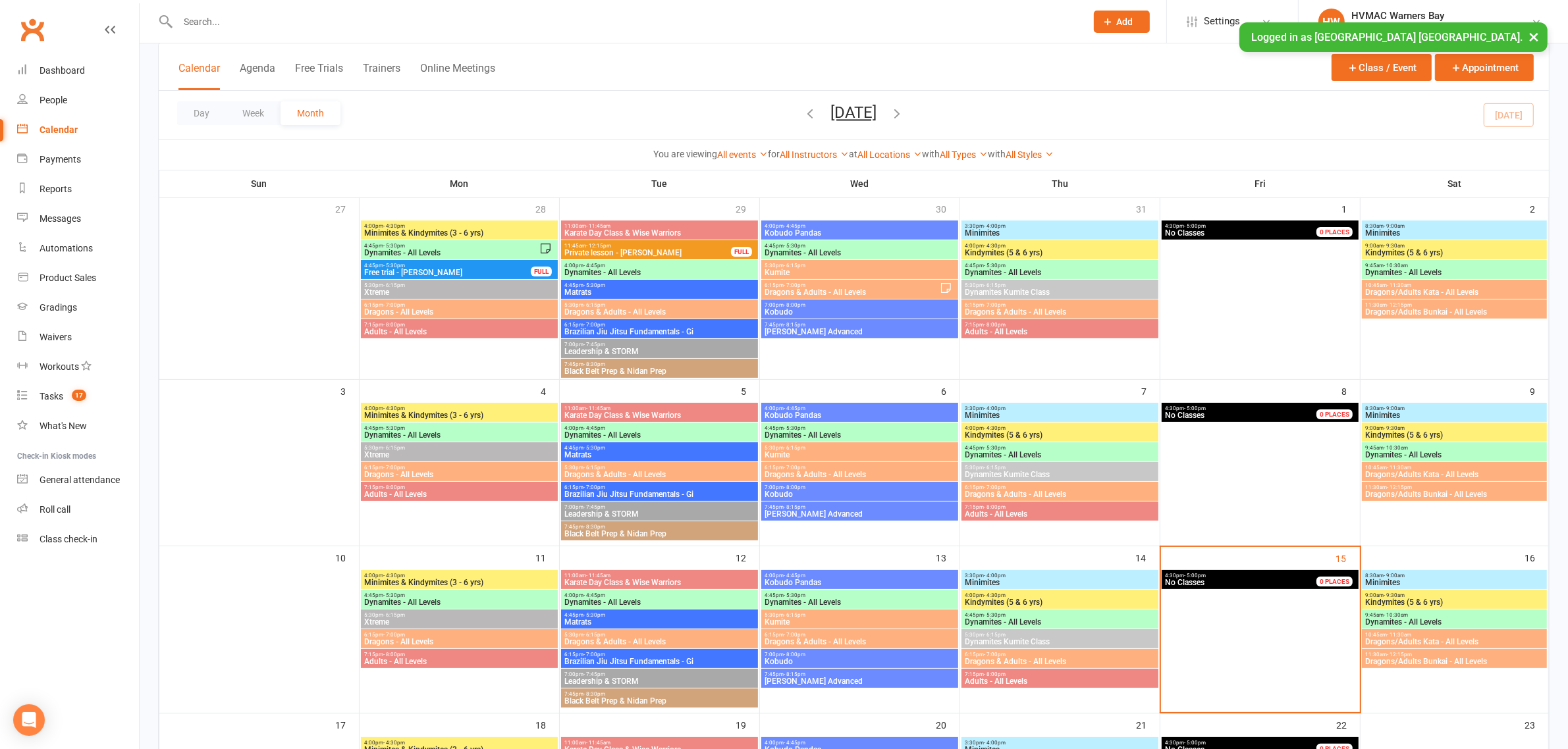
click at [1430, 471] on span "Dragons/Adults Kata - All Levels" at bounding box center [1454, 474] width 179 height 8
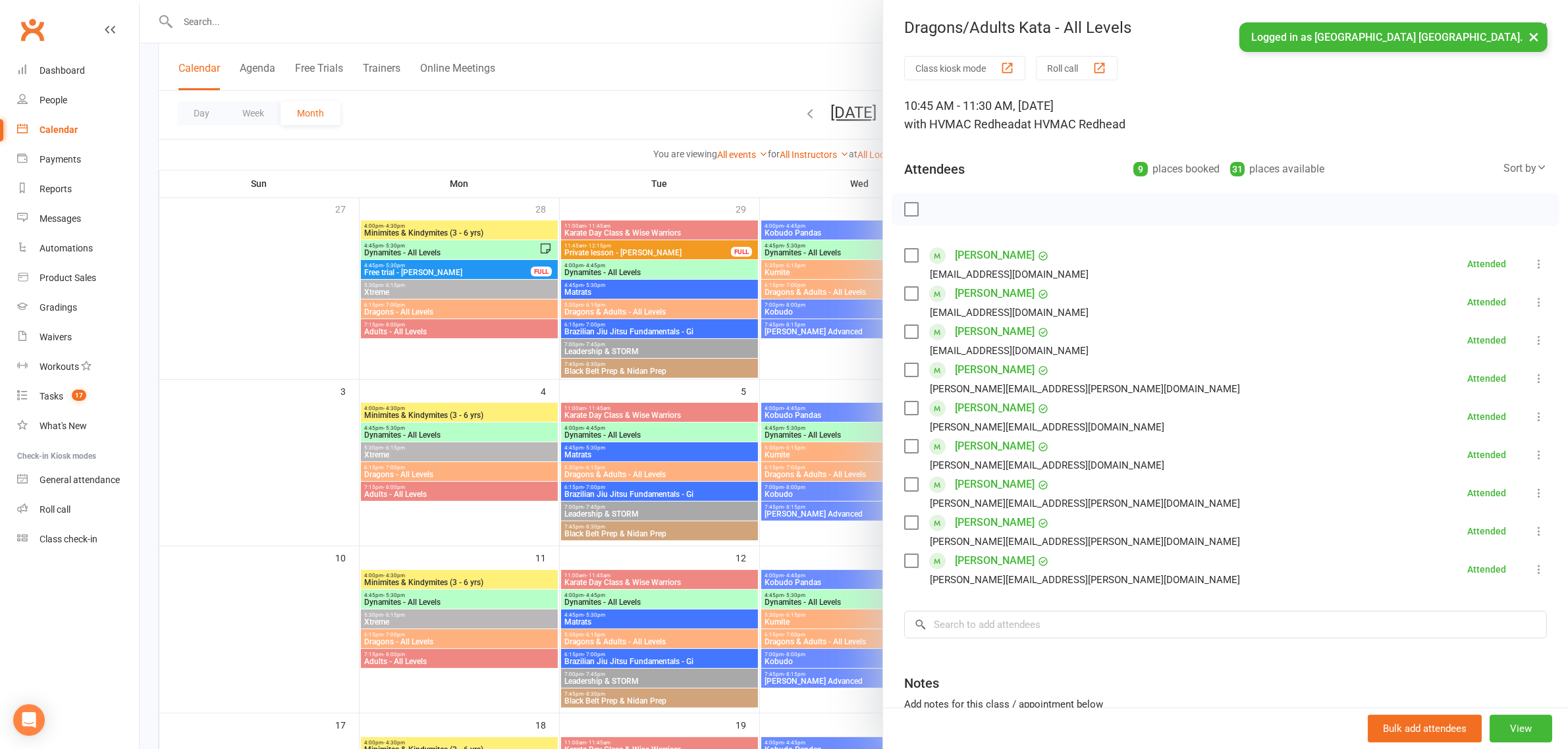
click at [830, 416] on div at bounding box center [854, 374] width 1429 height 749
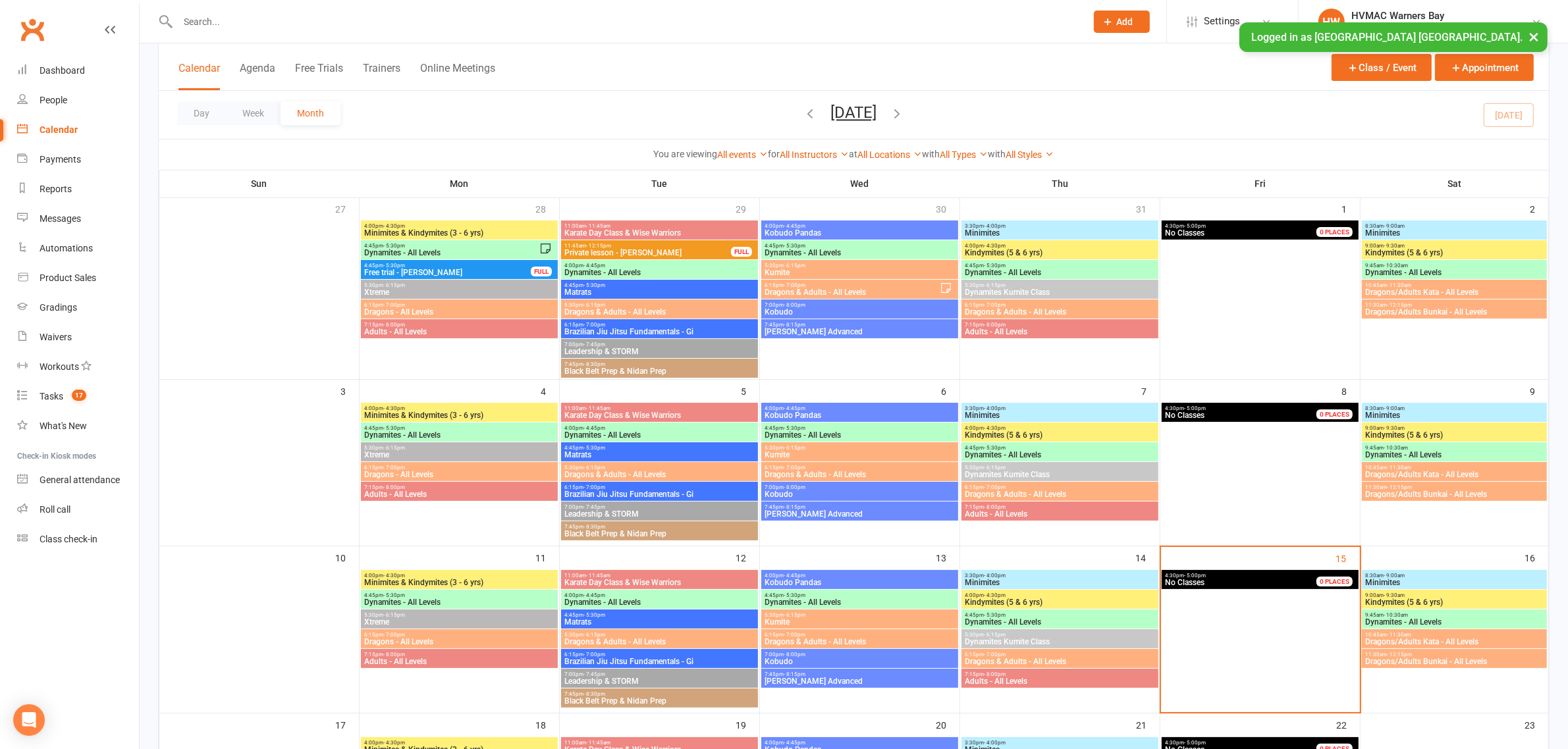
click at [1407, 454] on span "Dynamites - All Levels" at bounding box center [1454, 454] width 179 height 8
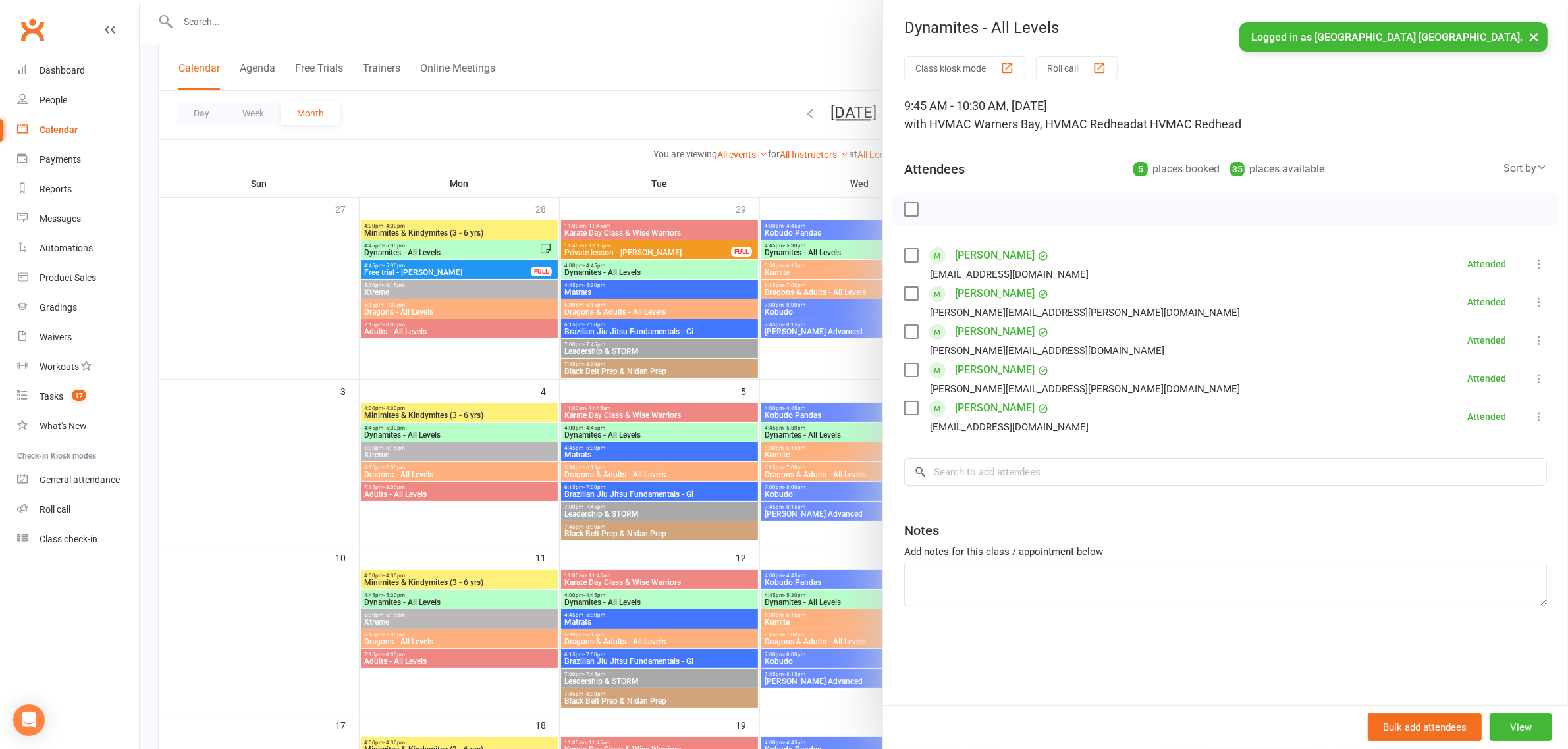
click at [793, 383] on div at bounding box center [854, 374] width 1429 height 749
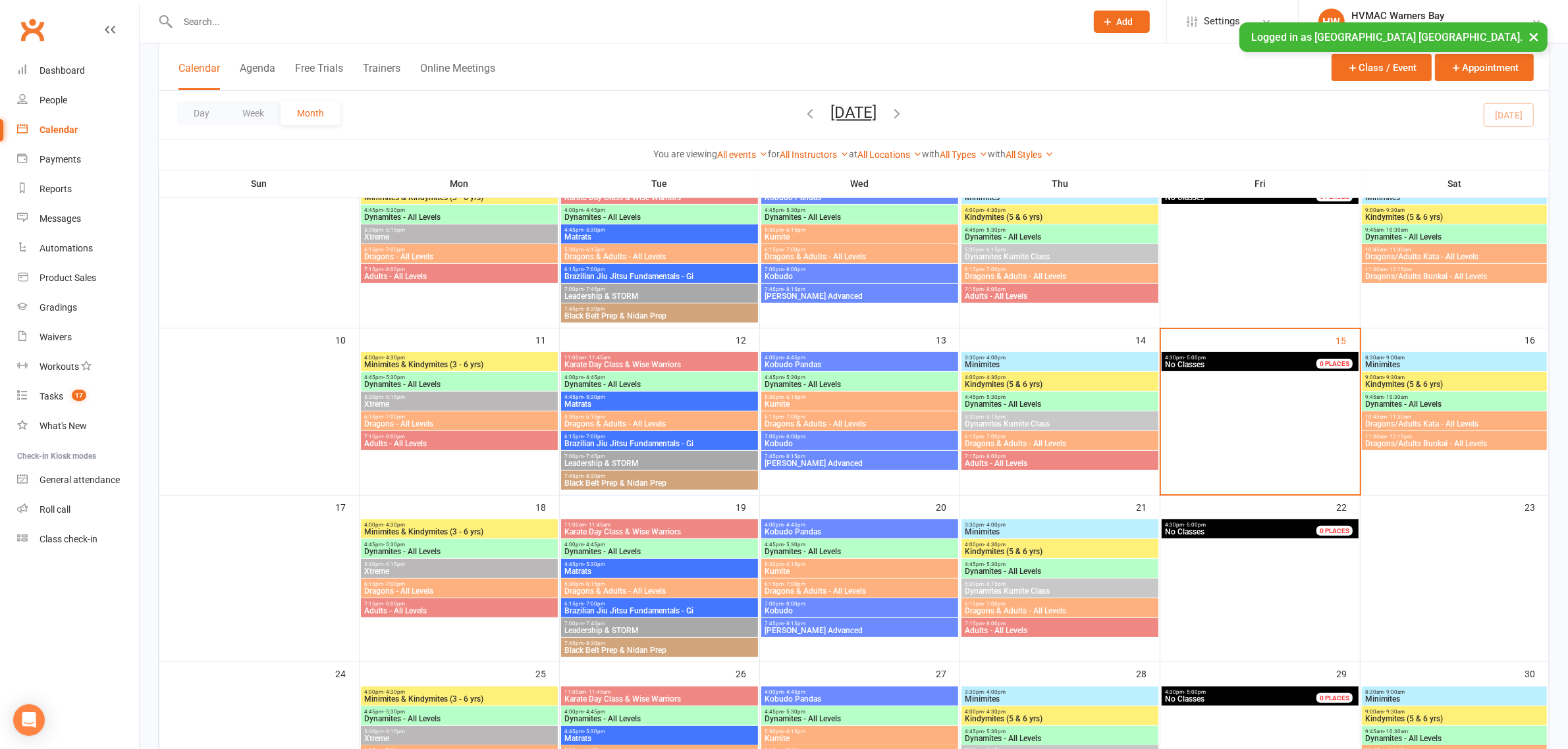
scroll to position [329, 0]
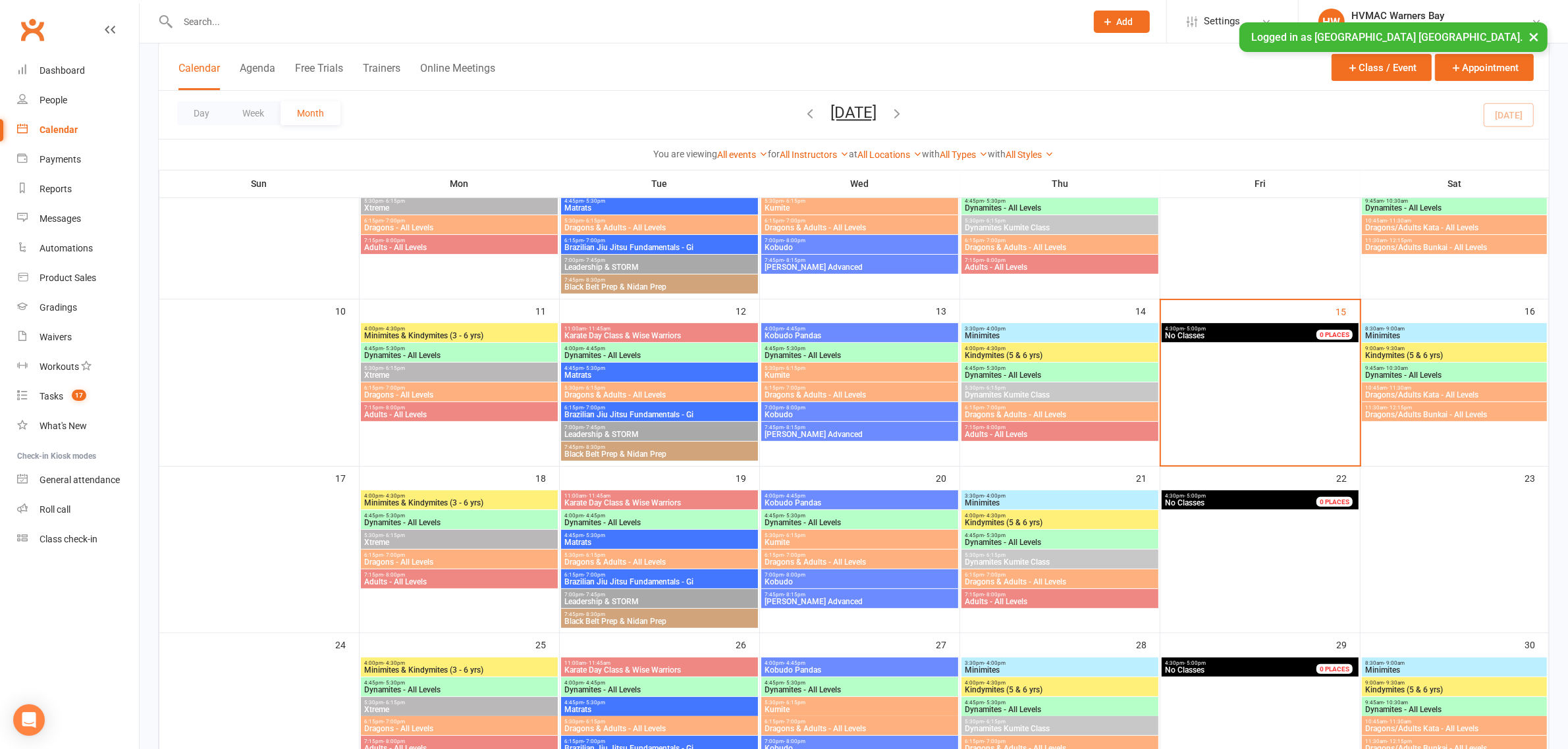
click at [389, 557] on span "- 7:00pm" at bounding box center [393, 555] width 22 height 6
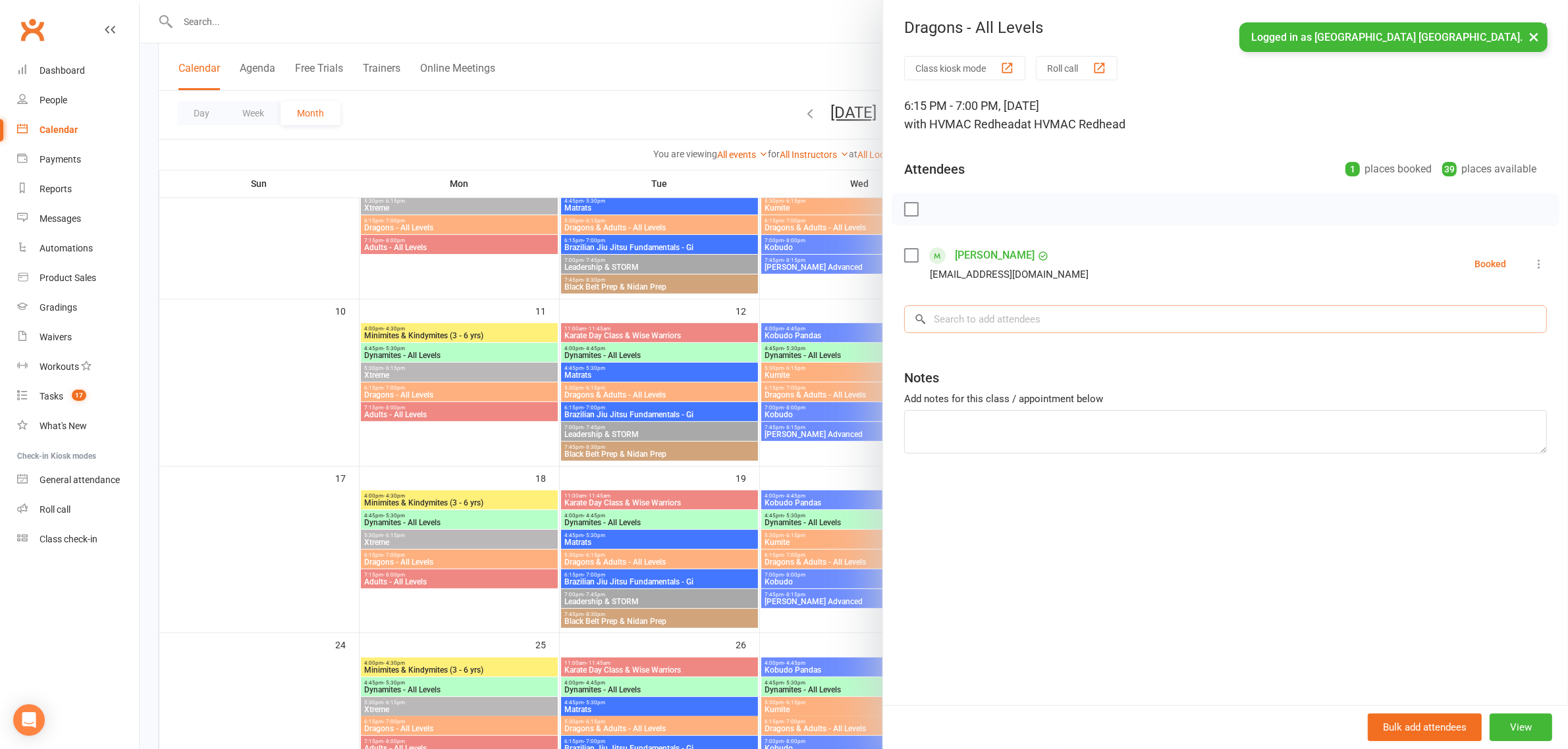
click at [926, 310] on input "search" at bounding box center [1225, 319] width 643 height 28
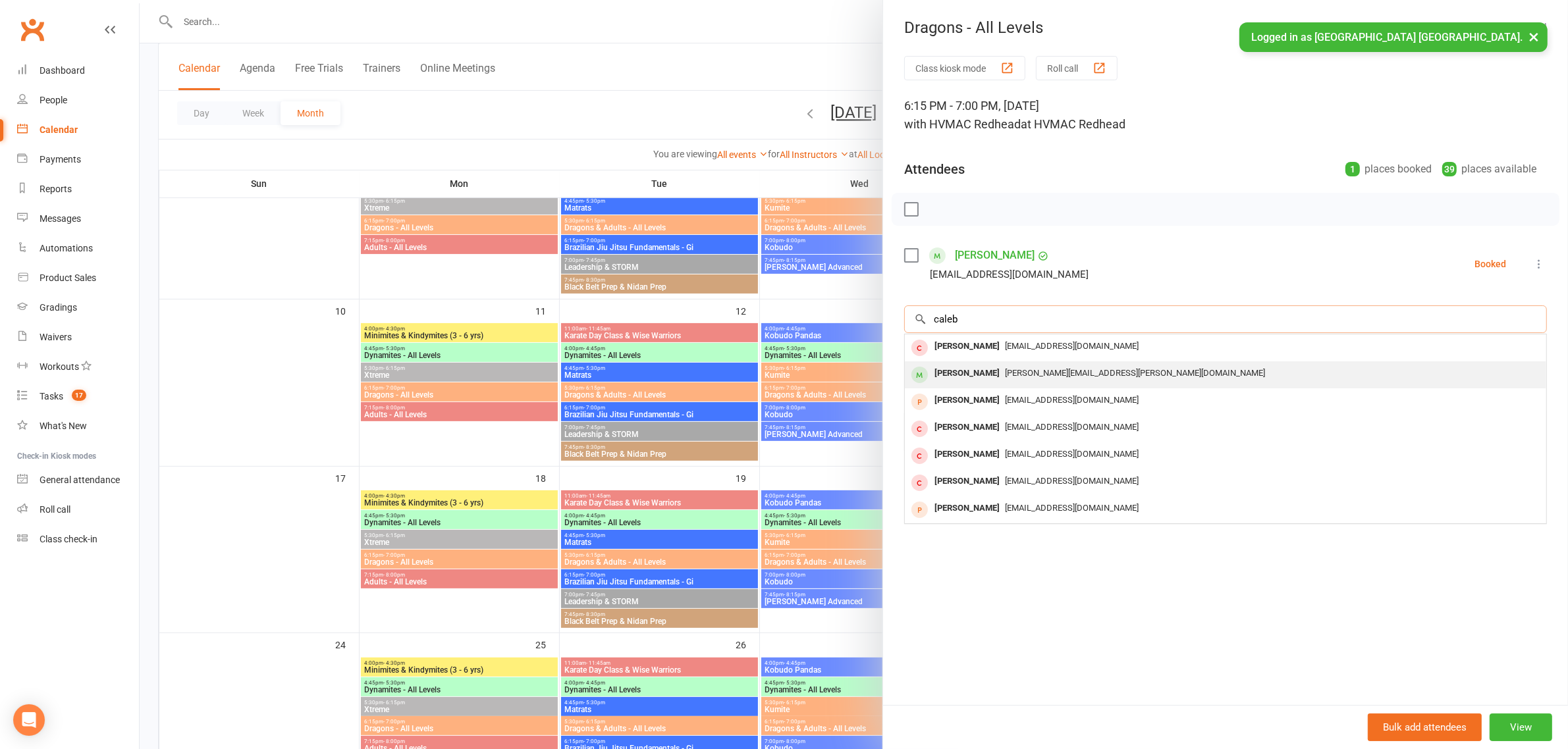
type input "caleb"
click at [965, 373] on div "Caleb Dressler" at bounding box center [967, 374] width 76 height 19
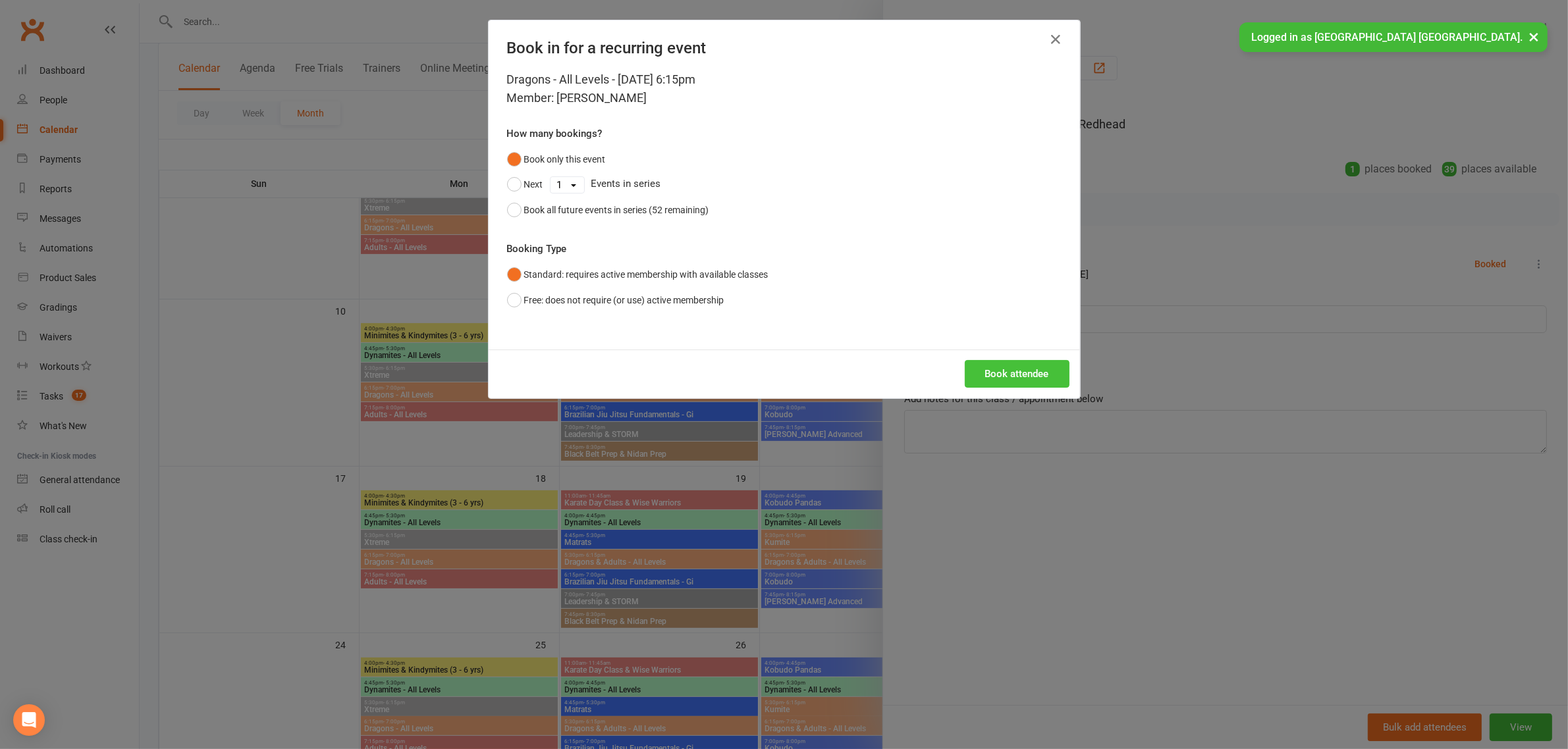
click at [980, 373] on button "Book attendee" at bounding box center [1017, 374] width 104 height 28
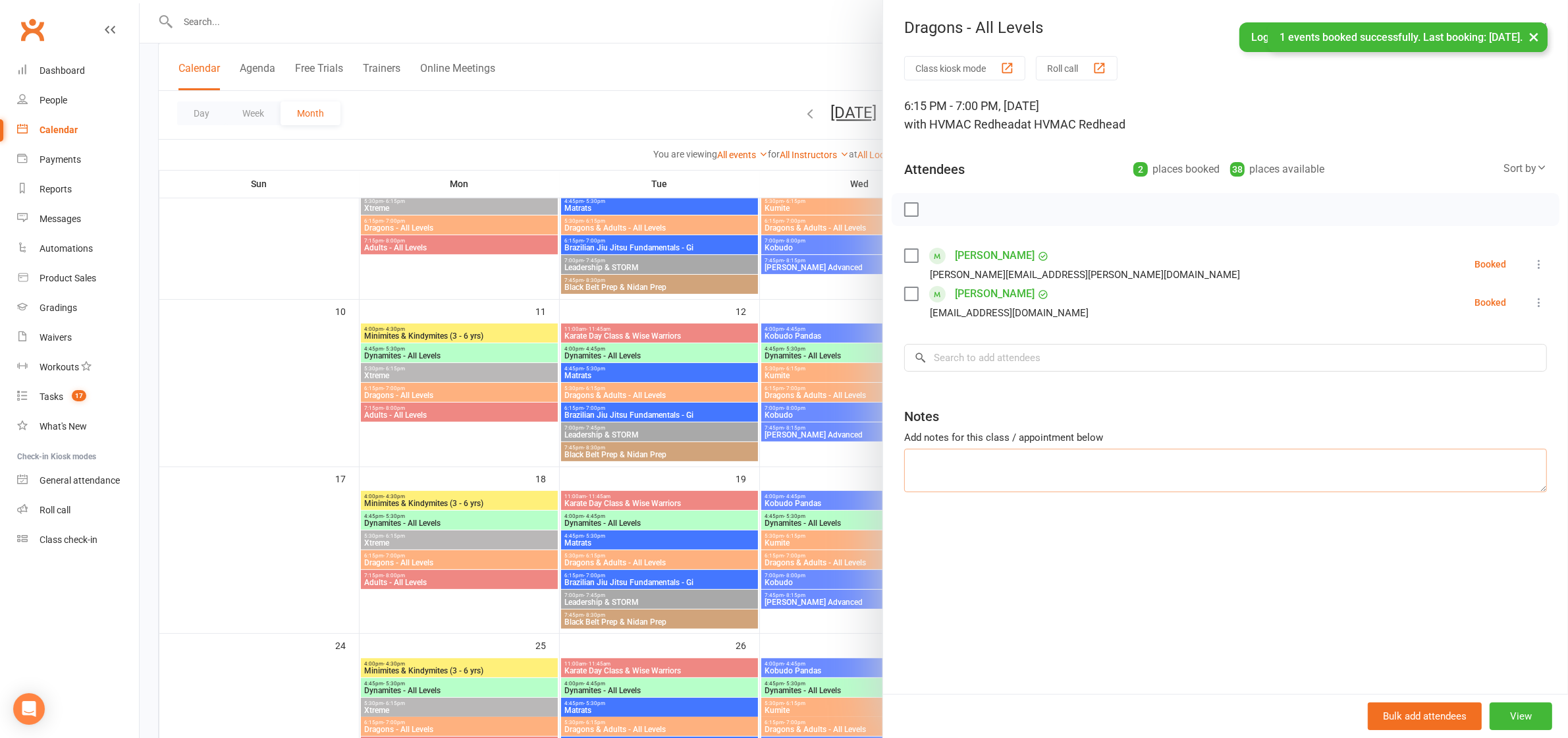
click at [952, 471] on textarea at bounding box center [1225, 470] width 643 height 44
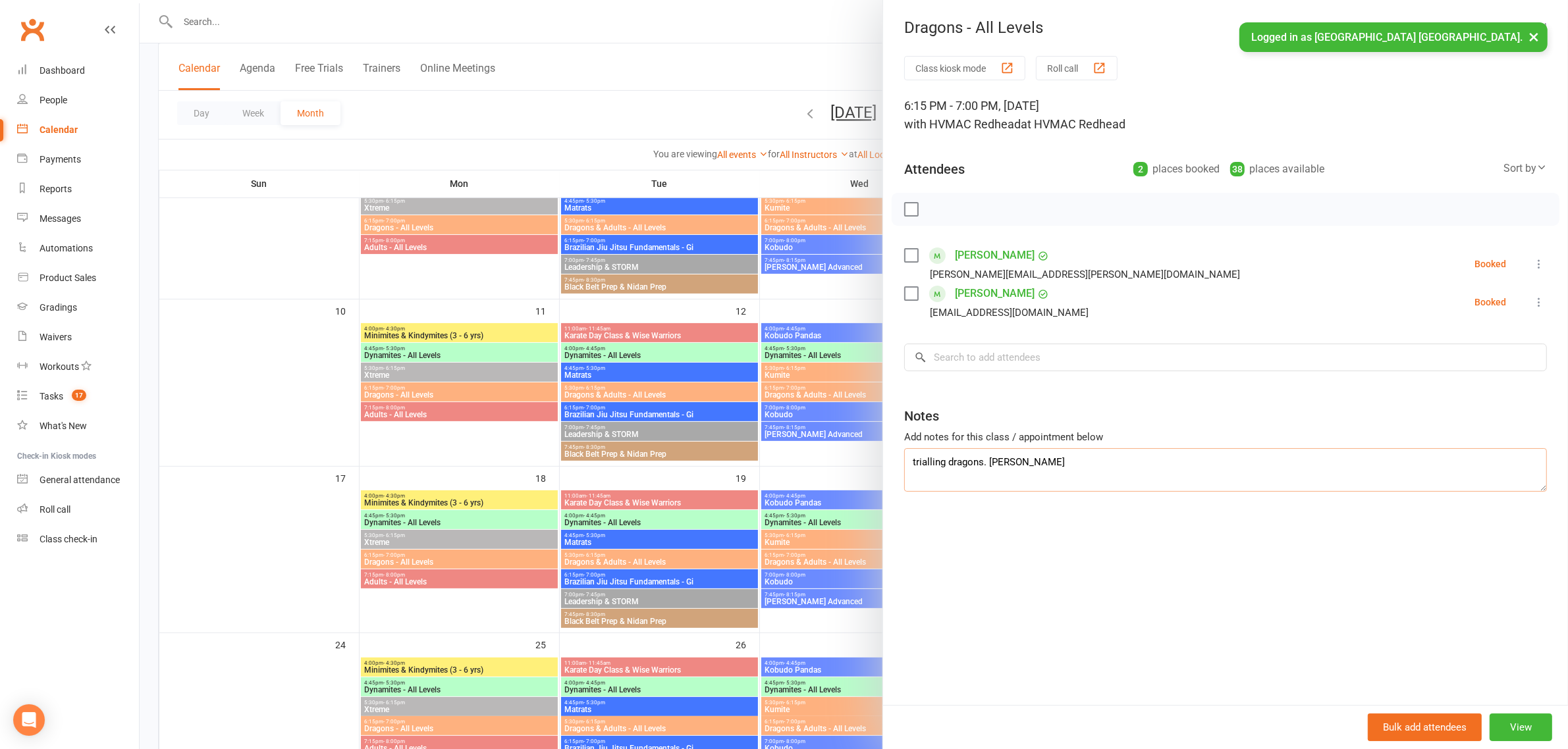
type textarea "trialling dragons. Joel"
click at [721, 463] on div at bounding box center [854, 374] width 1429 height 749
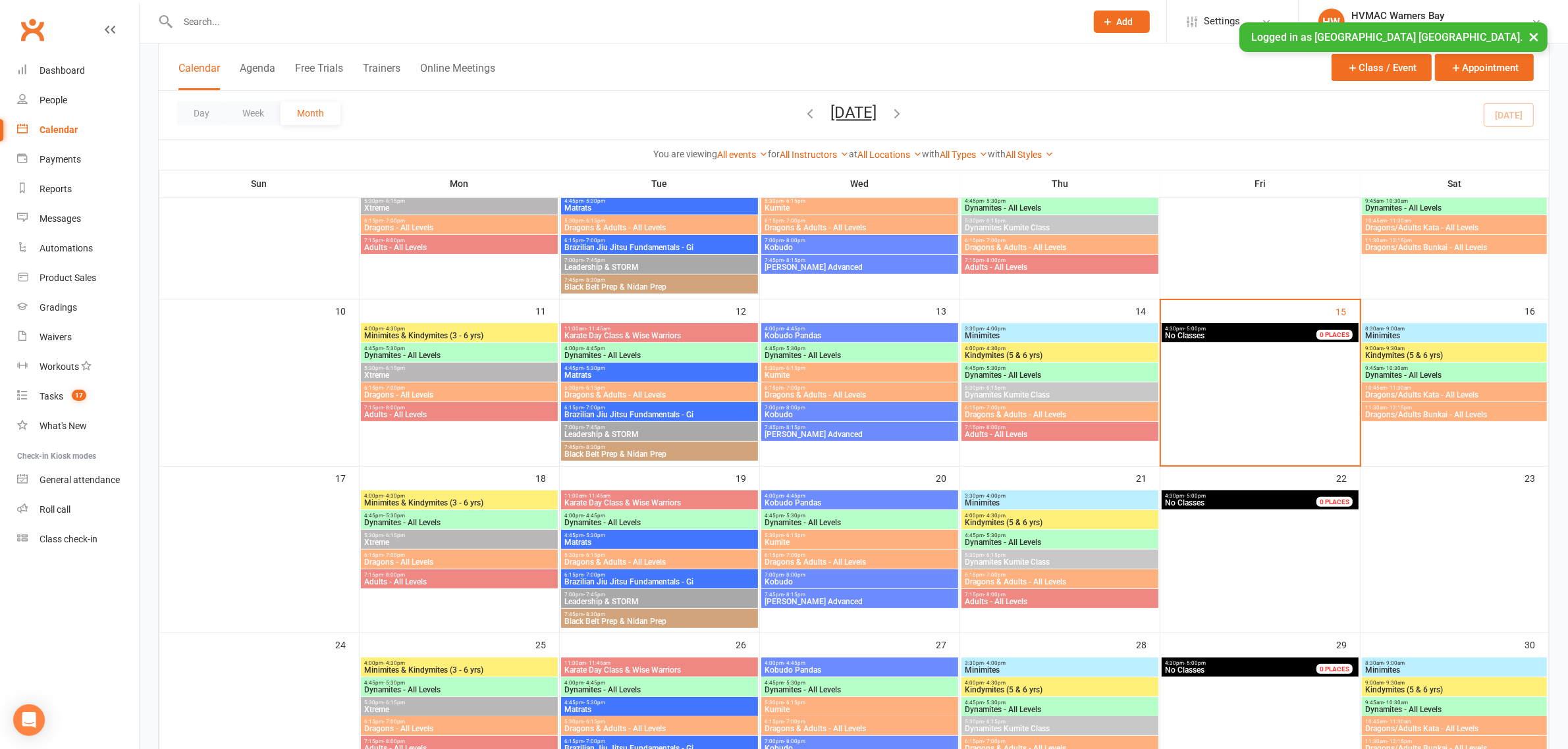
click at [419, 517] on span "4:45pm - 5:30pm" at bounding box center [459, 516] width 191 height 6
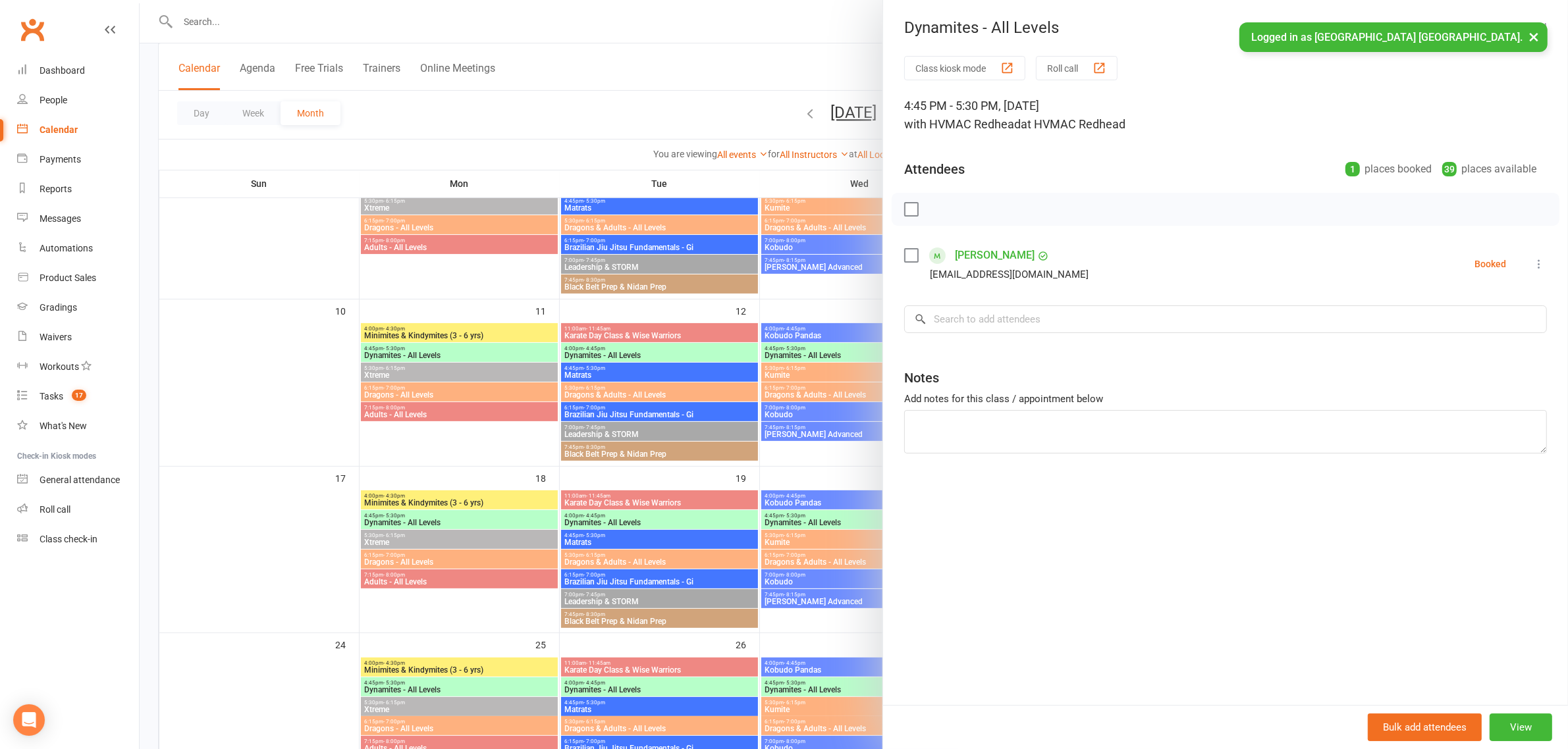
click at [419, 517] on div at bounding box center [854, 374] width 1429 height 749
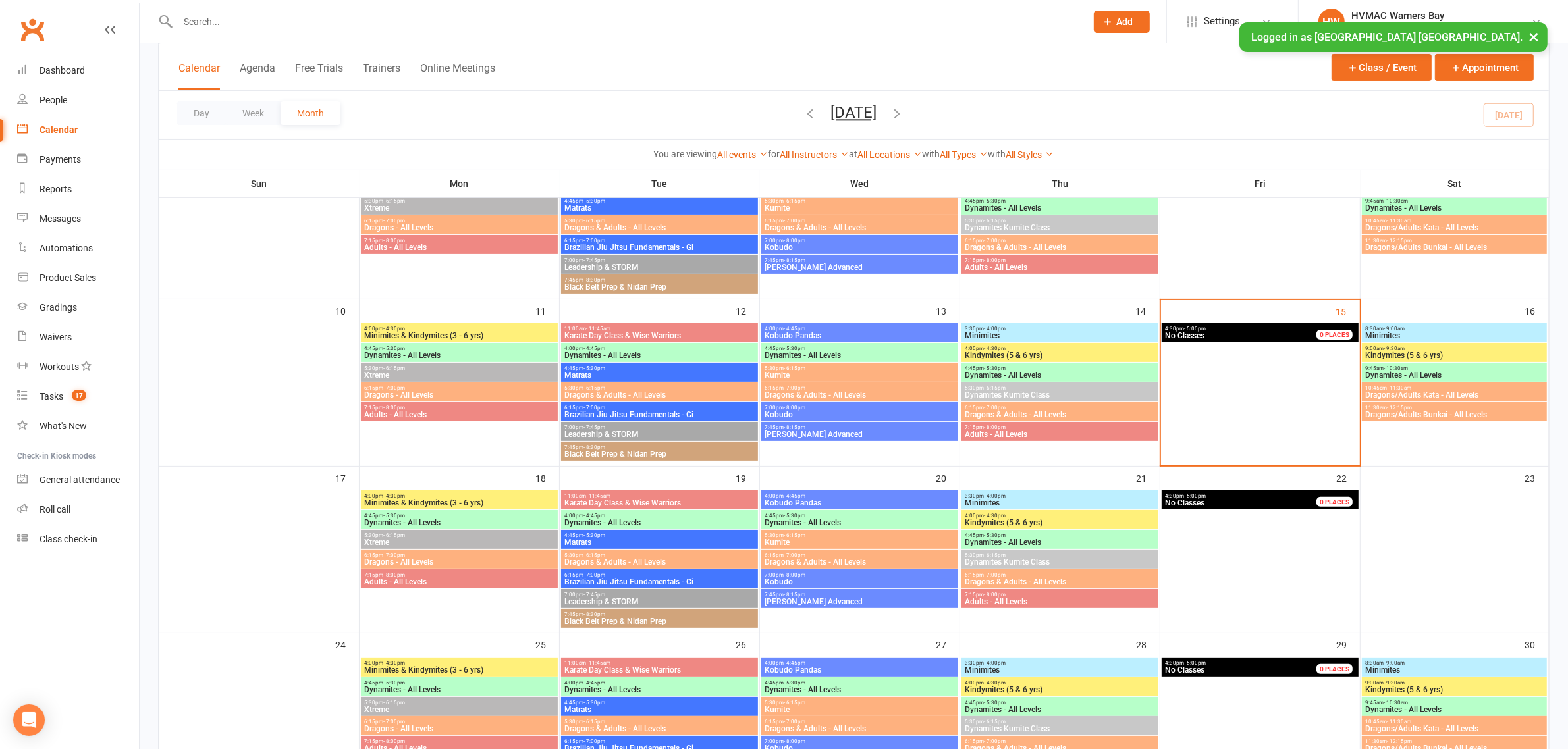
click at [410, 502] on span "Minimites & Kindymites (3 - 6 yrs)" at bounding box center [459, 503] width 191 height 8
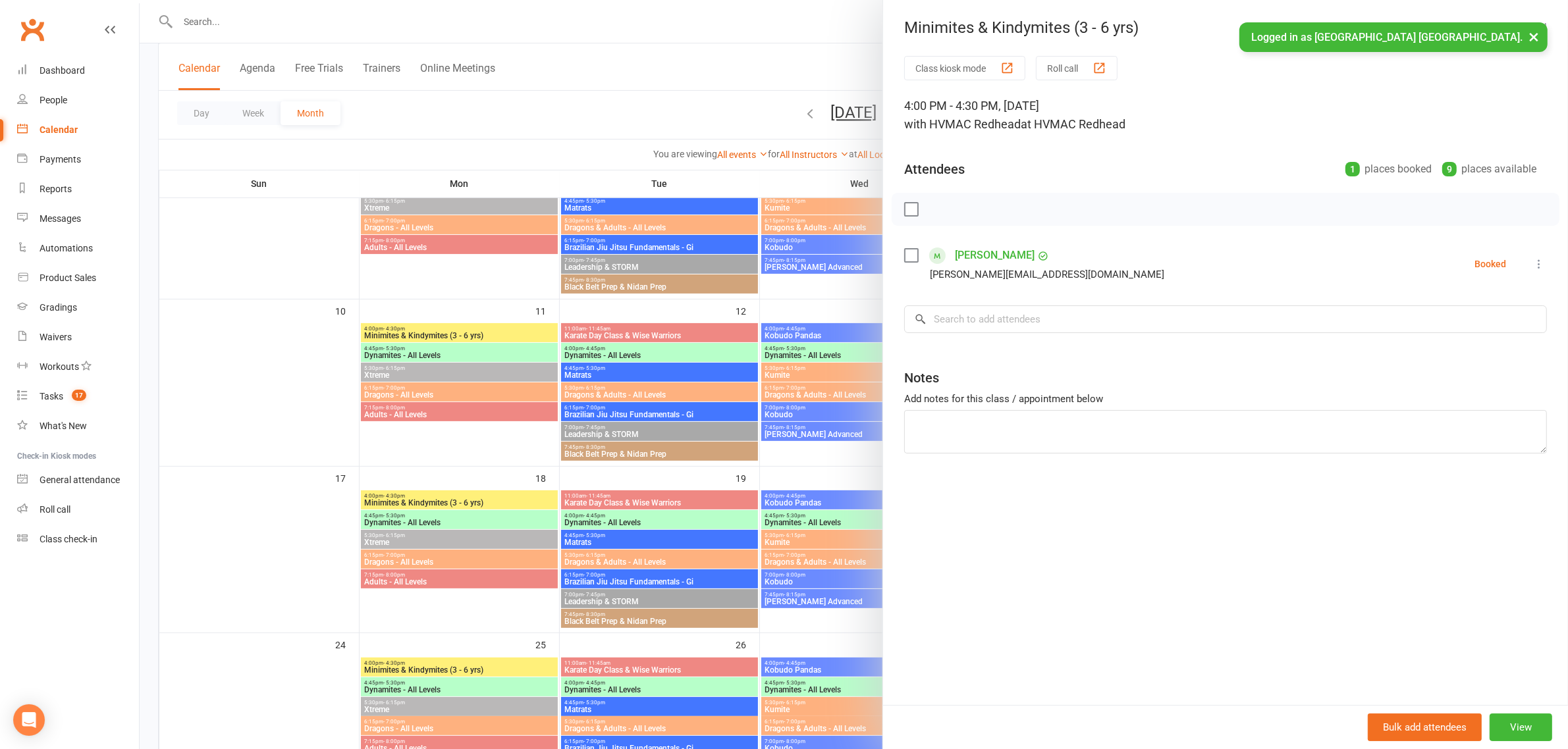
click at [409, 502] on div at bounding box center [854, 374] width 1429 height 749
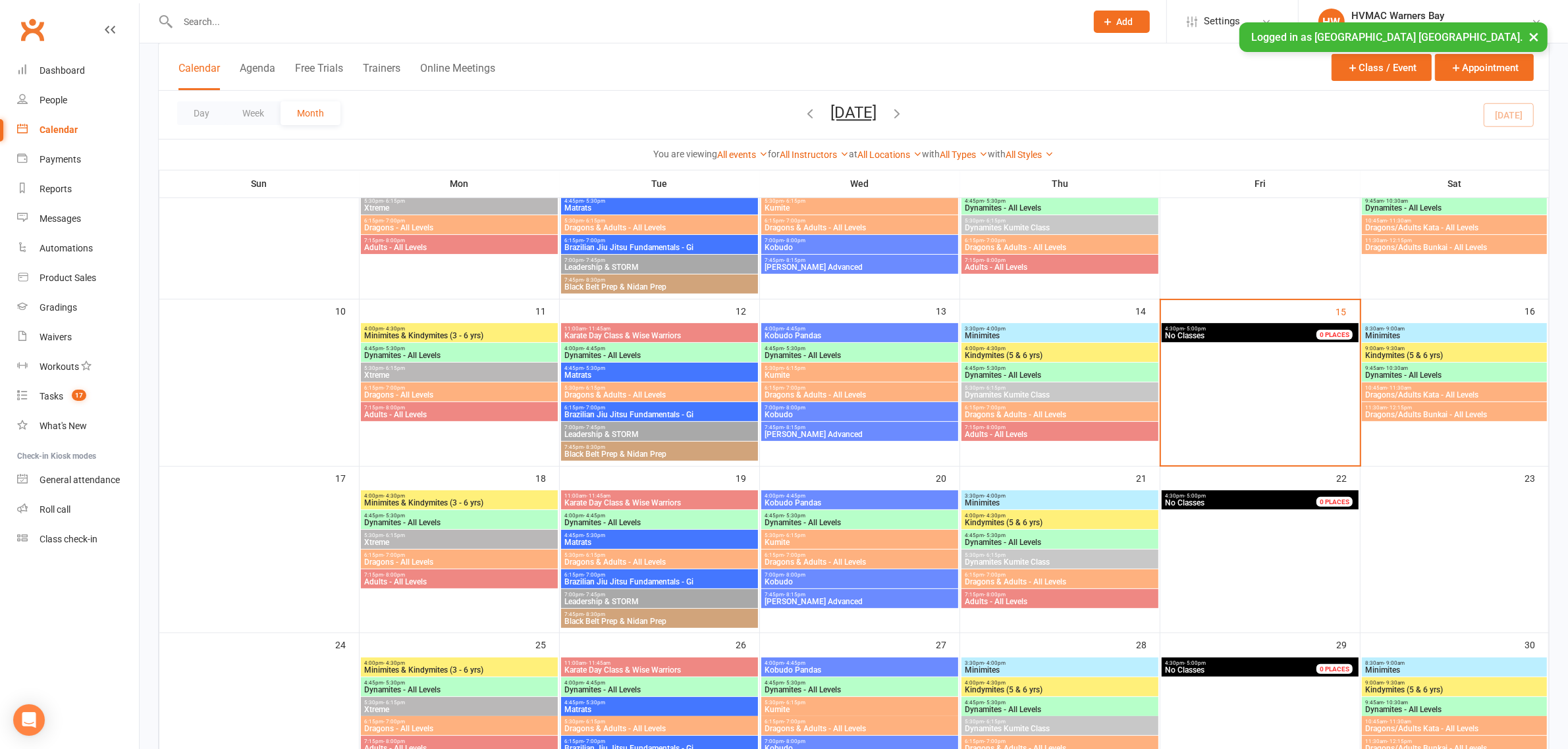
click at [405, 333] on span "Minimites & Kindymites (3 - 6 yrs)" at bounding box center [459, 335] width 191 height 8
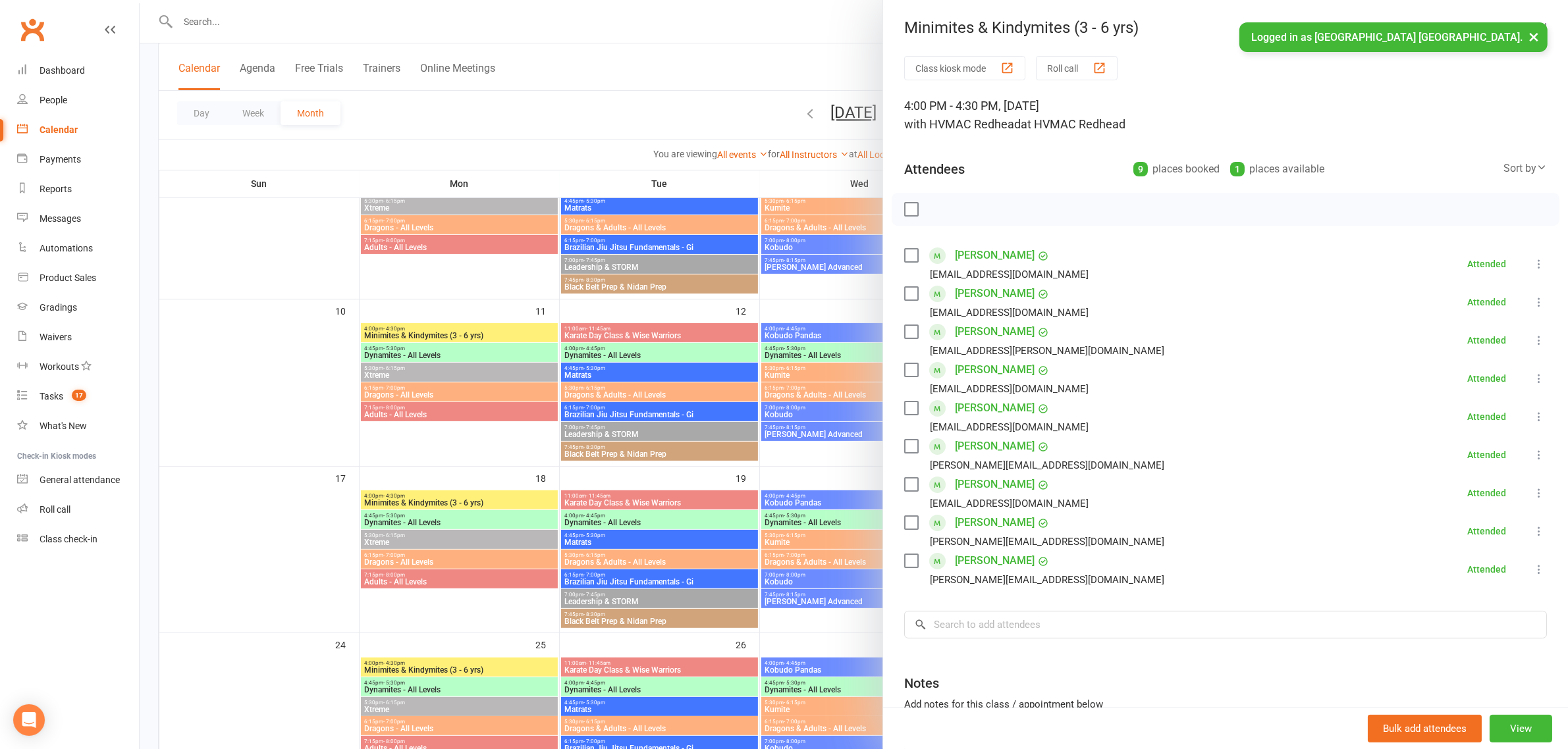
click at [405, 333] on div at bounding box center [854, 374] width 1429 height 749
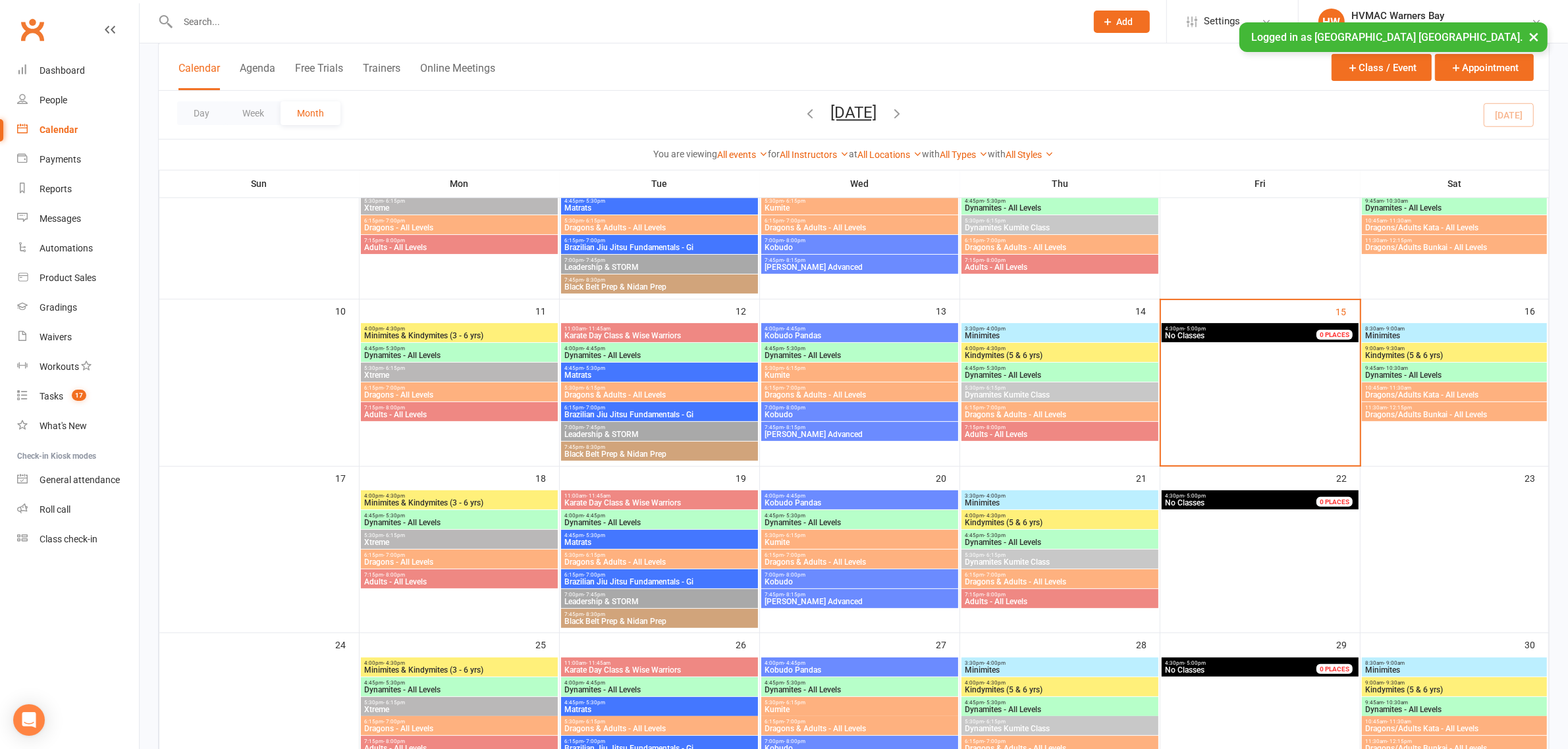
click at [987, 324] on div "3:30pm - 4:00pm Minimites" at bounding box center [1060, 333] width 197 height 19
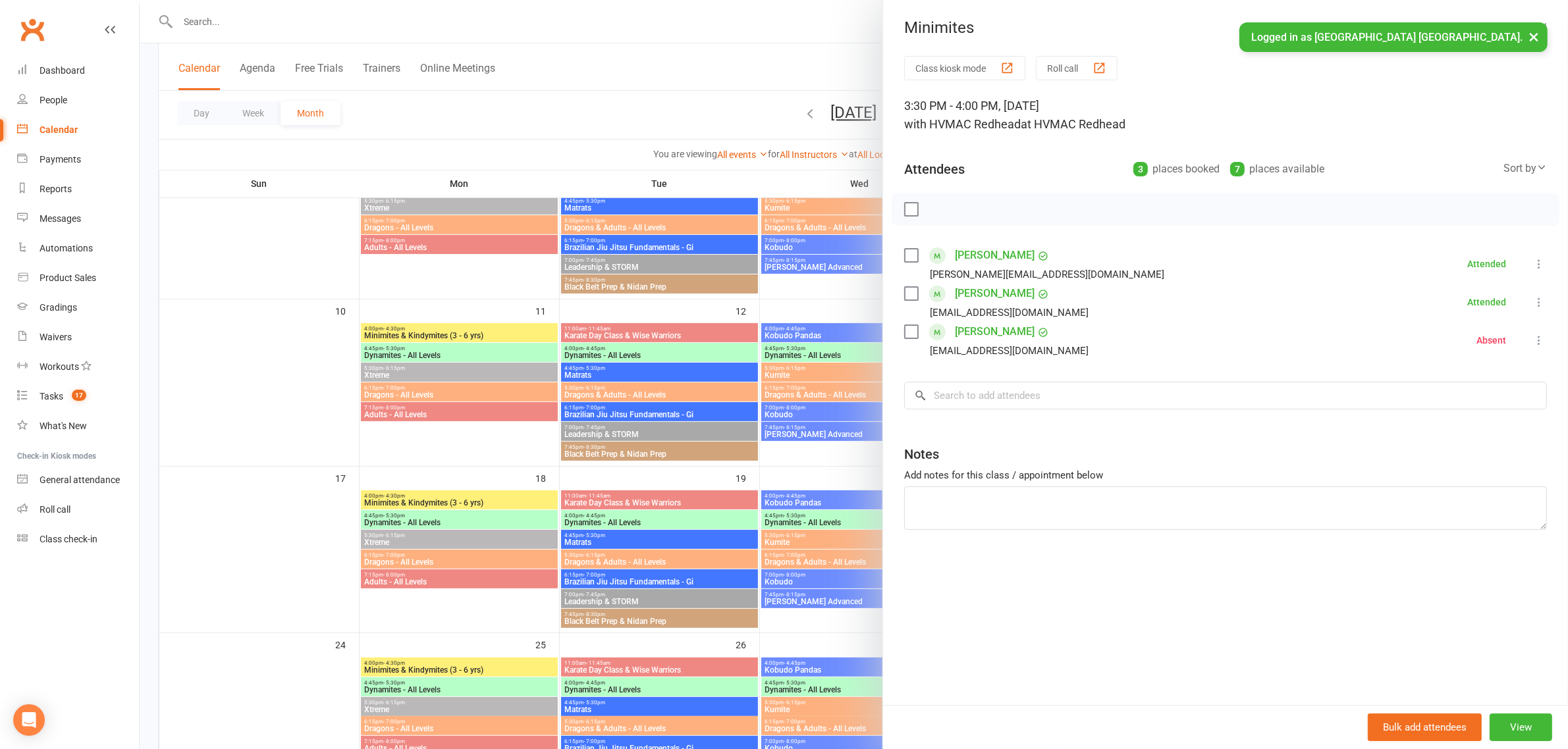
click at [748, 357] on div at bounding box center [854, 374] width 1429 height 749
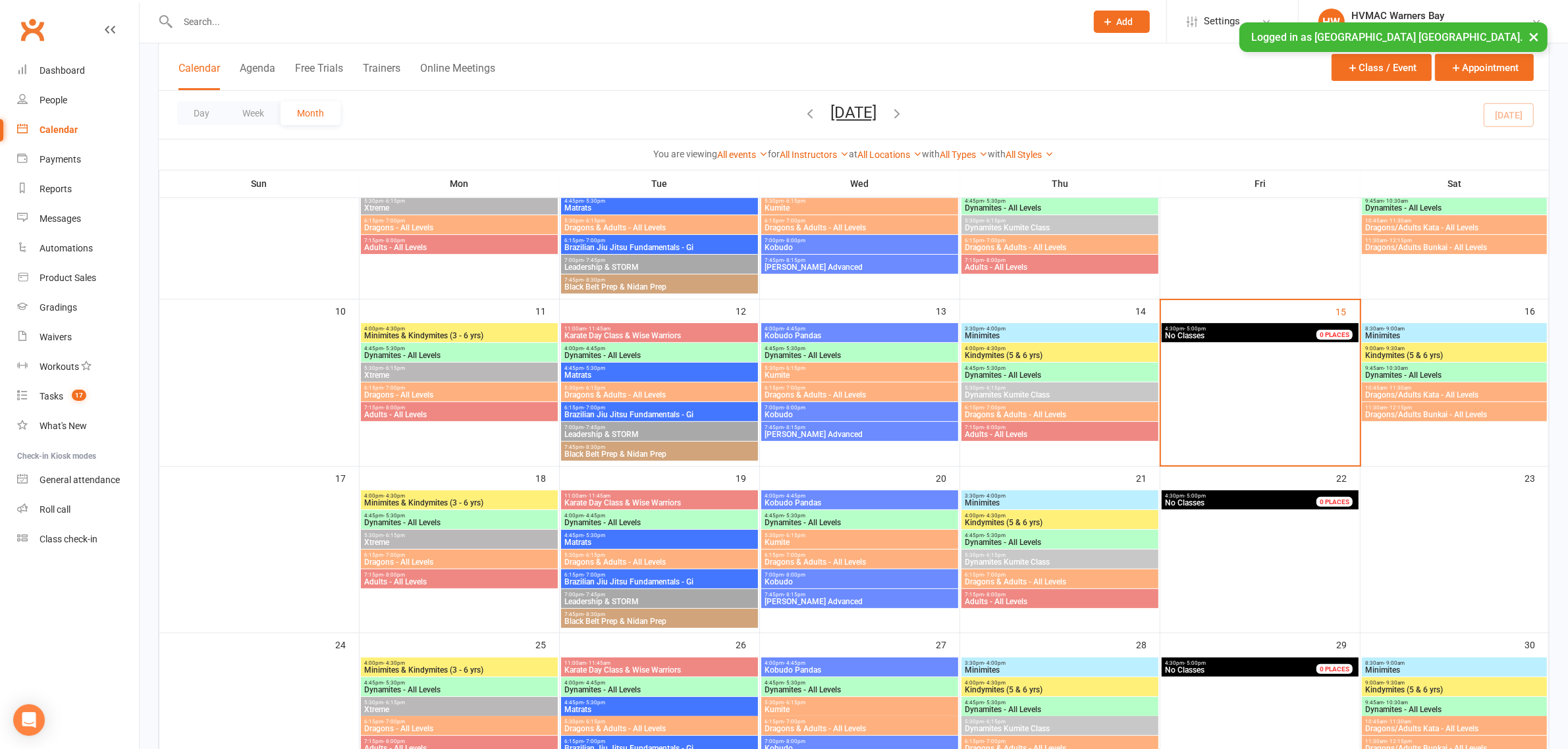
click at [976, 349] on span "4:00pm - 4:30pm" at bounding box center [1060, 348] width 191 height 6
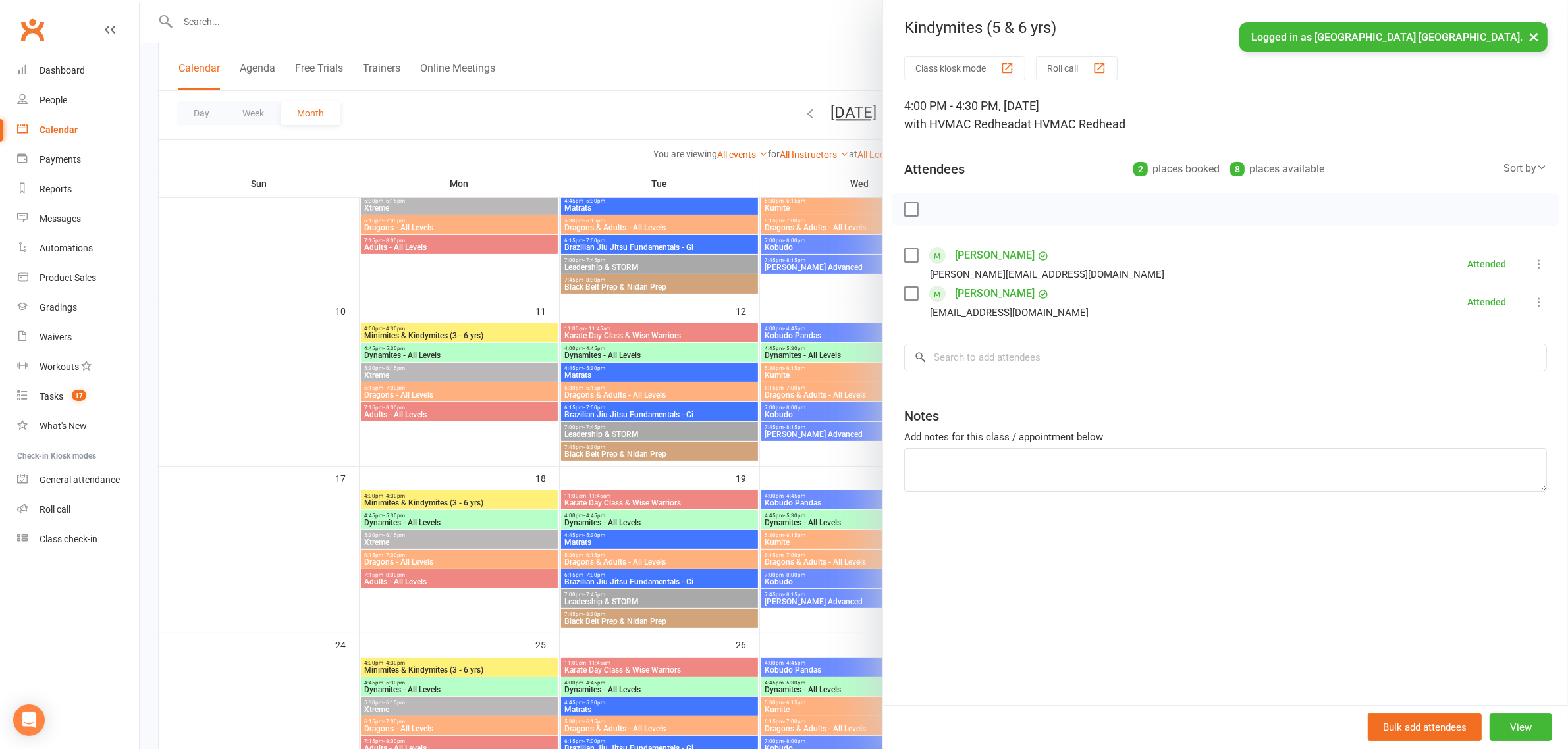
click at [823, 337] on div at bounding box center [854, 374] width 1429 height 749
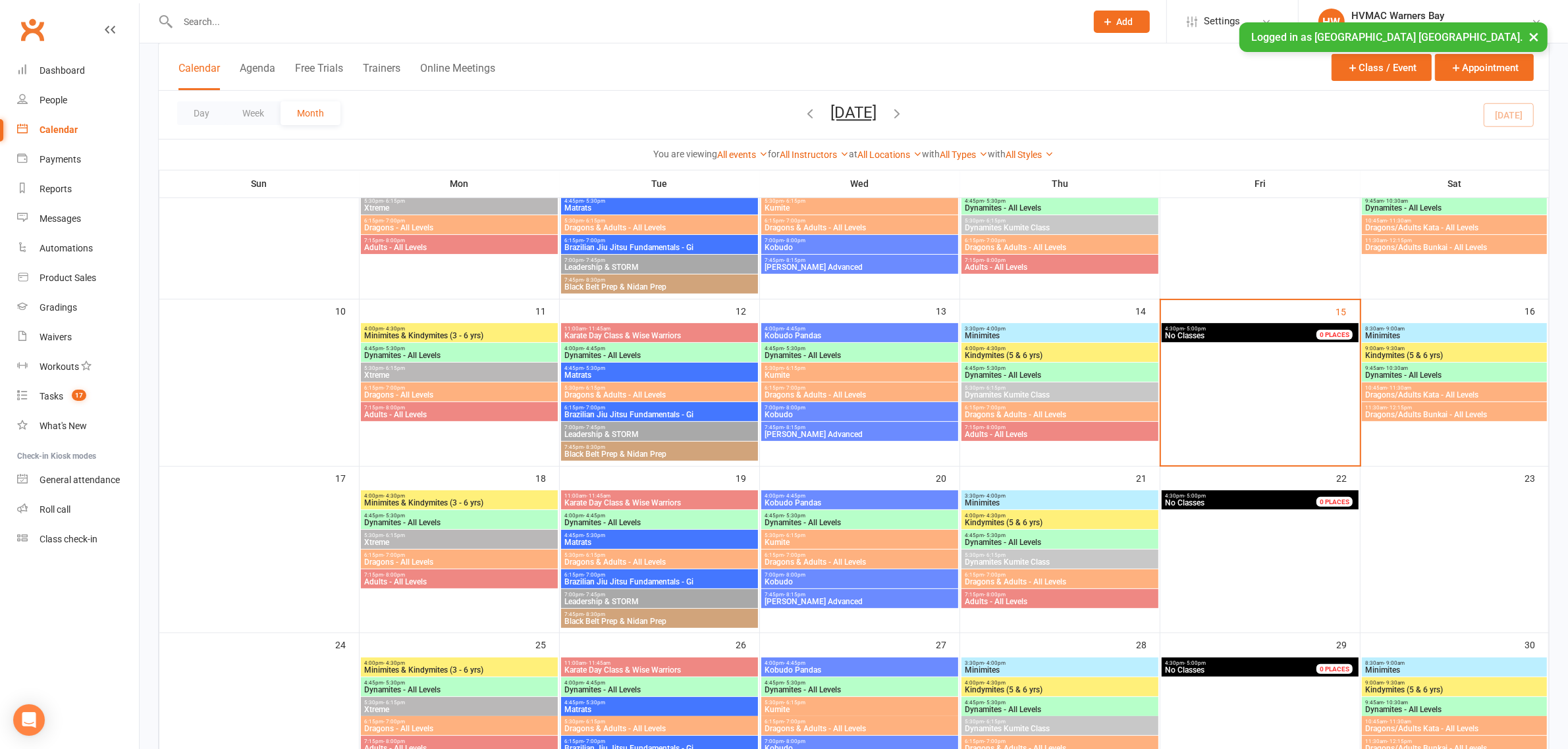
click at [1026, 374] on span "Dynamites - All Levels" at bounding box center [1060, 375] width 191 height 8
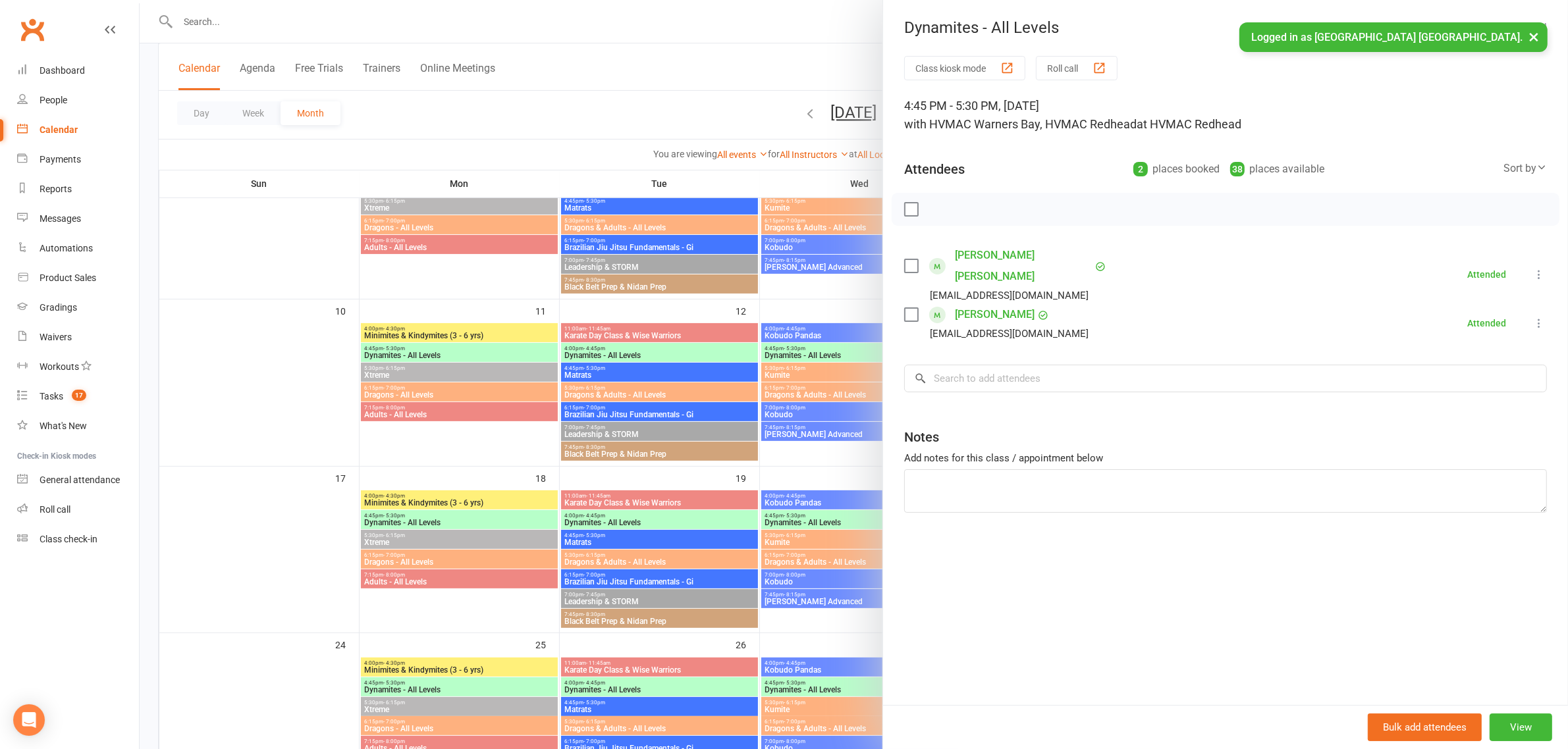
drag, startPoint x: 823, startPoint y: 284, endPoint x: 845, endPoint y: 293, distance: 23.8
click at [824, 285] on div at bounding box center [854, 374] width 1429 height 749
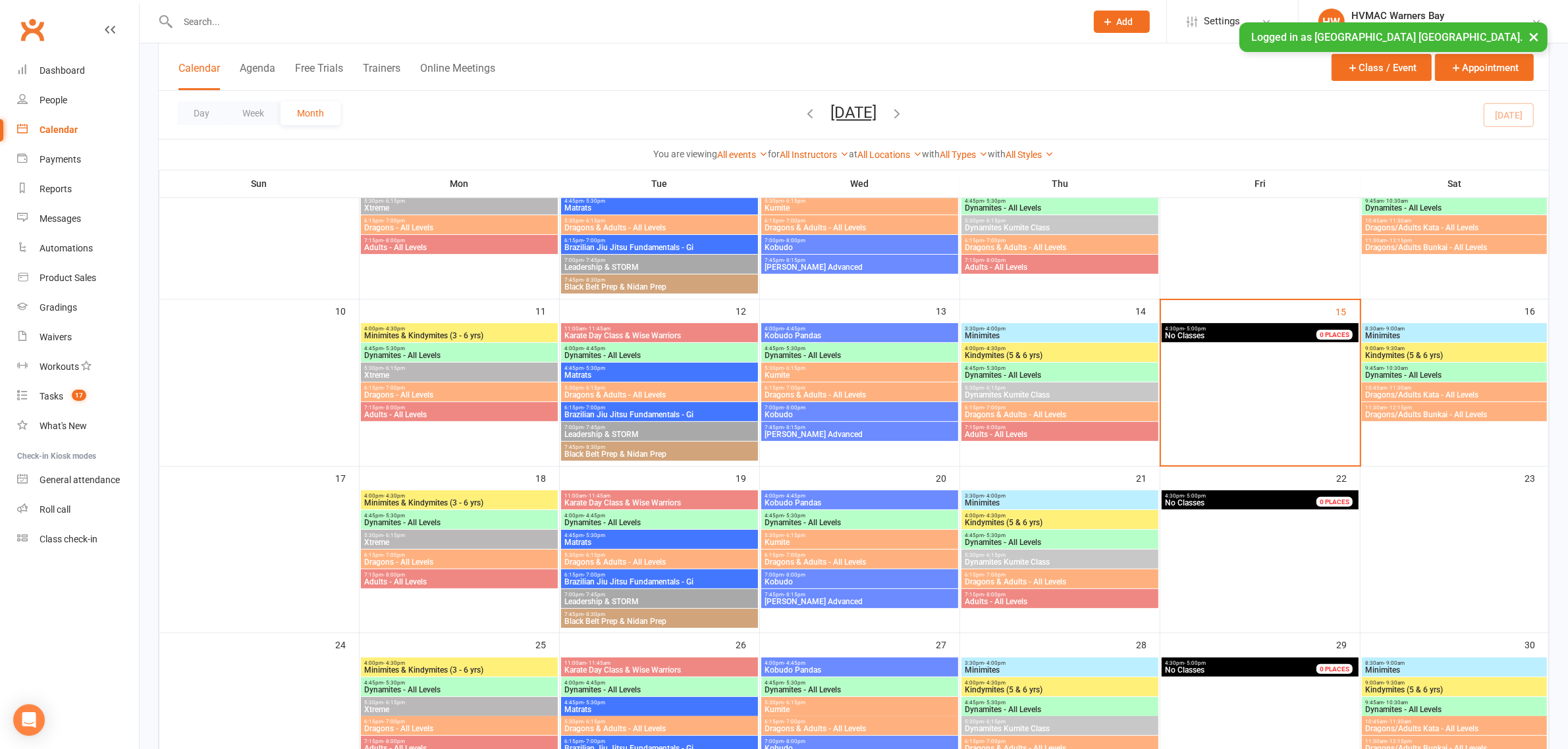
click at [1015, 390] on span "5:30pm - 6:15pm" at bounding box center [1060, 388] width 191 height 6
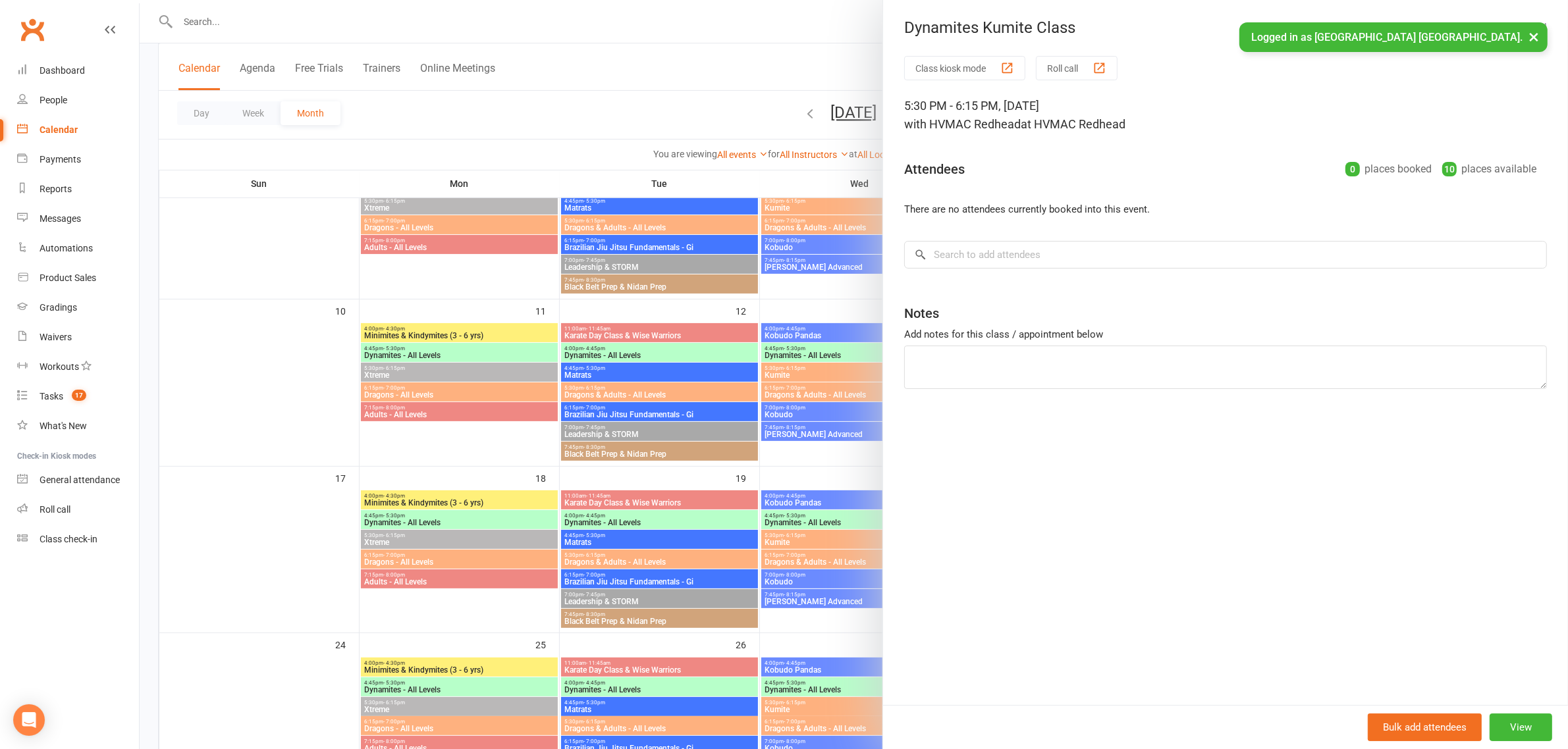
click at [711, 351] on div at bounding box center [854, 374] width 1429 height 749
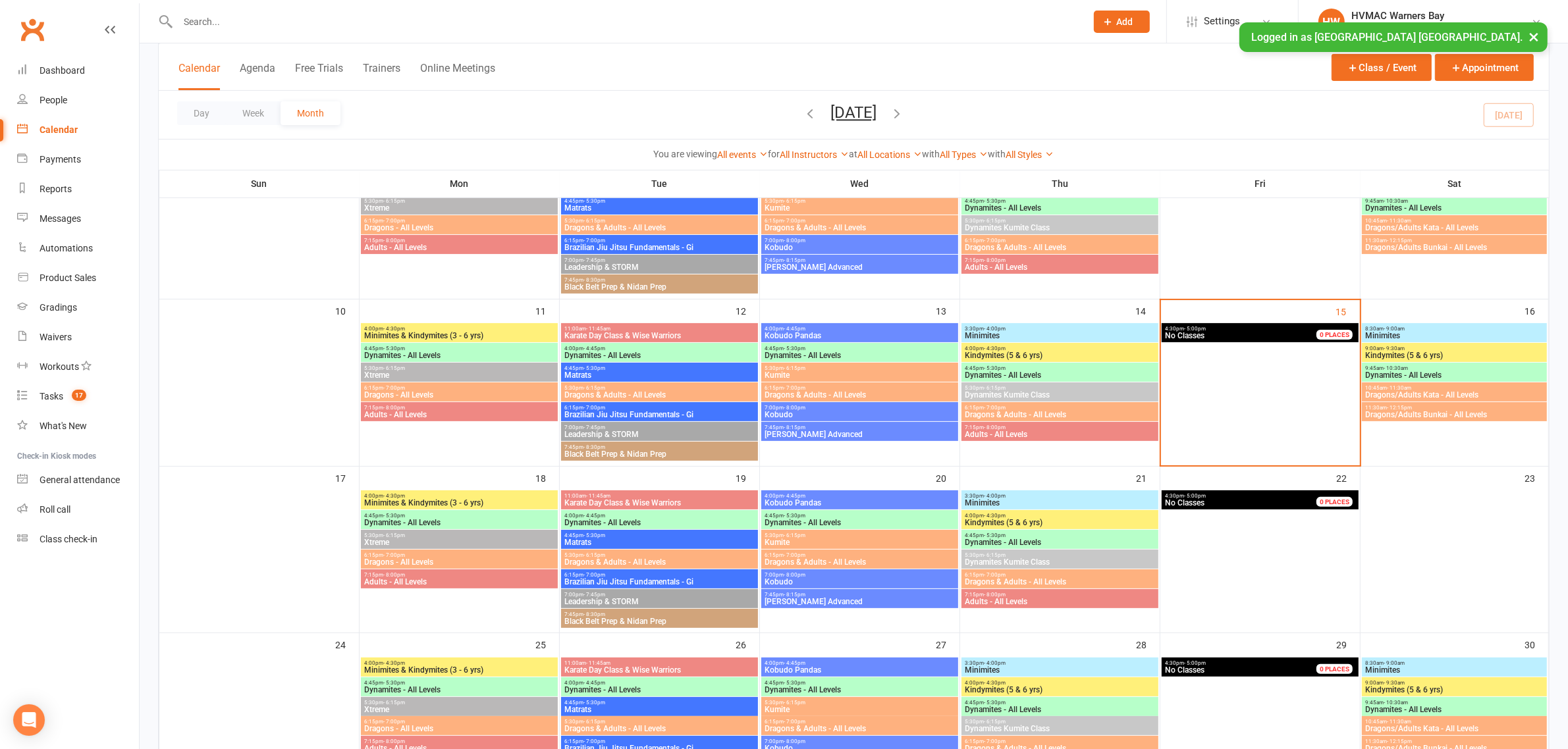
click at [995, 408] on span "- 7:00pm" at bounding box center [995, 407] width 22 height 6
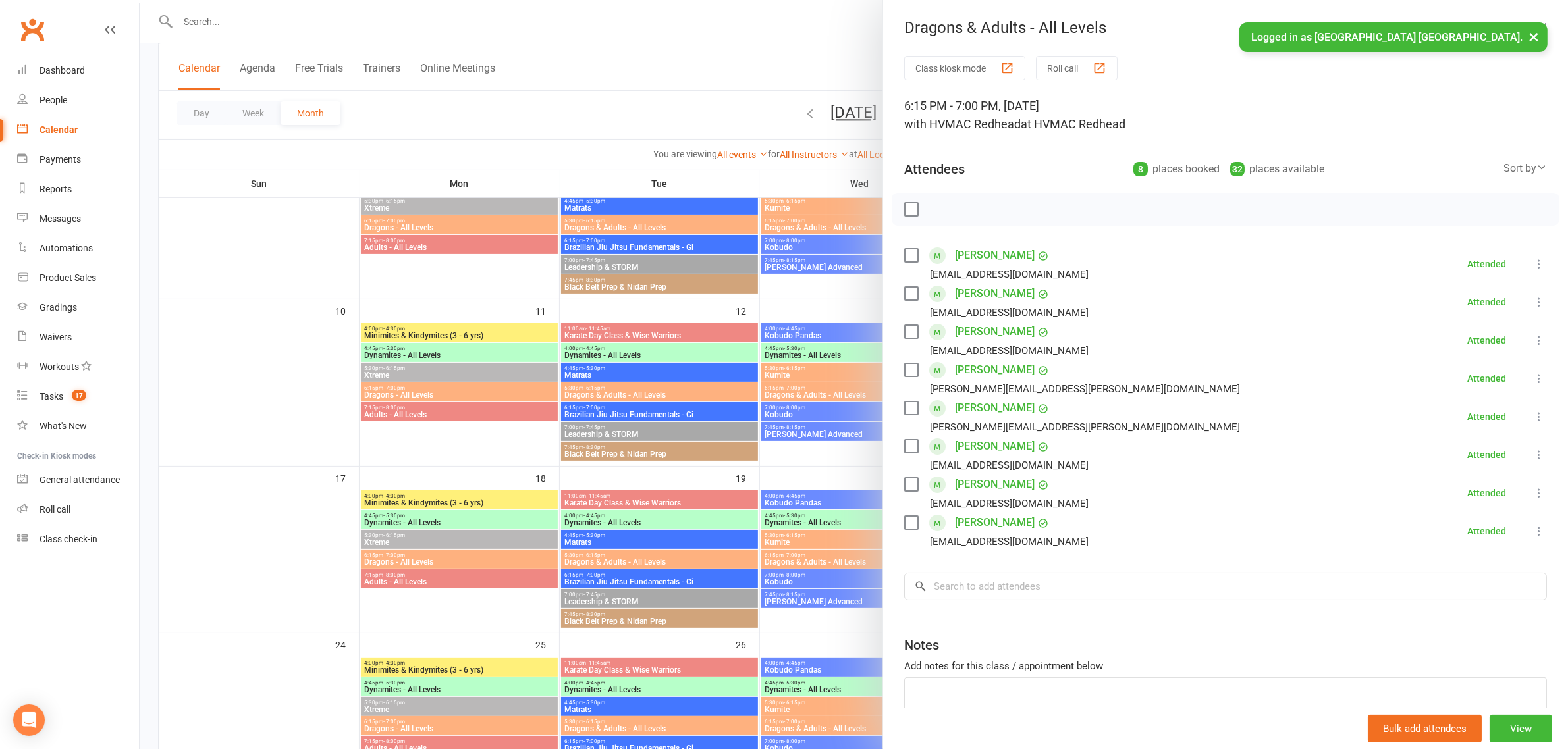
click at [793, 297] on div at bounding box center [854, 374] width 1429 height 749
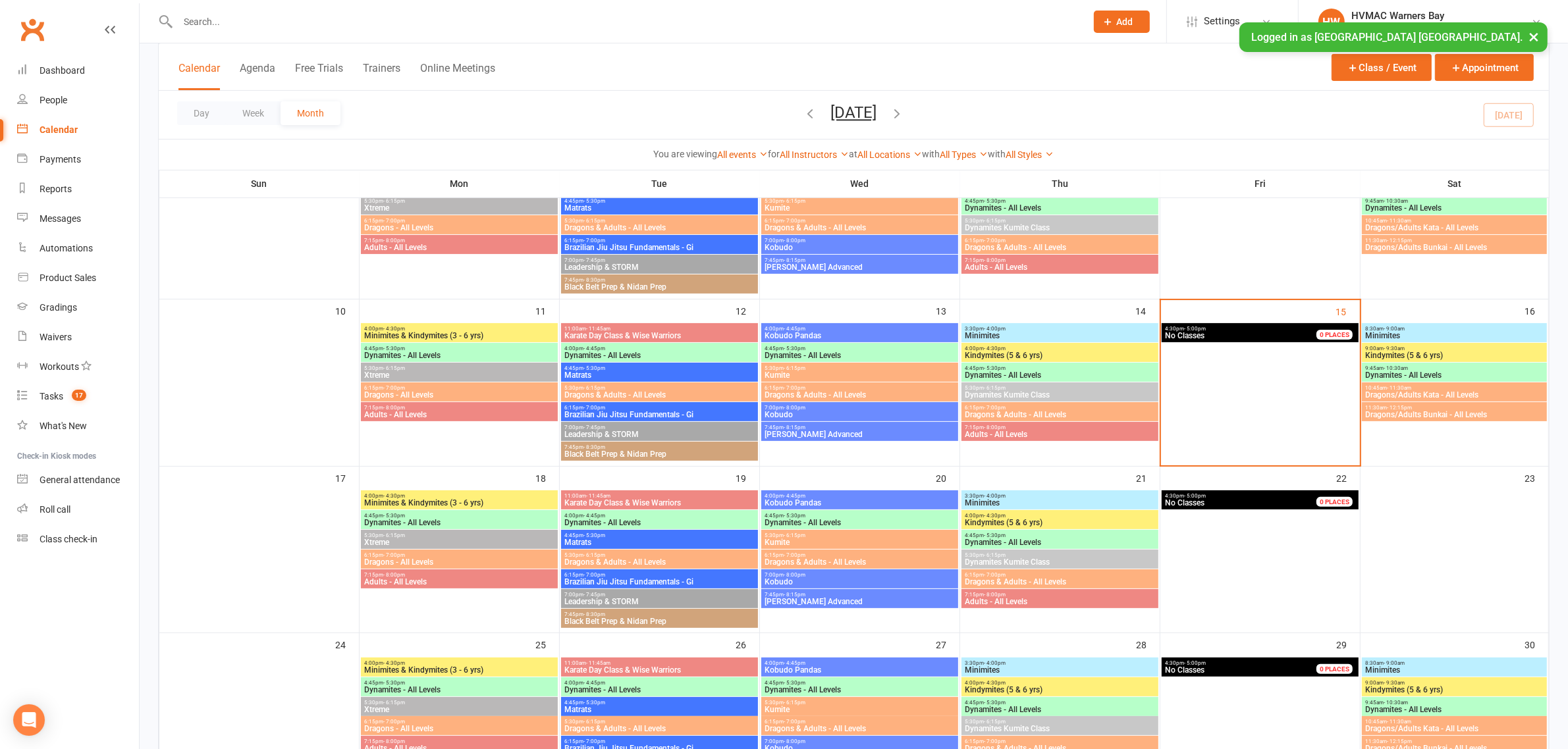
click at [1417, 334] on span "Minimites" at bounding box center [1454, 335] width 179 height 8
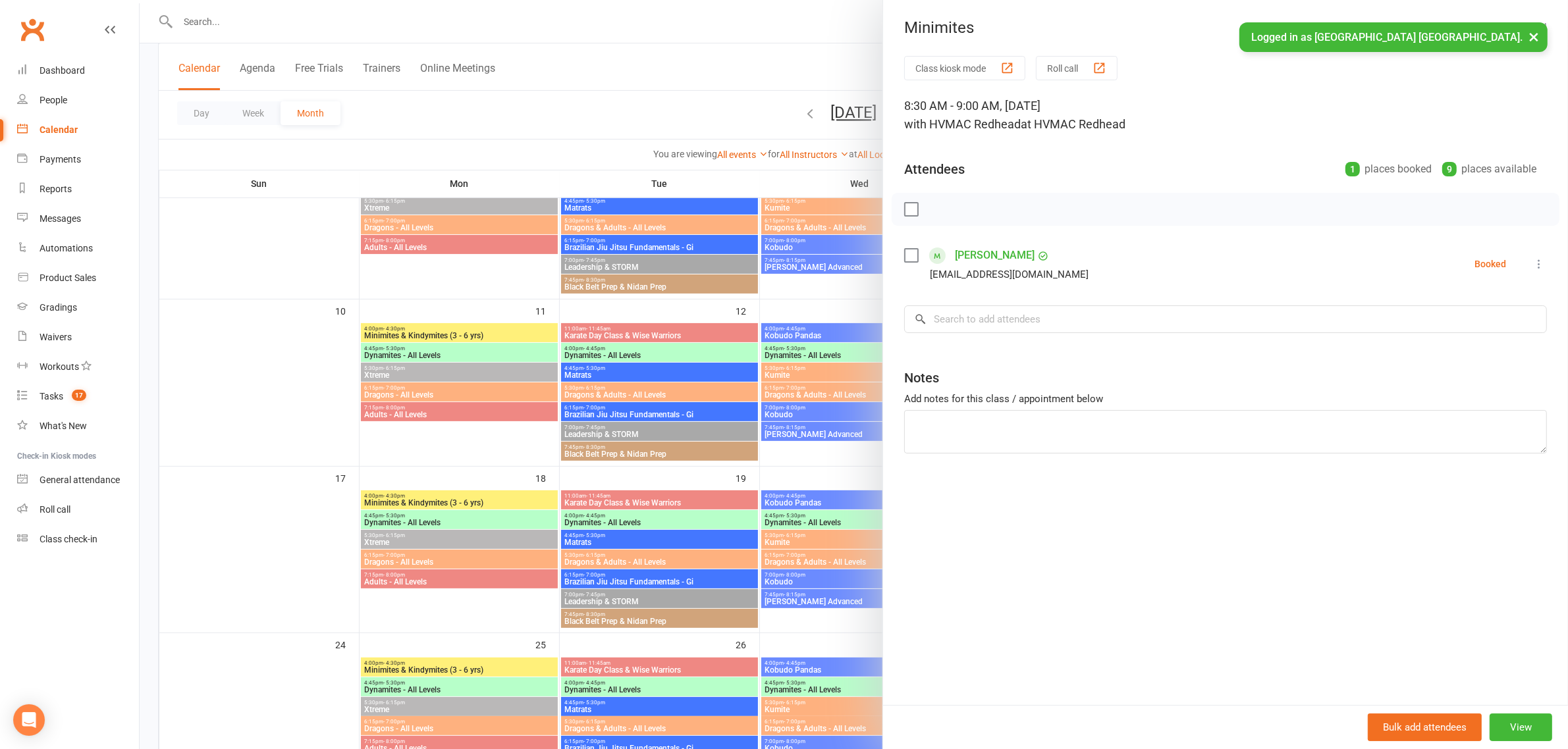
click at [777, 283] on div at bounding box center [854, 374] width 1429 height 749
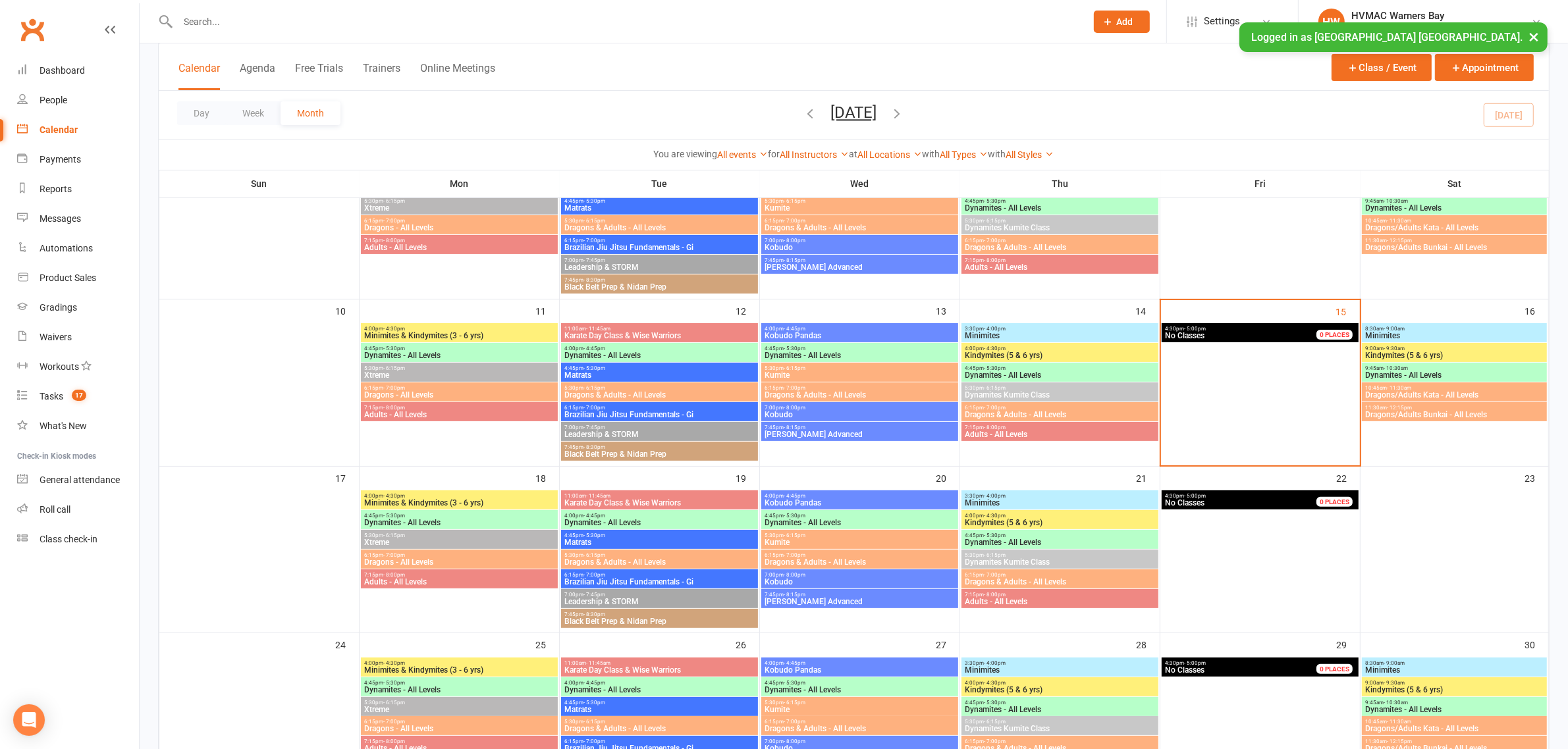
click at [1430, 354] on span "Kindymites (5 & 6 yrs)" at bounding box center [1454, 355] width 179 height 8
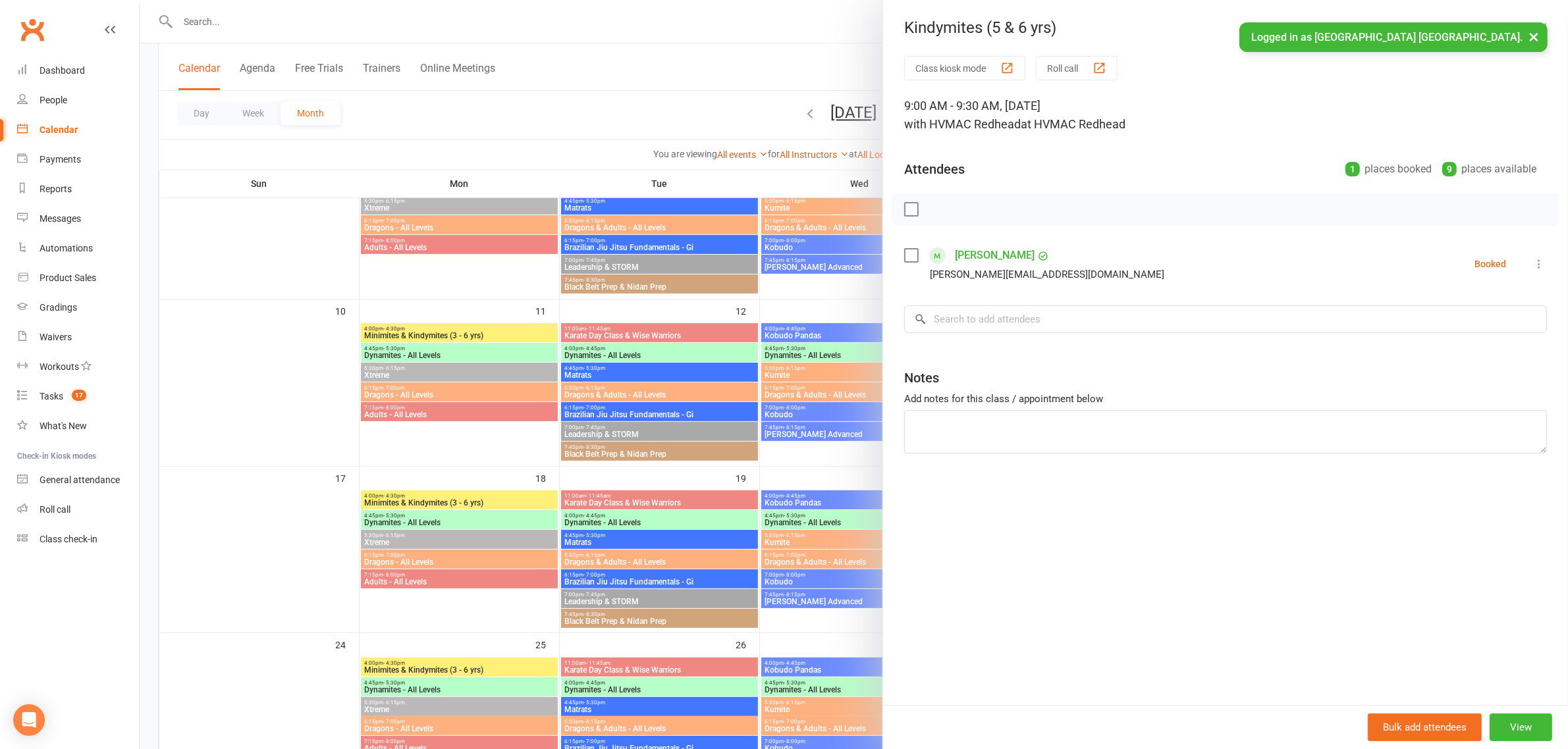
click at [787, 275] on div at bounding box center [854, 374] width 1429 height 749
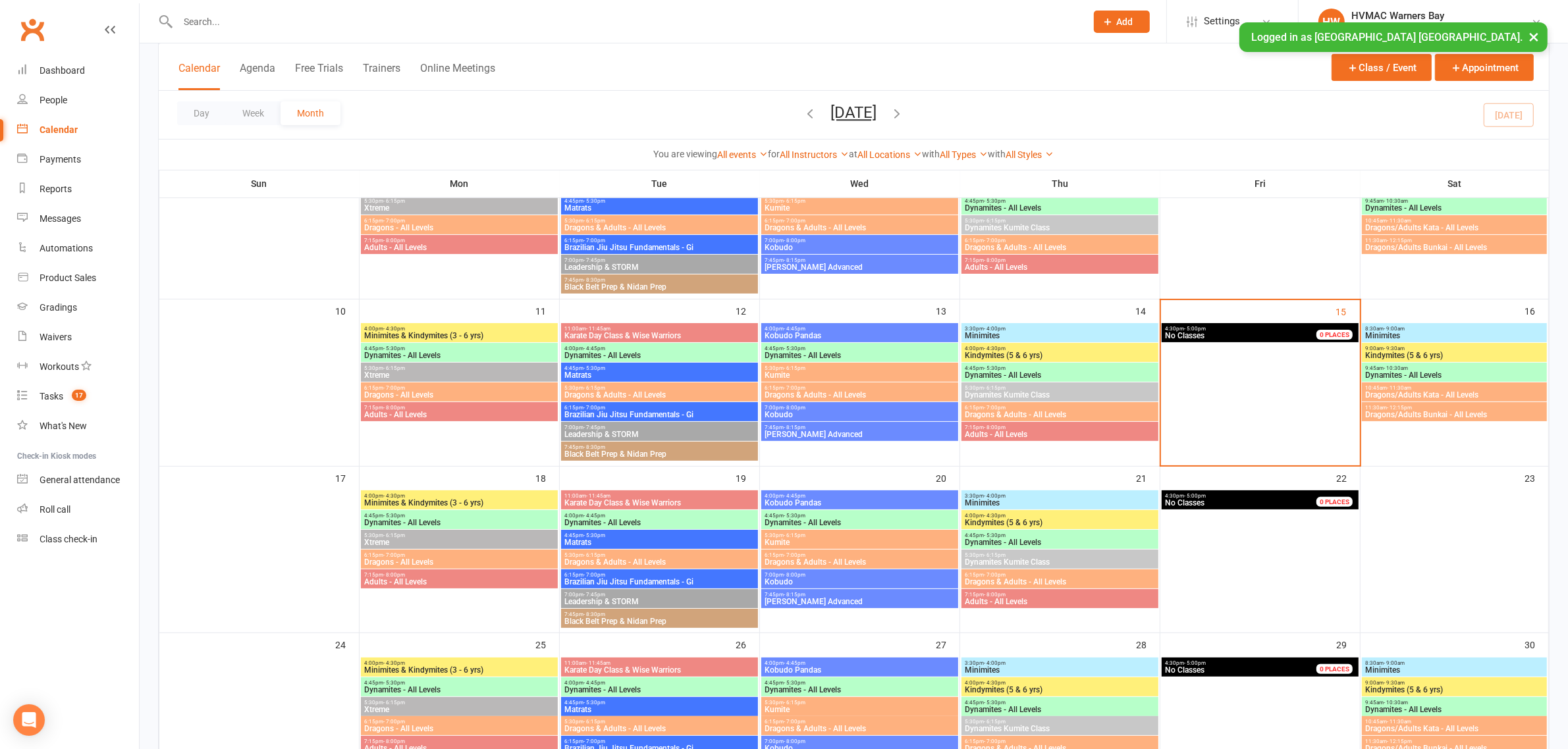
click at [1378, 369] on span "9:45am - 10:30am" at bounding box center [1454, 368] width 179 height 6
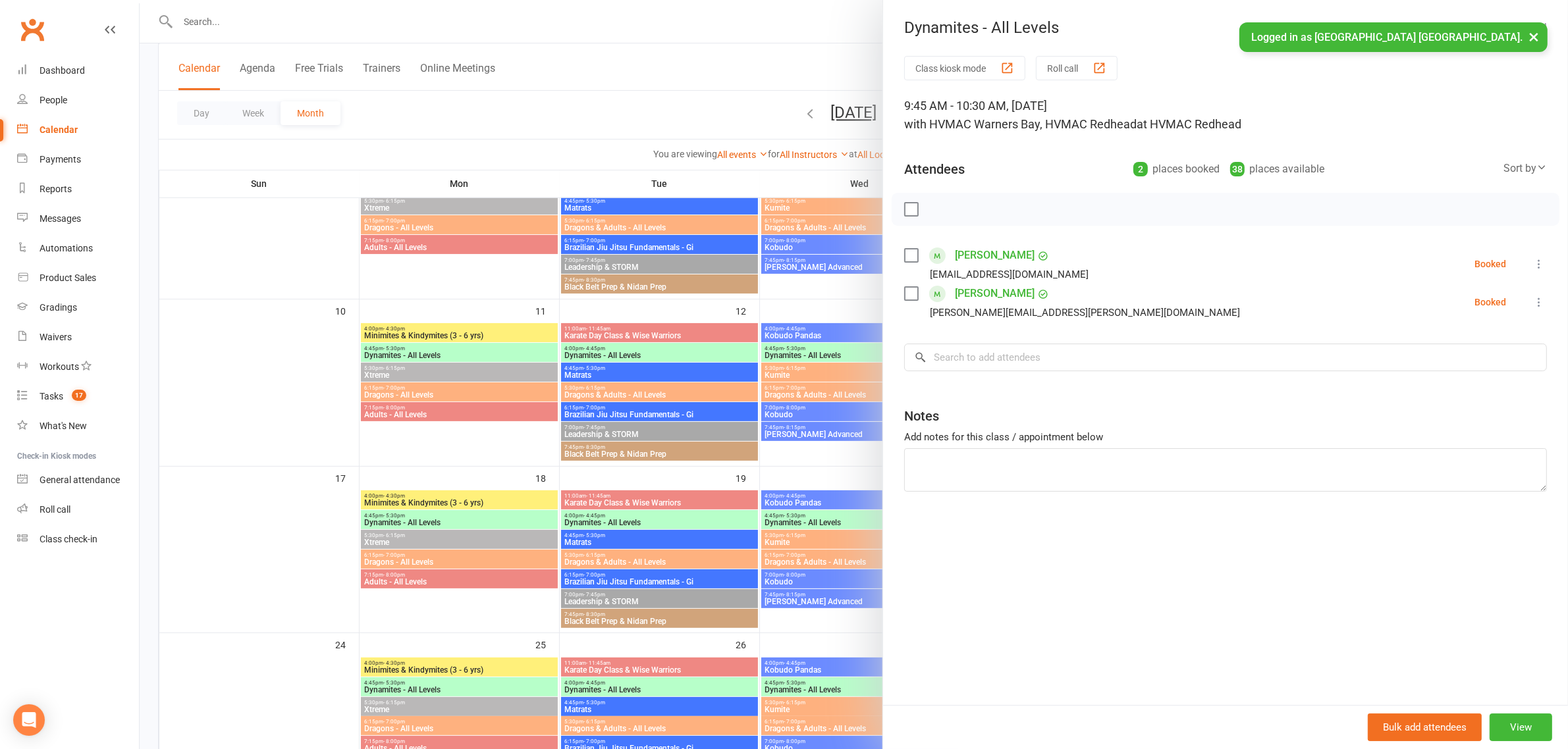
click at [706, 272] on div at bounding box center [854, 374] width 1429 height 749
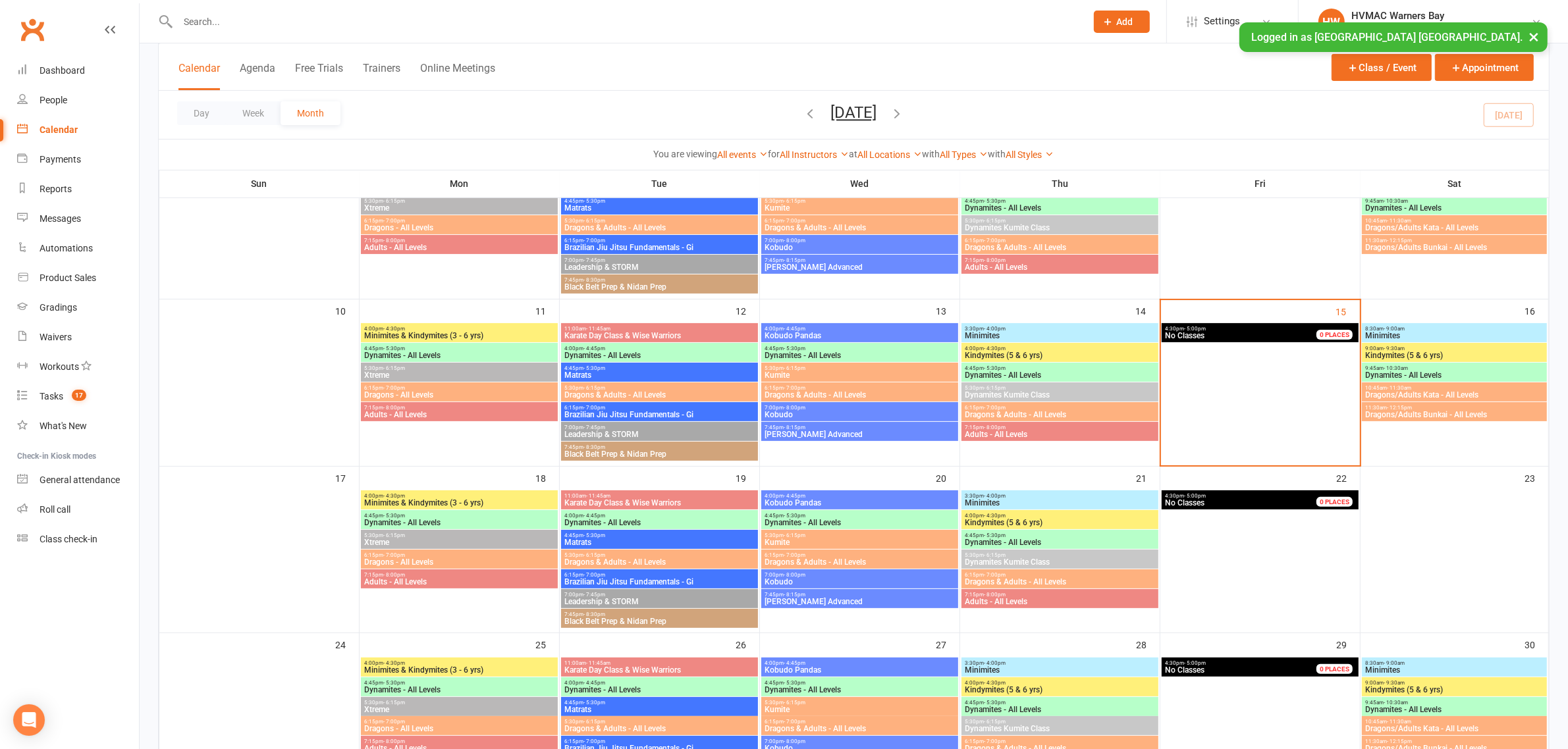
click at [1384, 390] on span "10:45am - 11:30am" at bounding box center [1454, 388] width 179 height 6
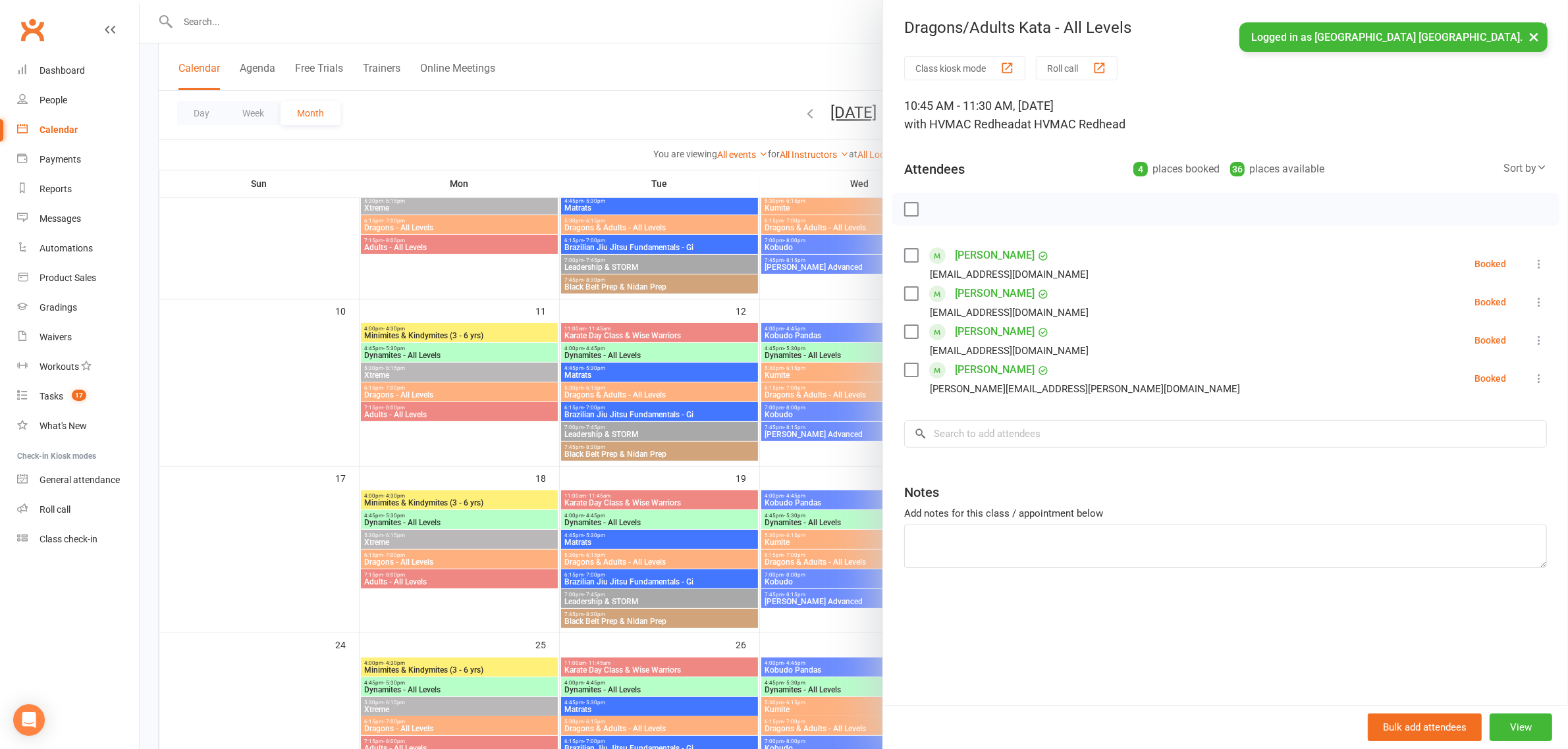
click at [679, 270] on div at bounding box center [854, 374] width 1429 height 749
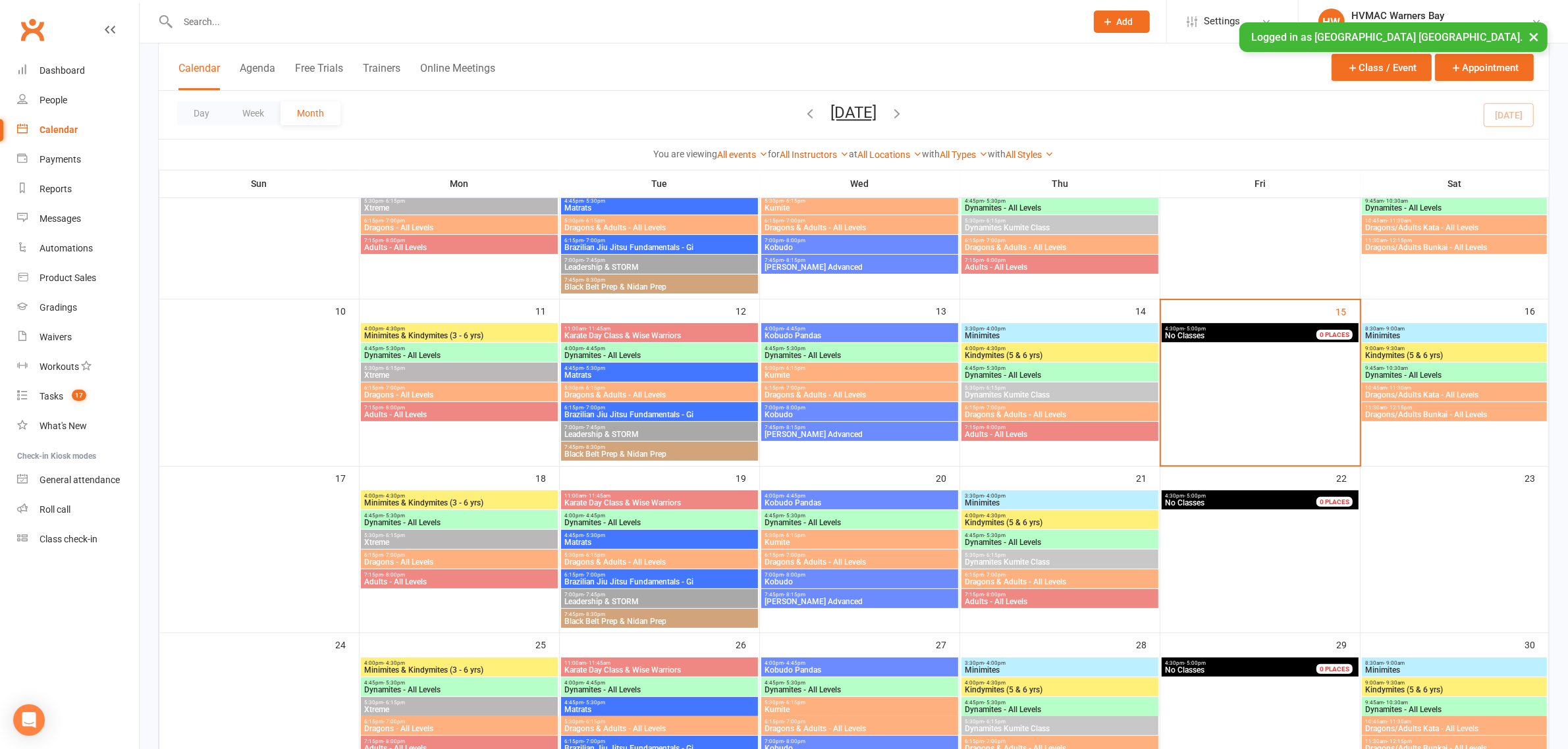
click at [1008, 372] on span "Dynamites - All Levels" at bounding box center [1060, 375] width 191 height 8
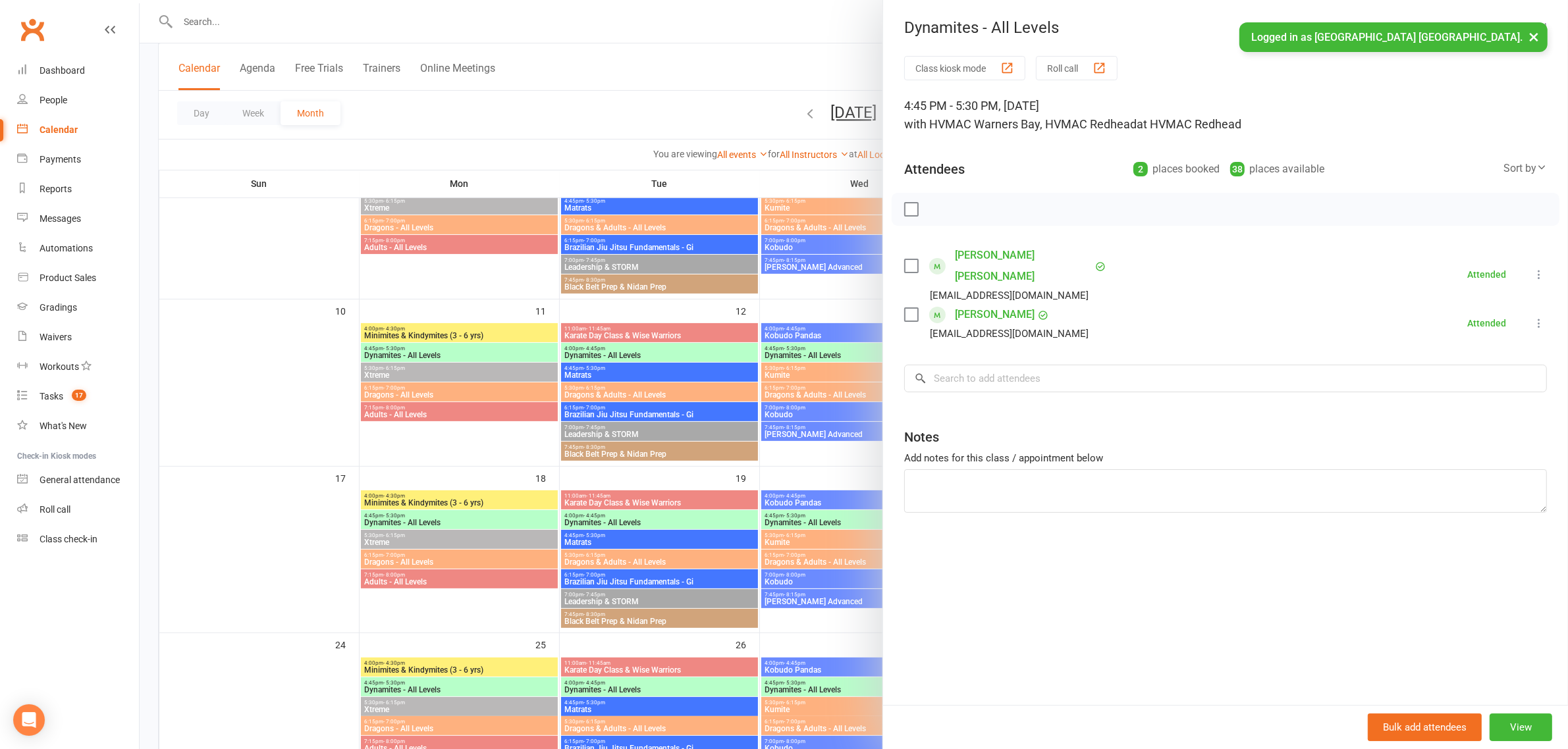
click at [781, 318] on div at bounding box center [854, 374] width 1429 height 749
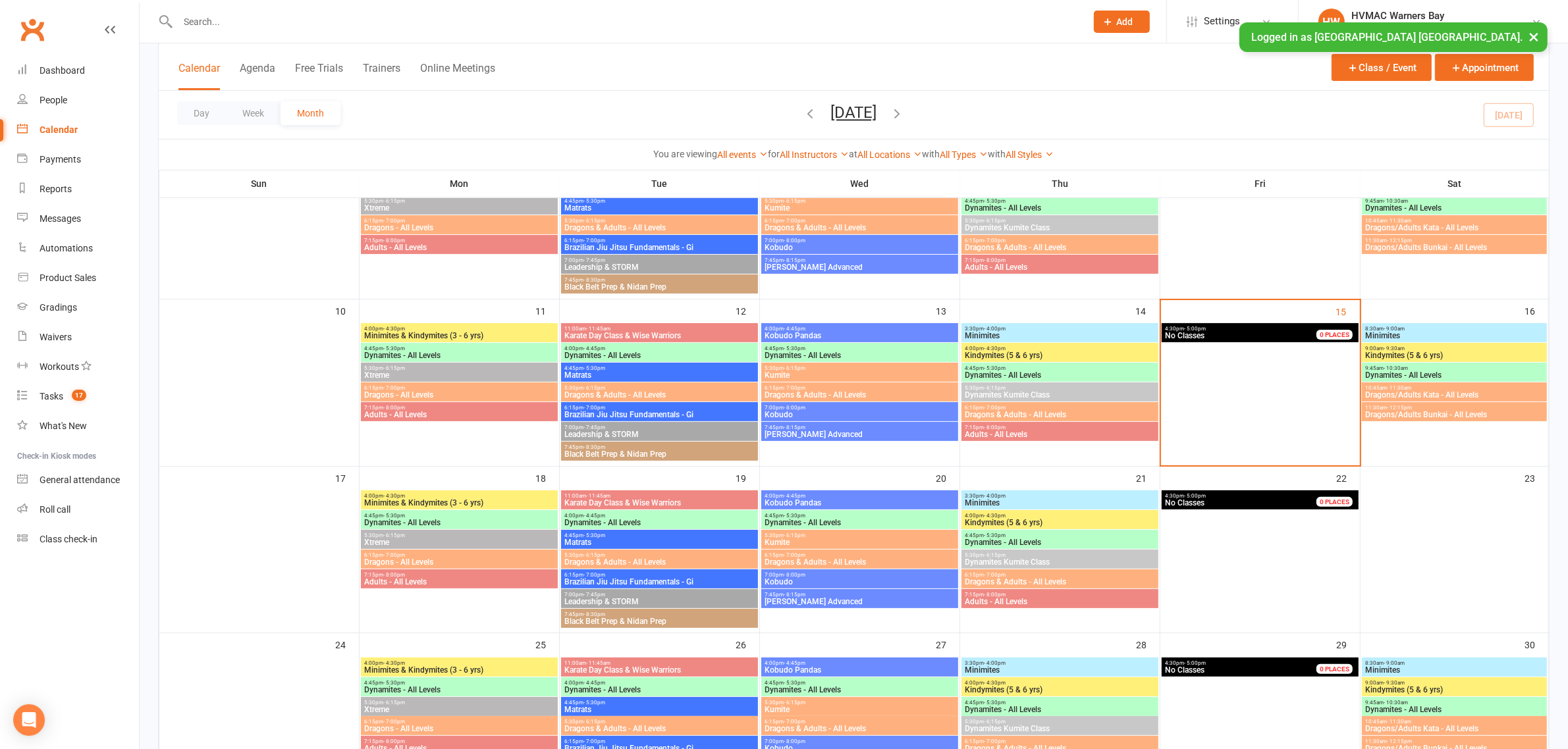
click at [1006, 540] on span "Dynamites - All Levels" at bounding box center [1060, 542] width 191 height 8
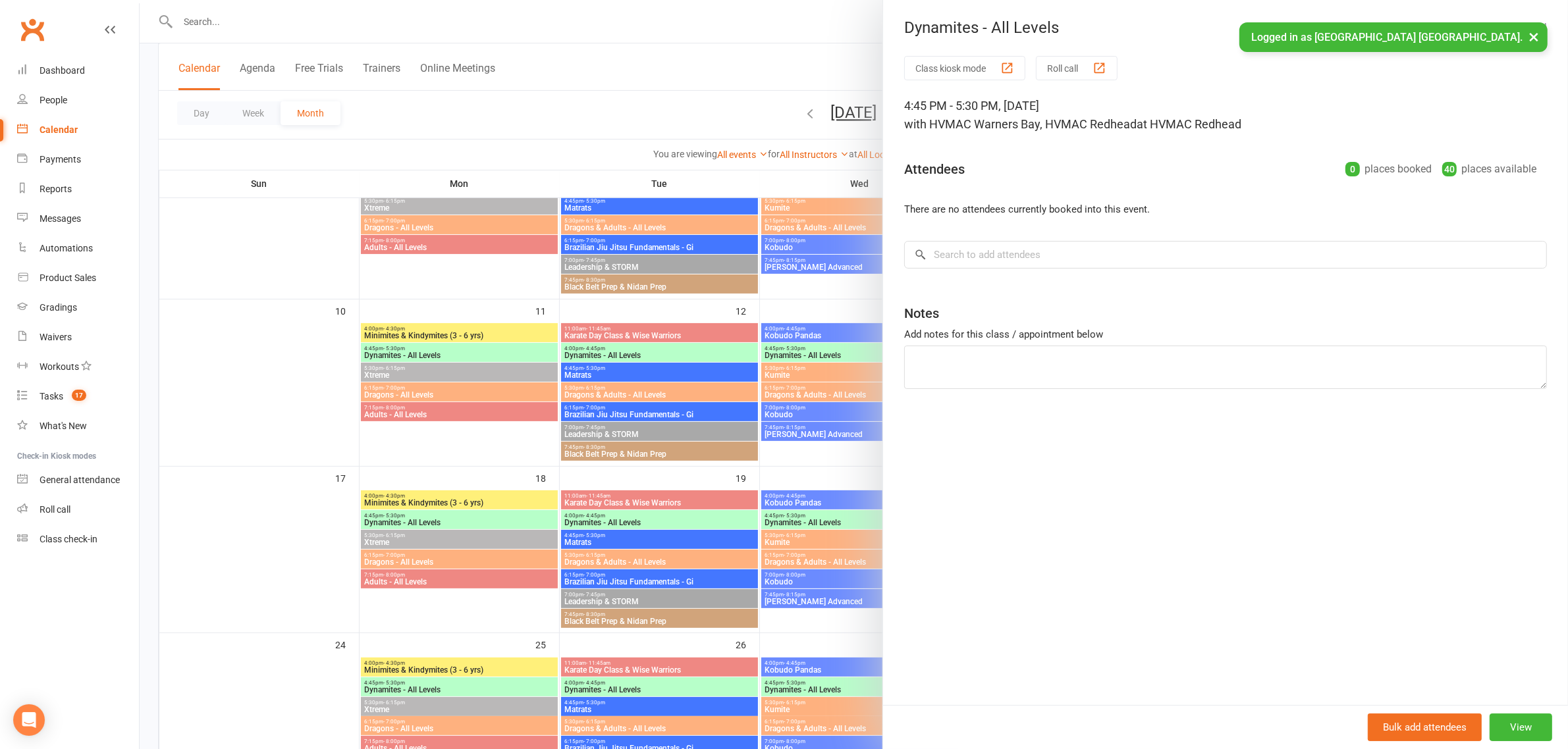
click at [748, 429] on div at bounding box center [854, 374] width 1429 height 749
